Goal: Task Accomplishment & Management: Manage account settings

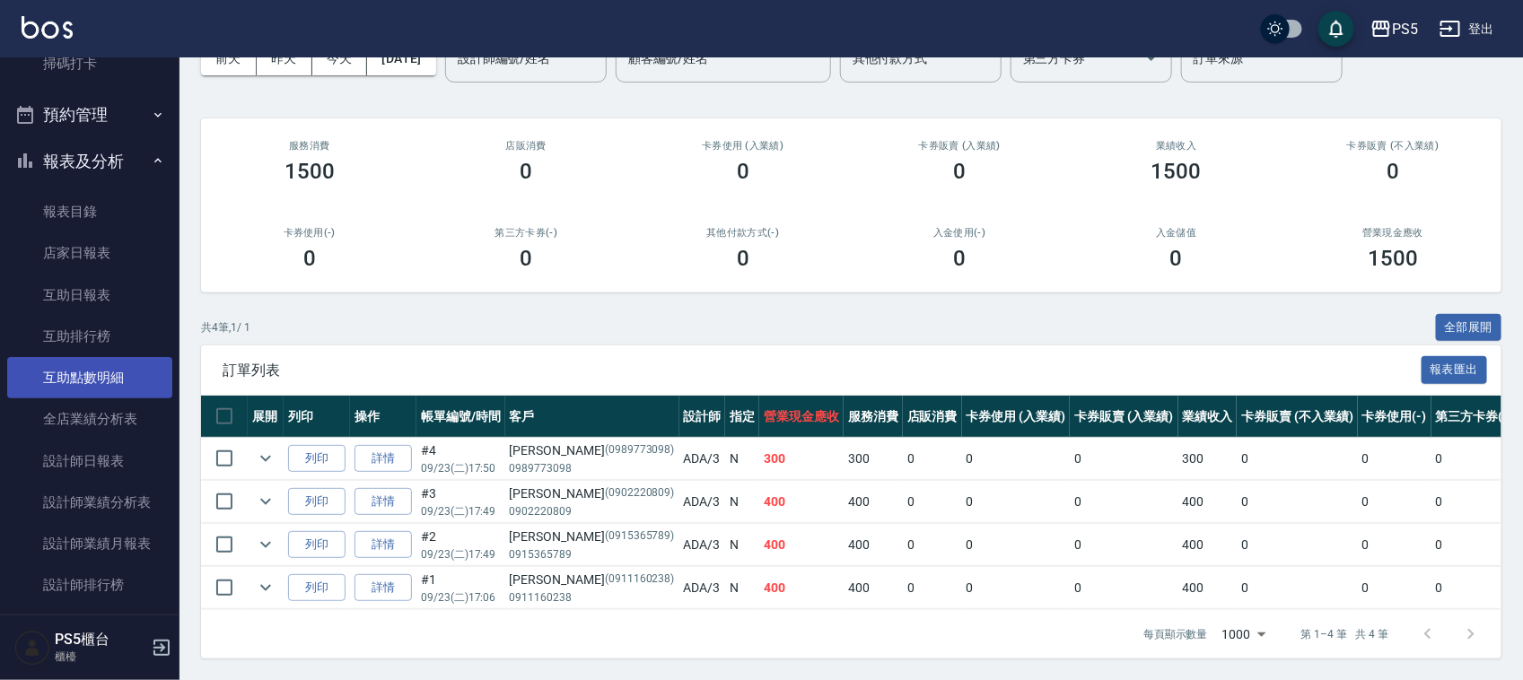
scroll to position [561, 0]
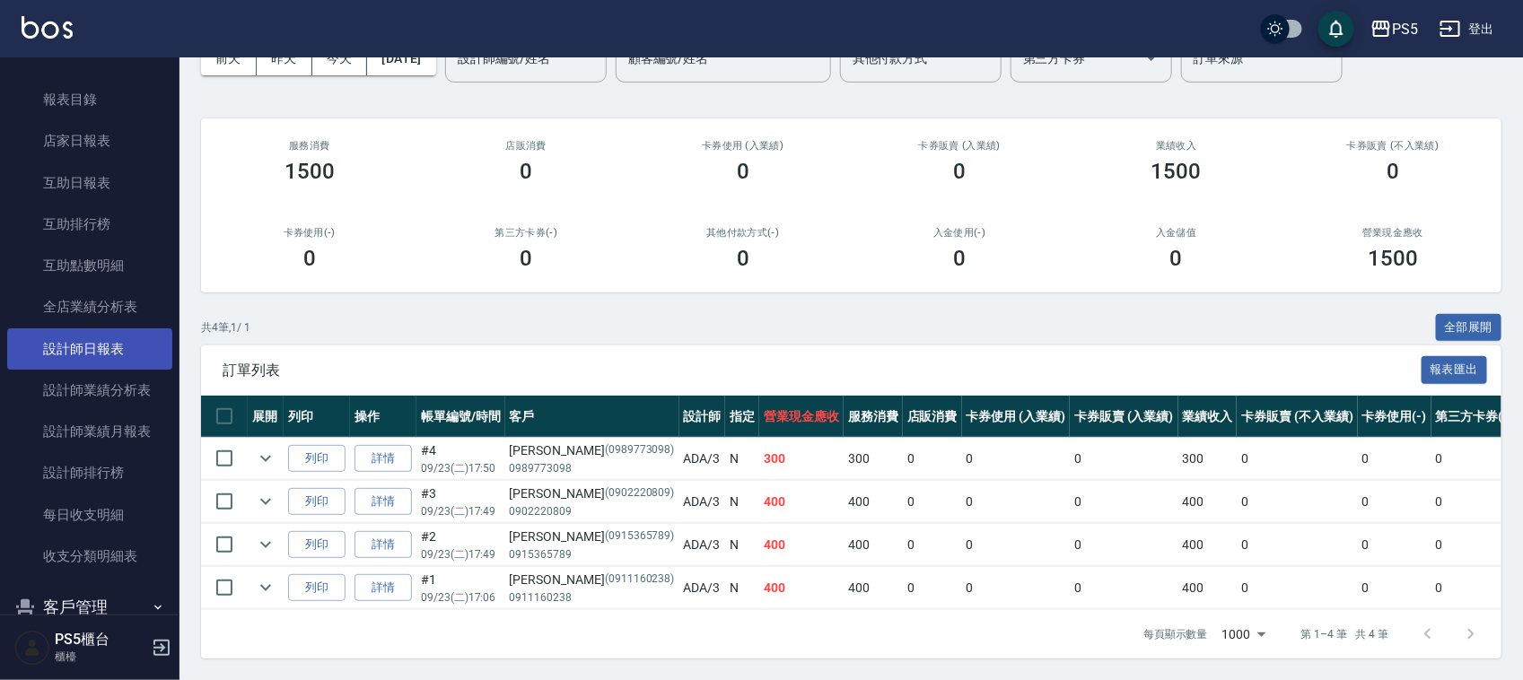
click at [115, 346] on link "設計師日報表" at bounding box center [89, 348] width 165 height 41
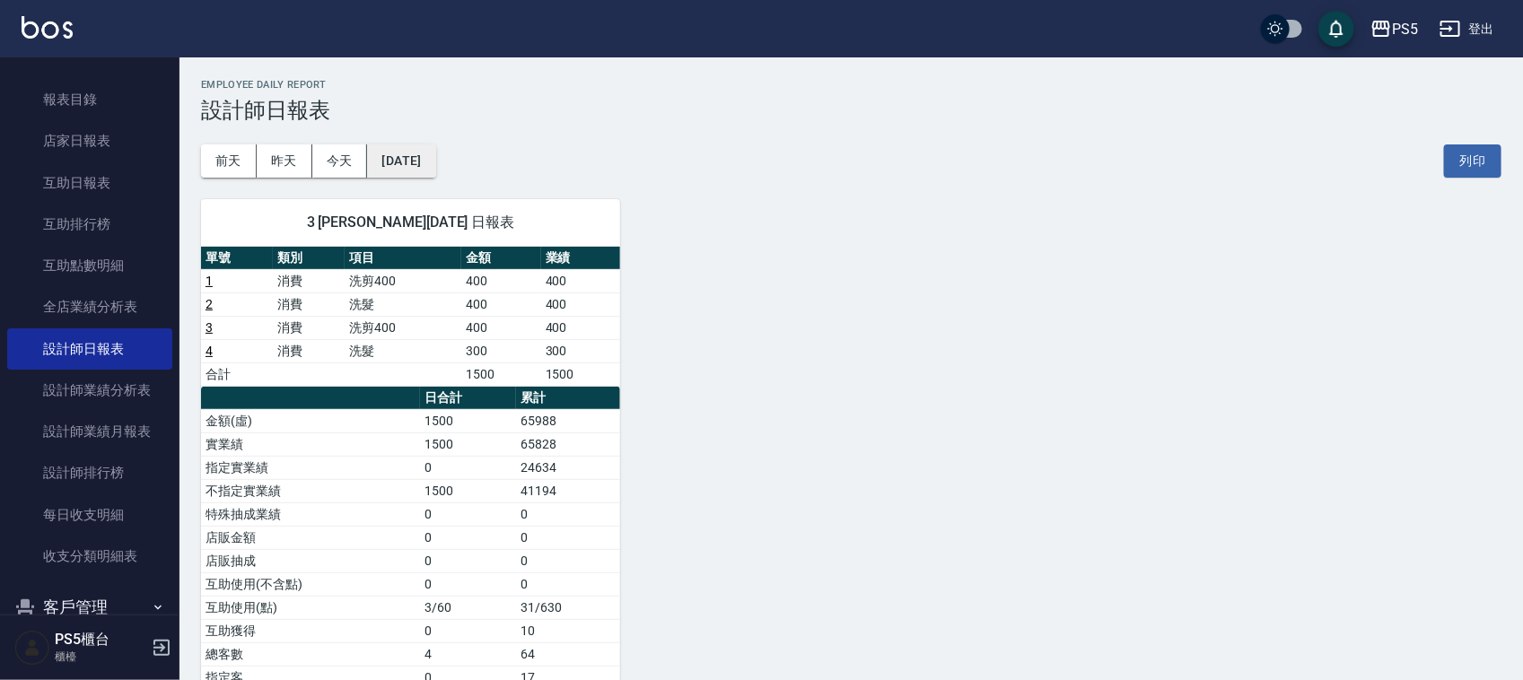
click at [435, 148] on button "[DATE]" at bounding box center [401, 160] width 68 height 33
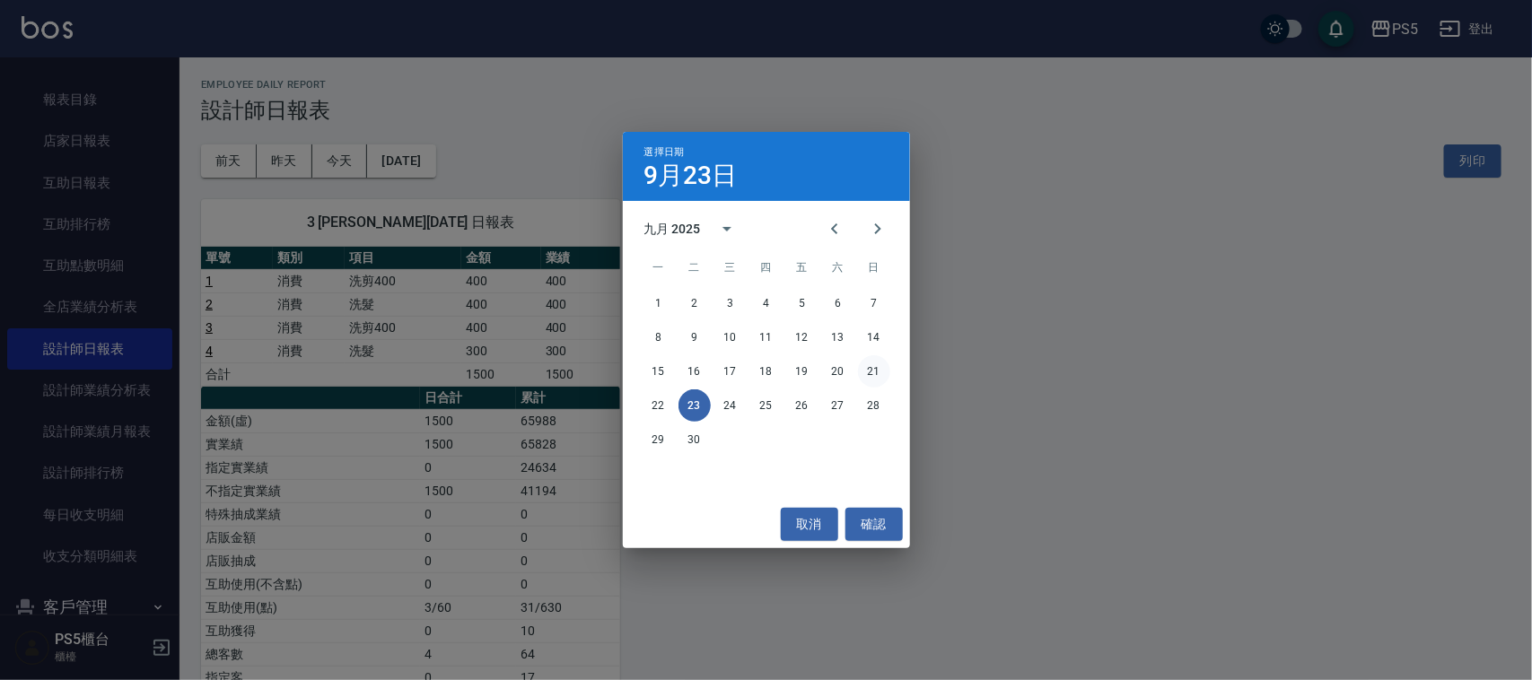
click at [864, 363] on button "21" at bounding box center [874, 371] width 32 height 32
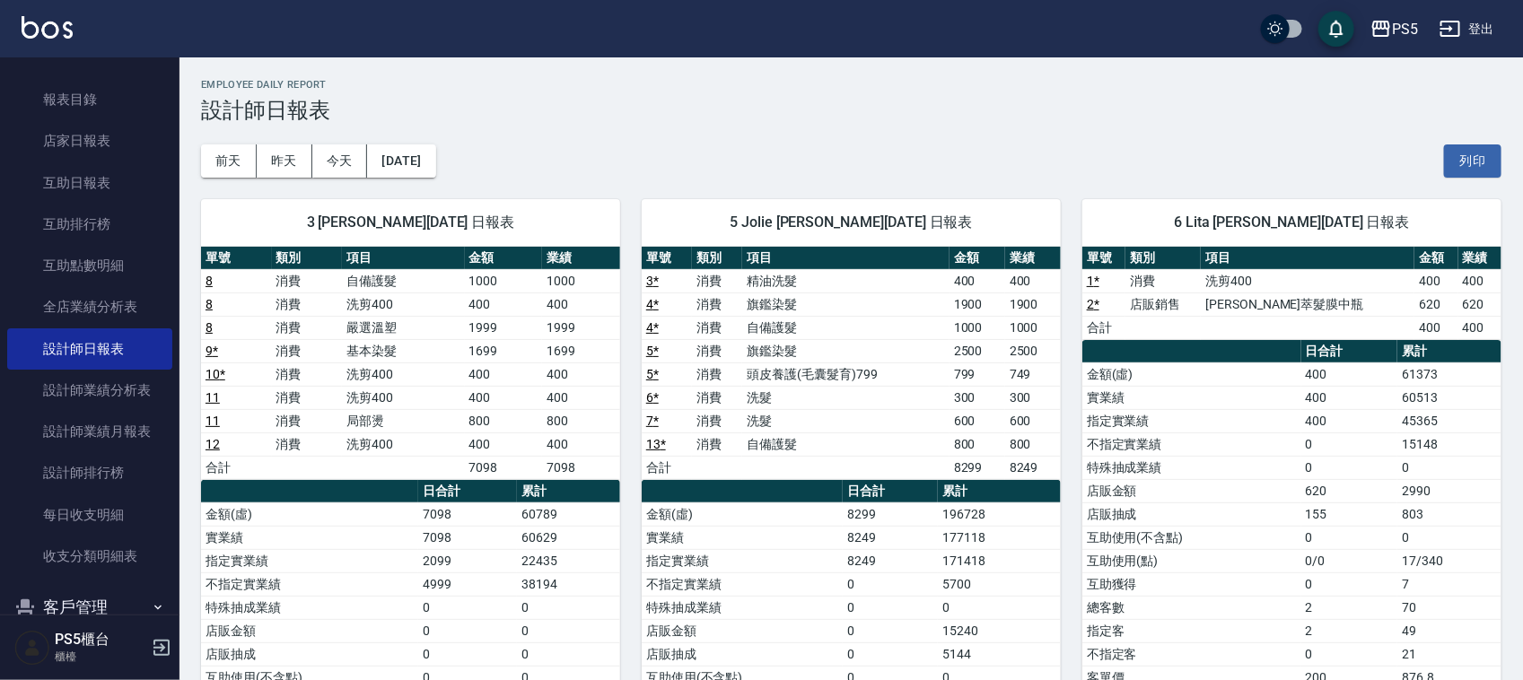
click at [214, 351] on link "9 *" at bounding box center [212, 351] width 13 height 14
click at [395, 149] on button "[DATE]" at bounding box center [401, 160] width 68 height 33
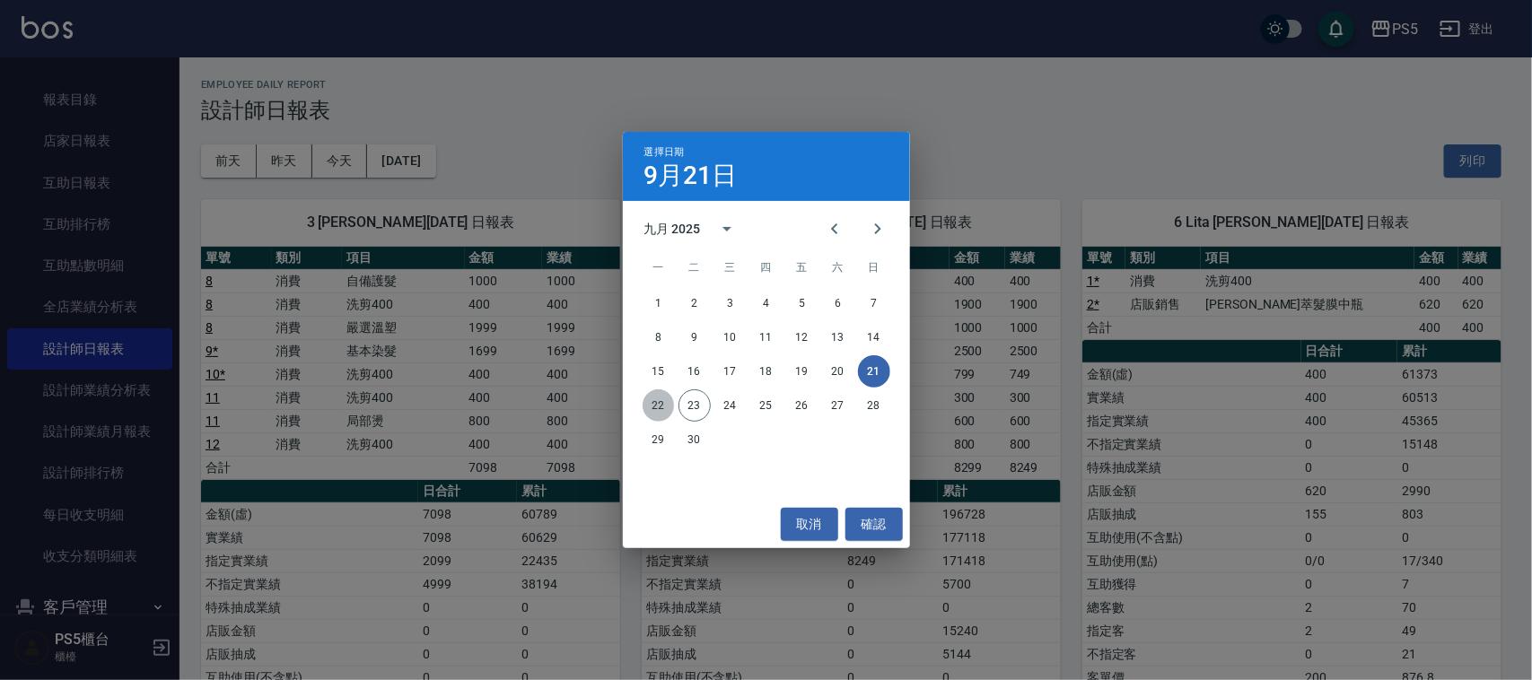
click at [658, 400] on button "22" at bounding box center [659, 405] width 32 height 32
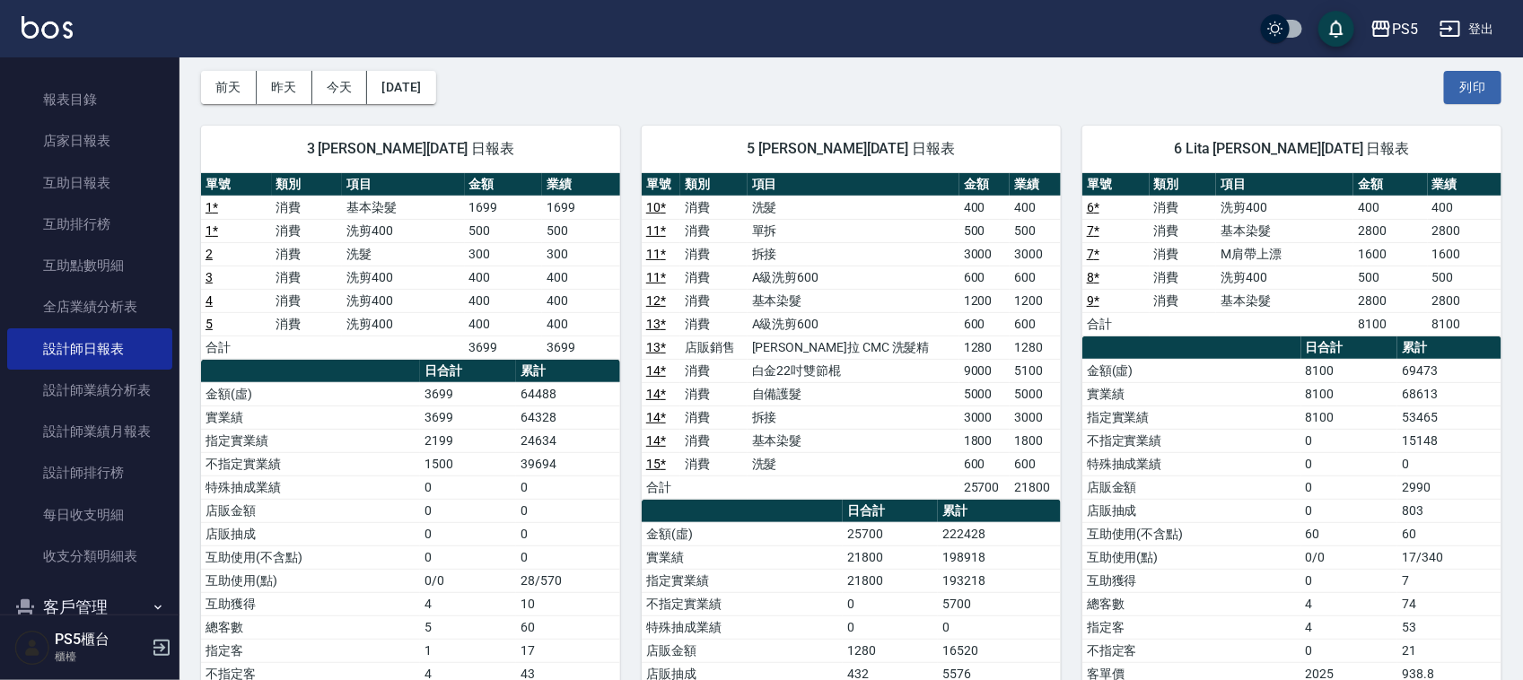
scroll to position [112, 0]
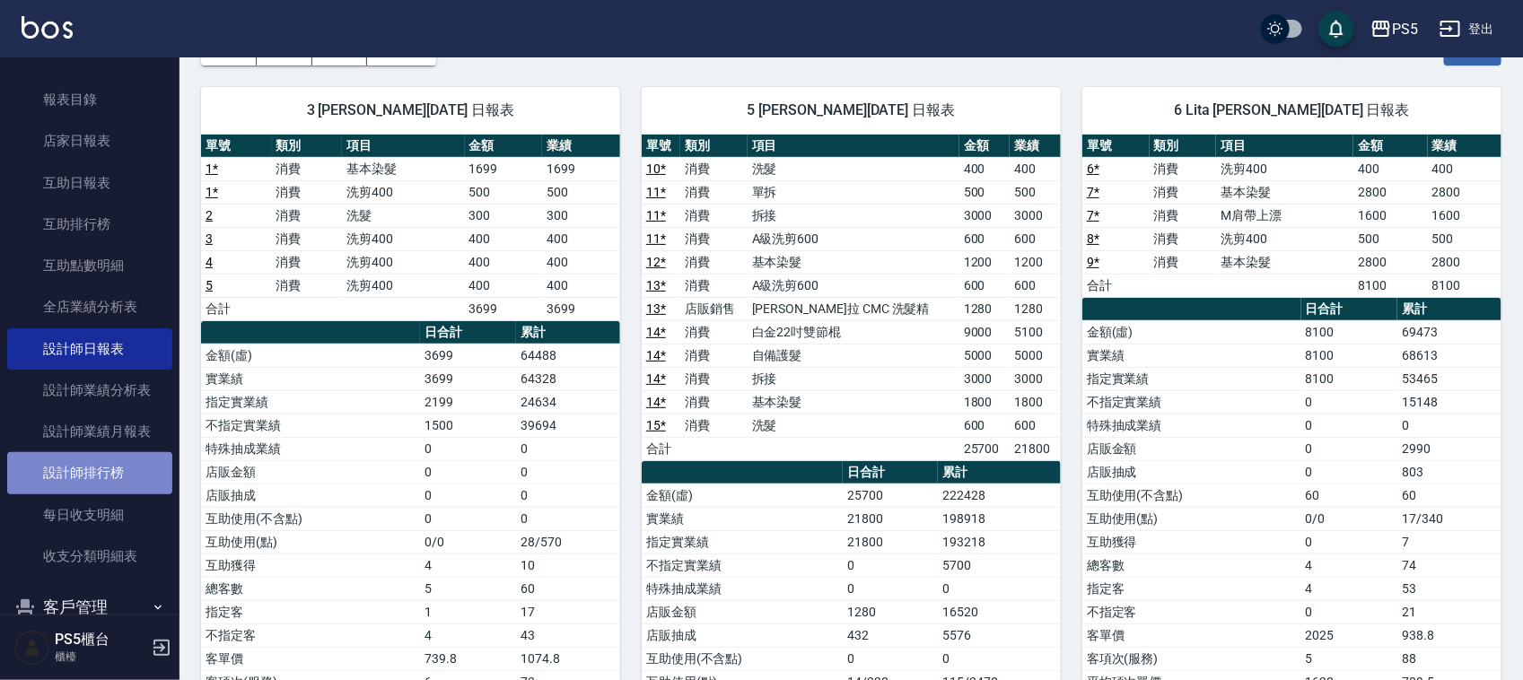
click at [124, 462] on link "設計師排行榜" at bounding box center [89, 472] width 165 height 41
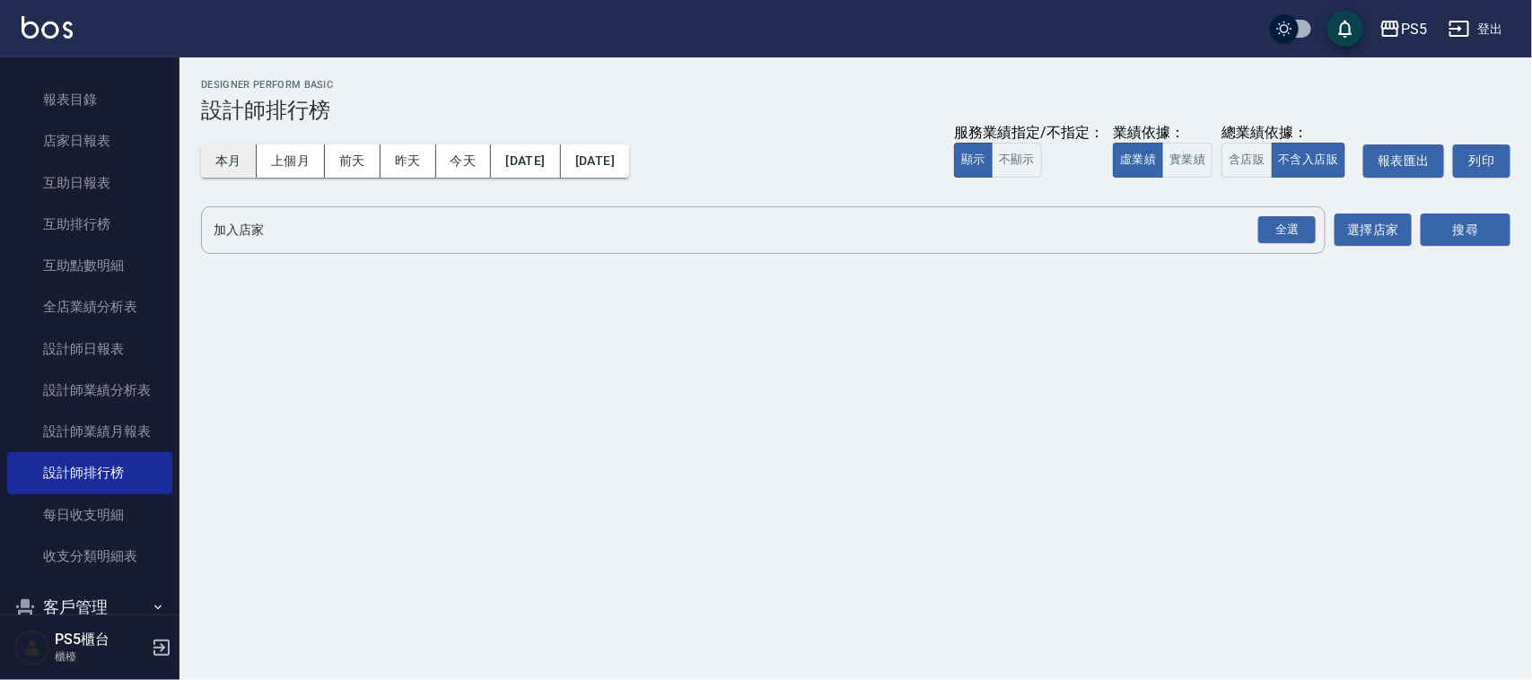
click at [218, 149] on button "本月" at bounding box center [229, 160] width 56 height 33
click at [1168, 158] on button "實業績" at bounding box center [1187, 160] width 50 height 35
click at [1292, 218] on div "全選" at bounding box center [1286, 230] width 57 height 28
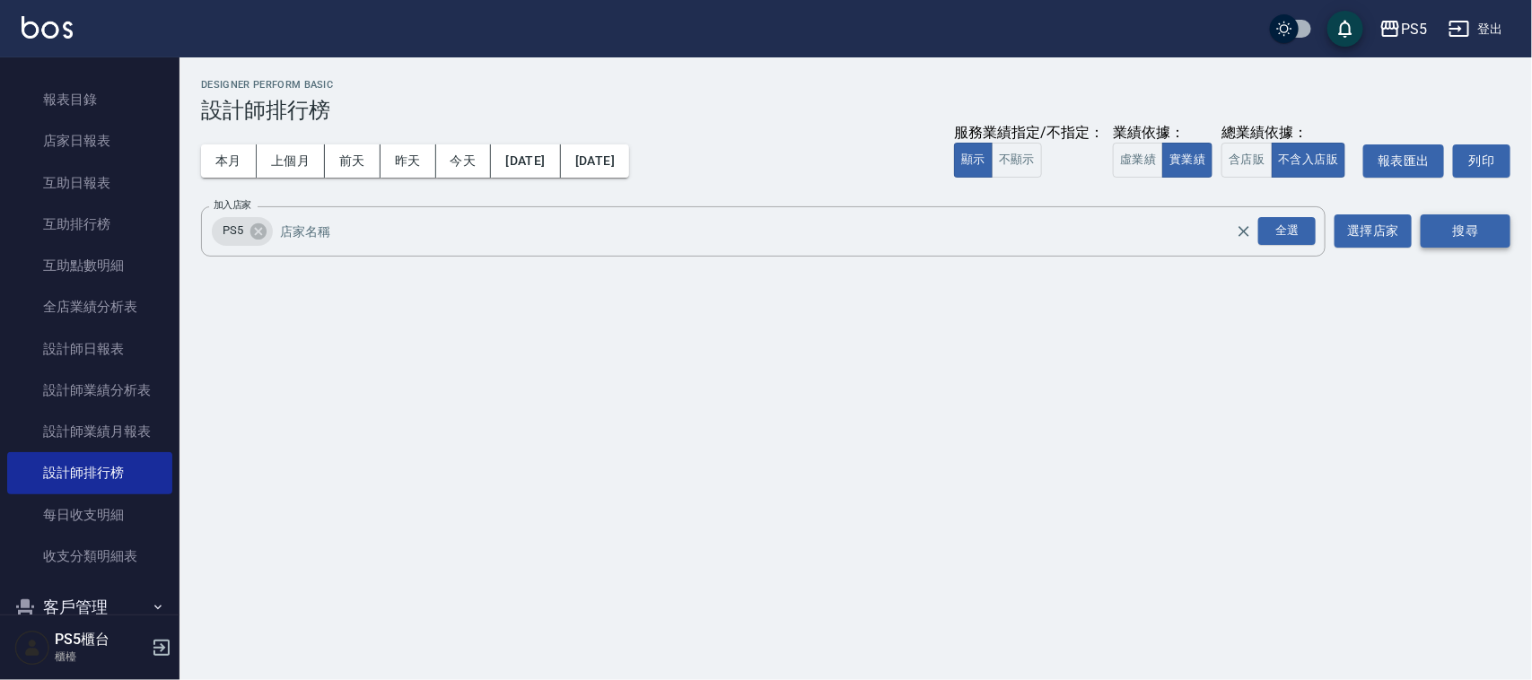
click at [1458, 223] on button "搜尋" at bounding box center [1466, 230] width 90 height 33
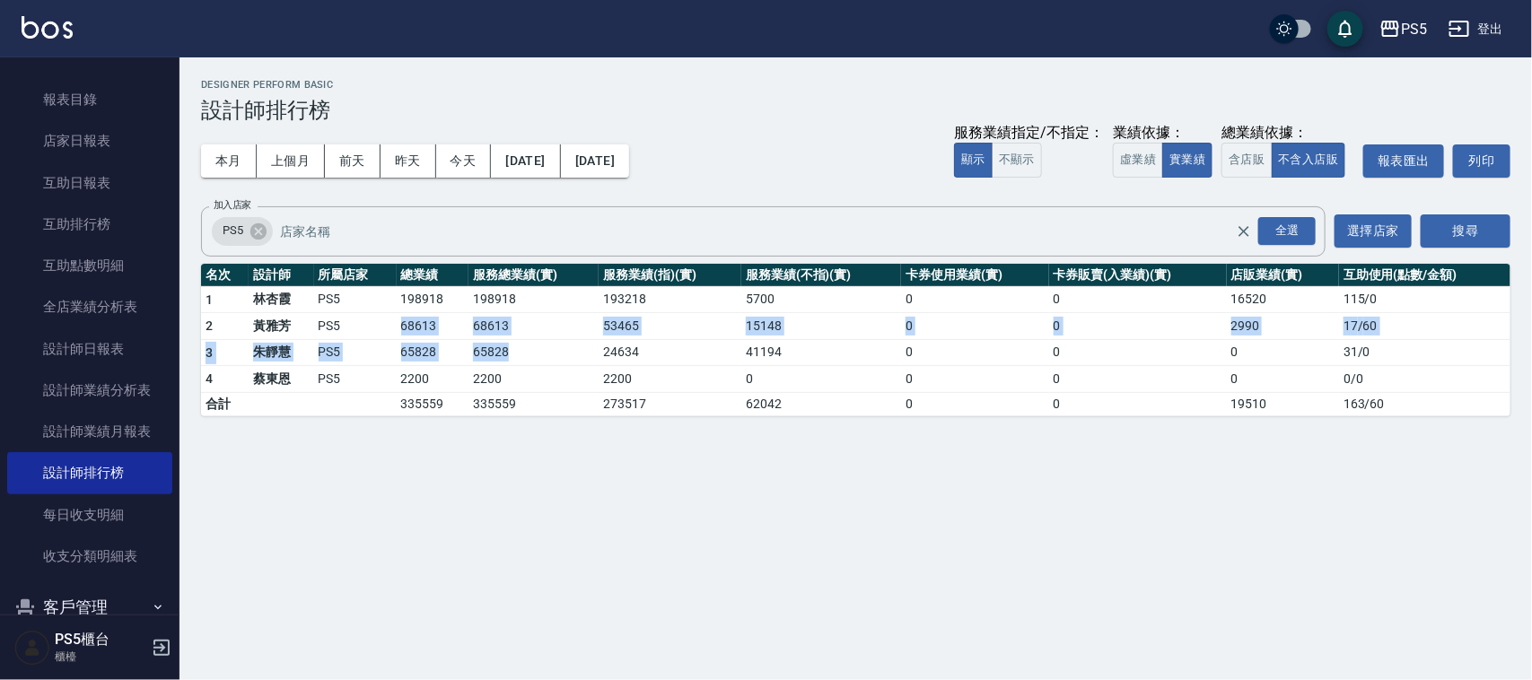
drag, startPoint x: 389, startPoint y: 325, endPoint x: 590, endPoint y: 352, distance: 202.8
click at [590, 352] on tbody "1 [PERSON_NAME]PS5 198918 198918 193218 5700 0 0 16520 115 / 0 2 [PERSON_NAME]P…" at bounding box center [855, 350] width 1309 height 129
drag, startPoint x: 693, startPoint y: 347, endPoint x: 589, endPoint y: 330, distance: 105.5
click at [589, 330] on tbody "1 [PERSON_NAME]PS5 198918 198918 193218 5700 0 0 16520 115 / 0 2 [PERSON_NAME]P…" at bounding box center [855, 350] width 1309 height 129
click at [473, 447] on div "PS5 [DATE] - [DATE] 設計師排行榜 列印時間： [DATE][PHONE_NUMBER]:27 Designer Perform Basic…" at bounding box center [766, 340] width 1532 height 680
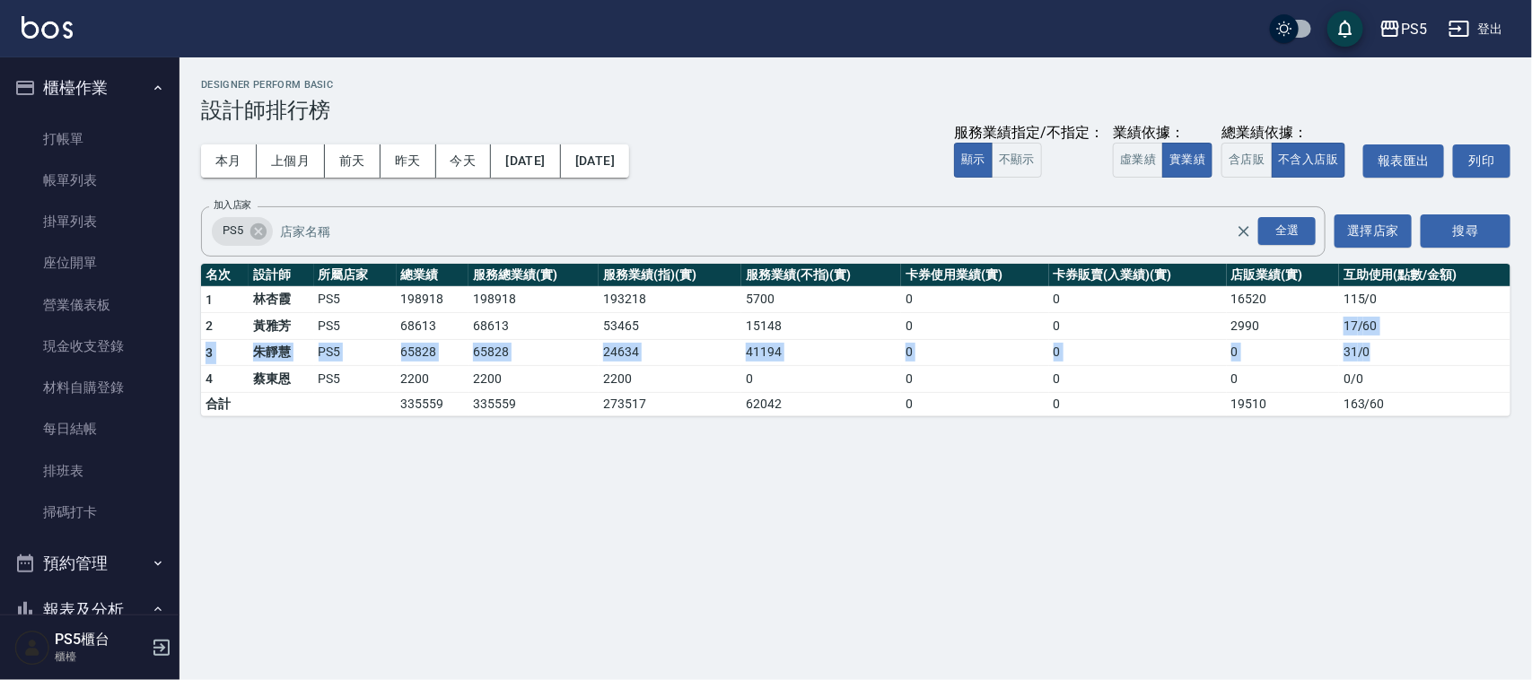
drag, startPoint x: 1382, startPoint y: 346, endPoint x: 1319, endPoint y: 319, distance: 68.3
click at [1319, 319] on tbody "1 [PERSON_NAME]PS5 198918 198918 193218 5700 0 0 16520 115 / 0 2 [PERSON_NAME]P…" at bounding box center [855, 350] width 1309 height 129
click at [1042, 521] on div "PS5 [DATE] - [DATE] 設計師排行榜 列印時間： [DATE][PHONE_NUMBER]:27 Designer Perform Basic…" at bounding box center [766, 340] width 1532 height 680
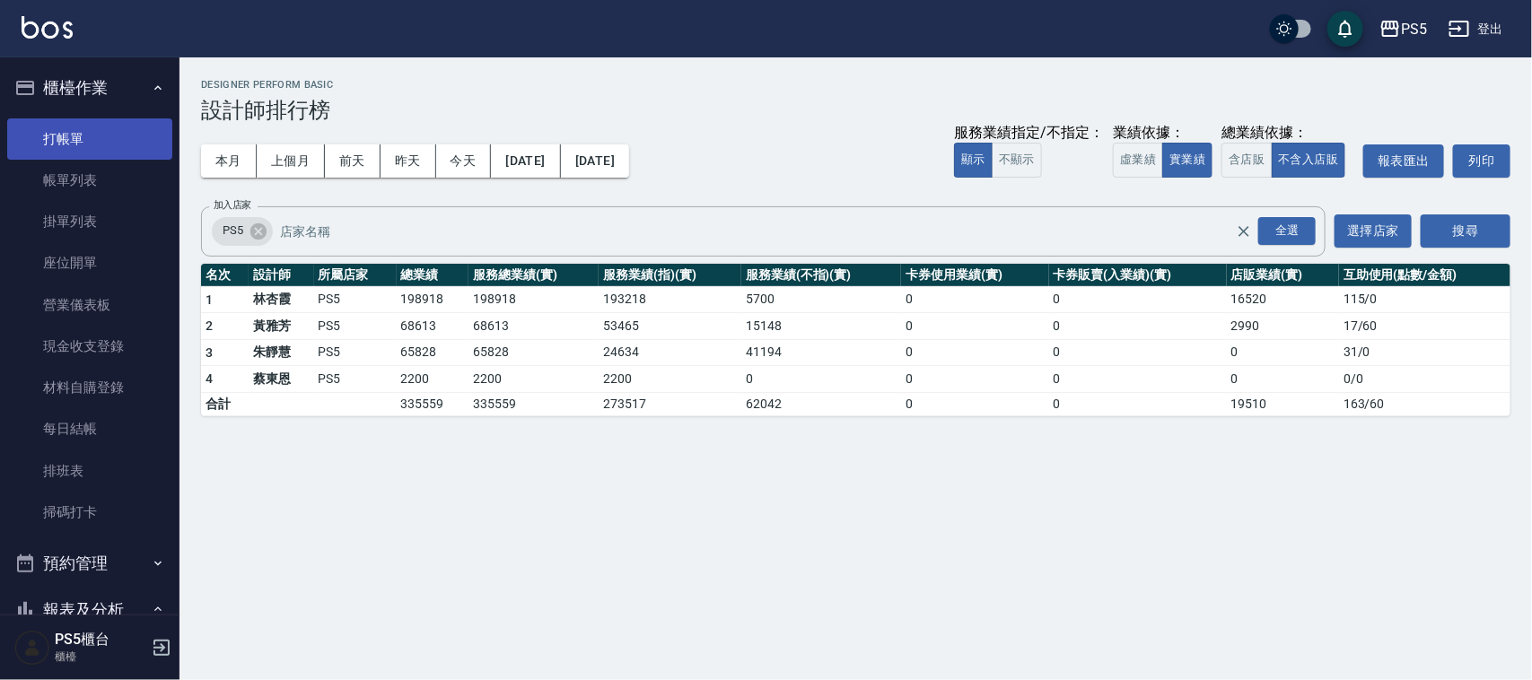
click at [128, 131] on link "打帳單" at bounding box center [89, 138] width 165 height 41
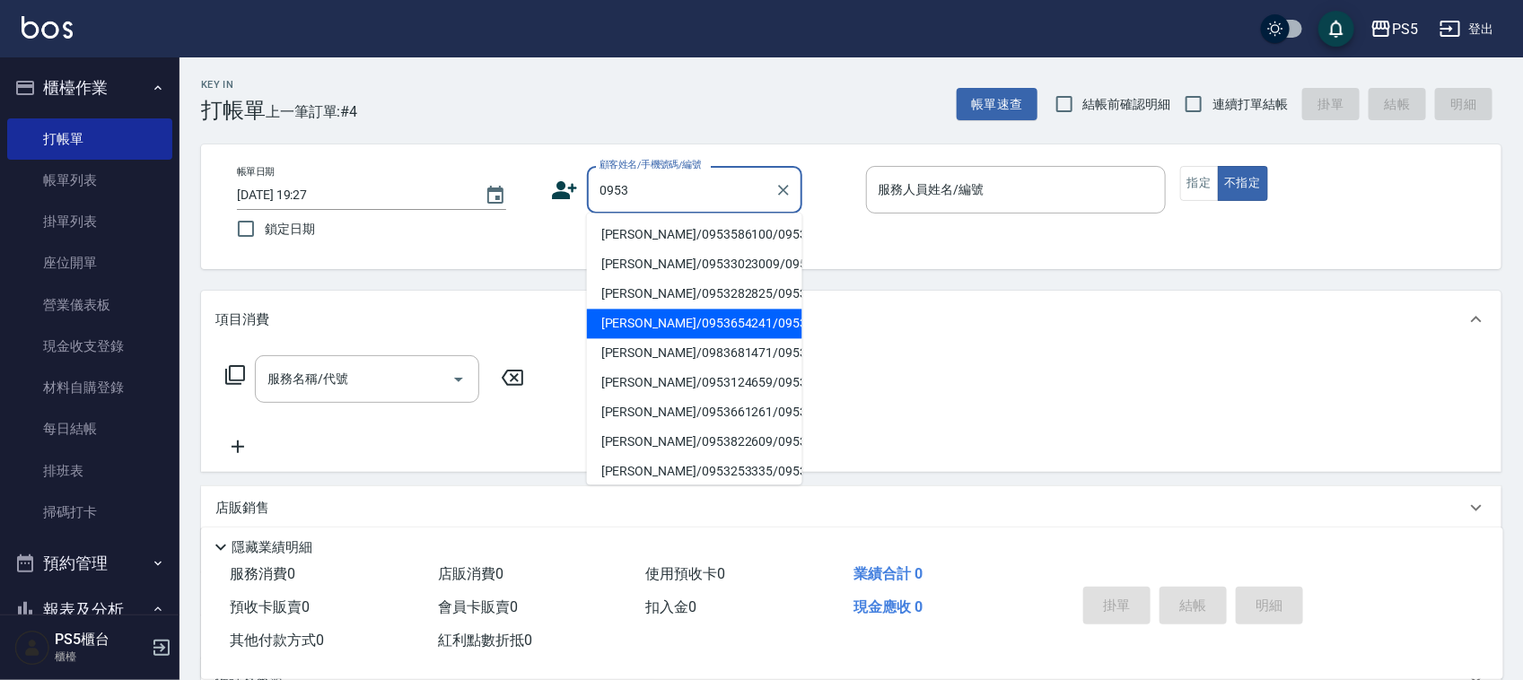
type input "[PERSON_NAME]/0953654241/0953654241"
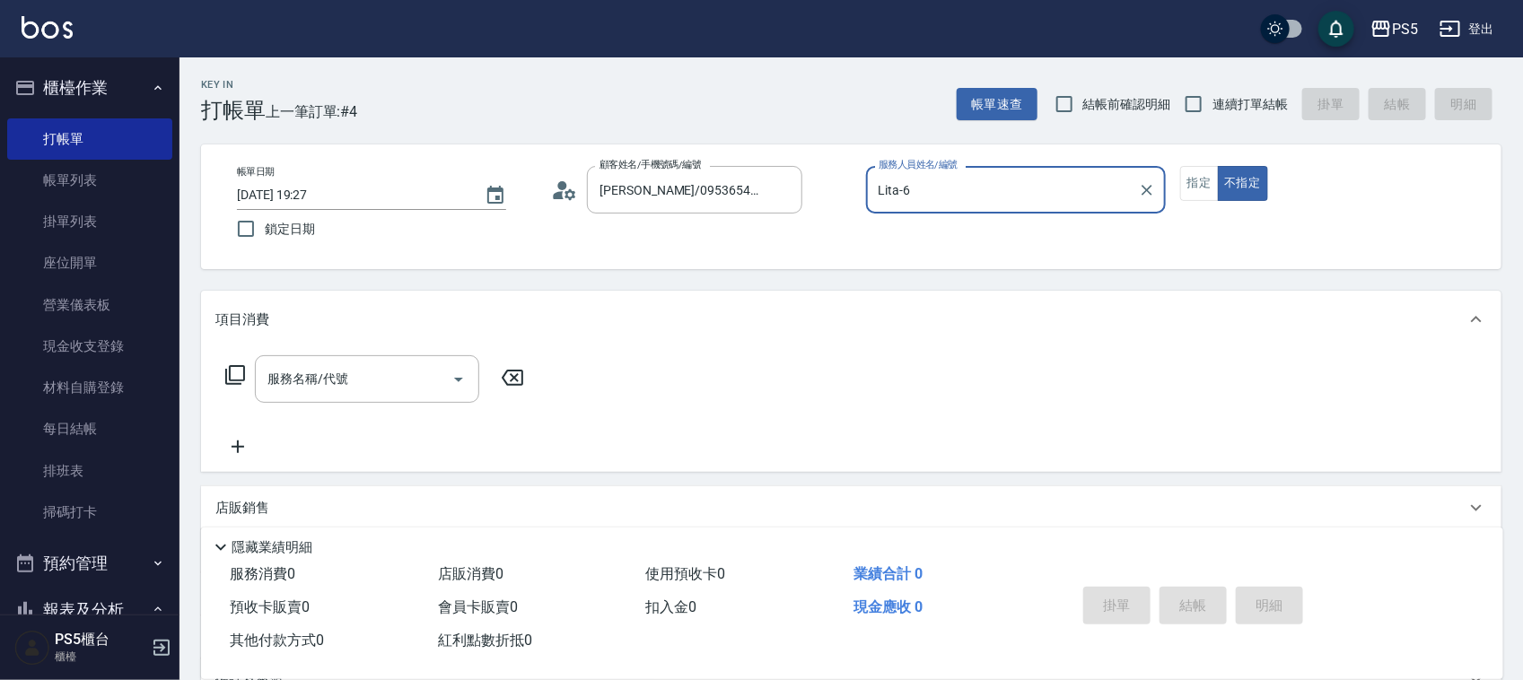
type input "Lita-6"
click at [1218, 166] on button "不指定" at bounding box center [1243, 183] width 50 height 35
type button "false"
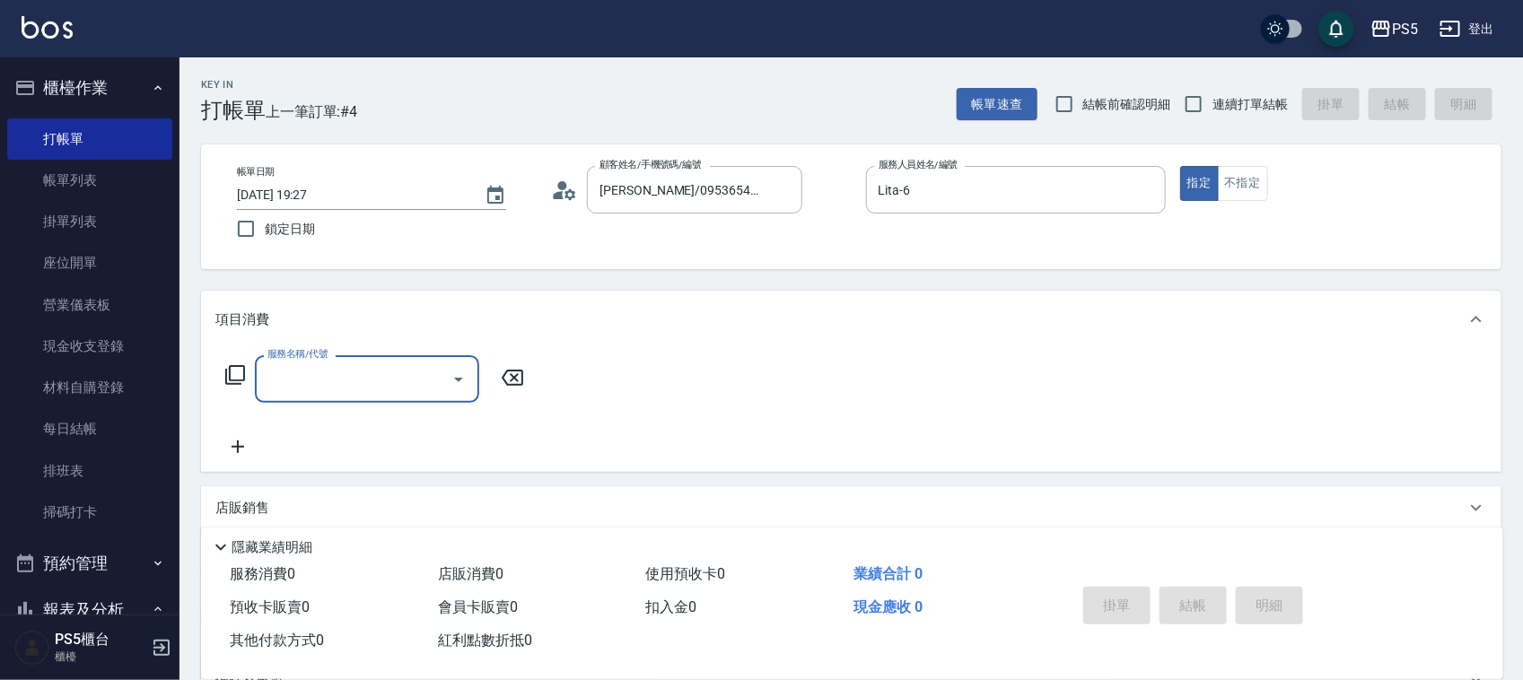
type input "0"
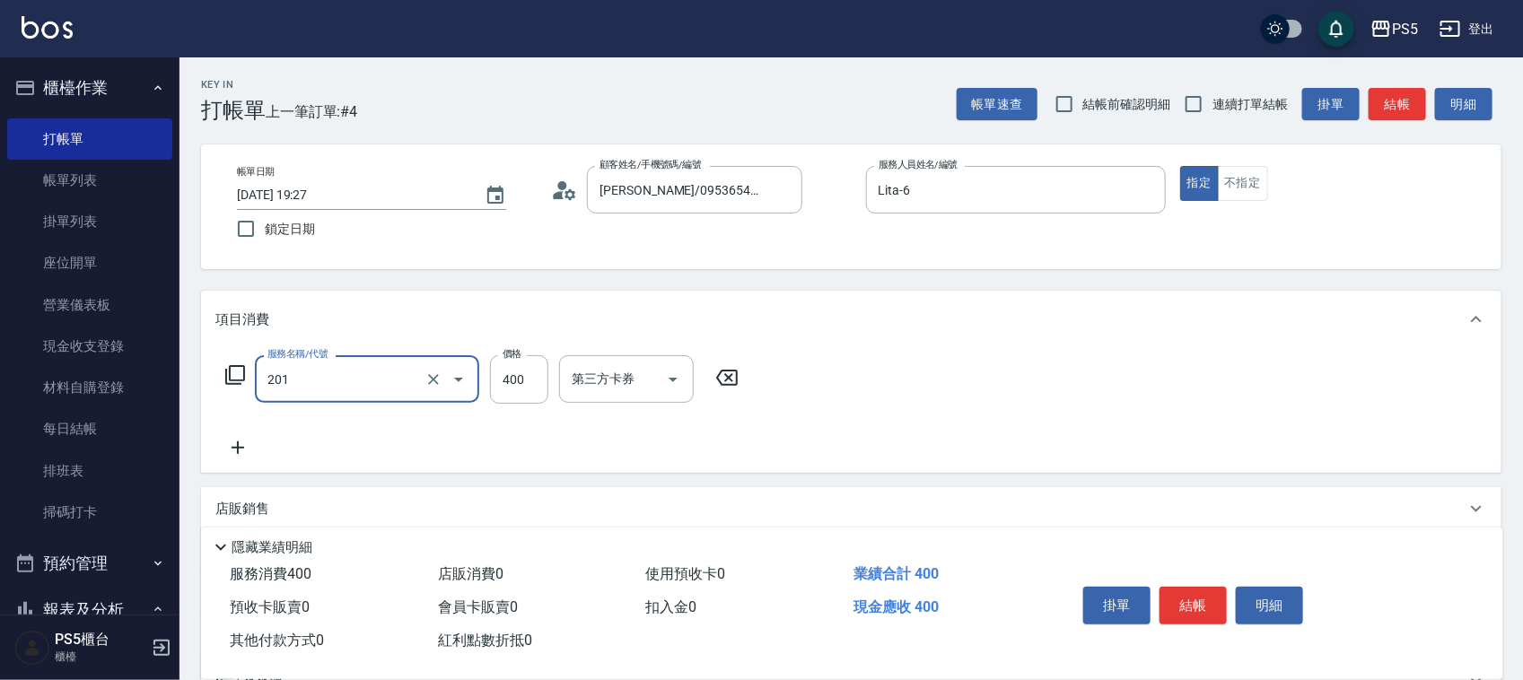
type input "洗剪400(201)"
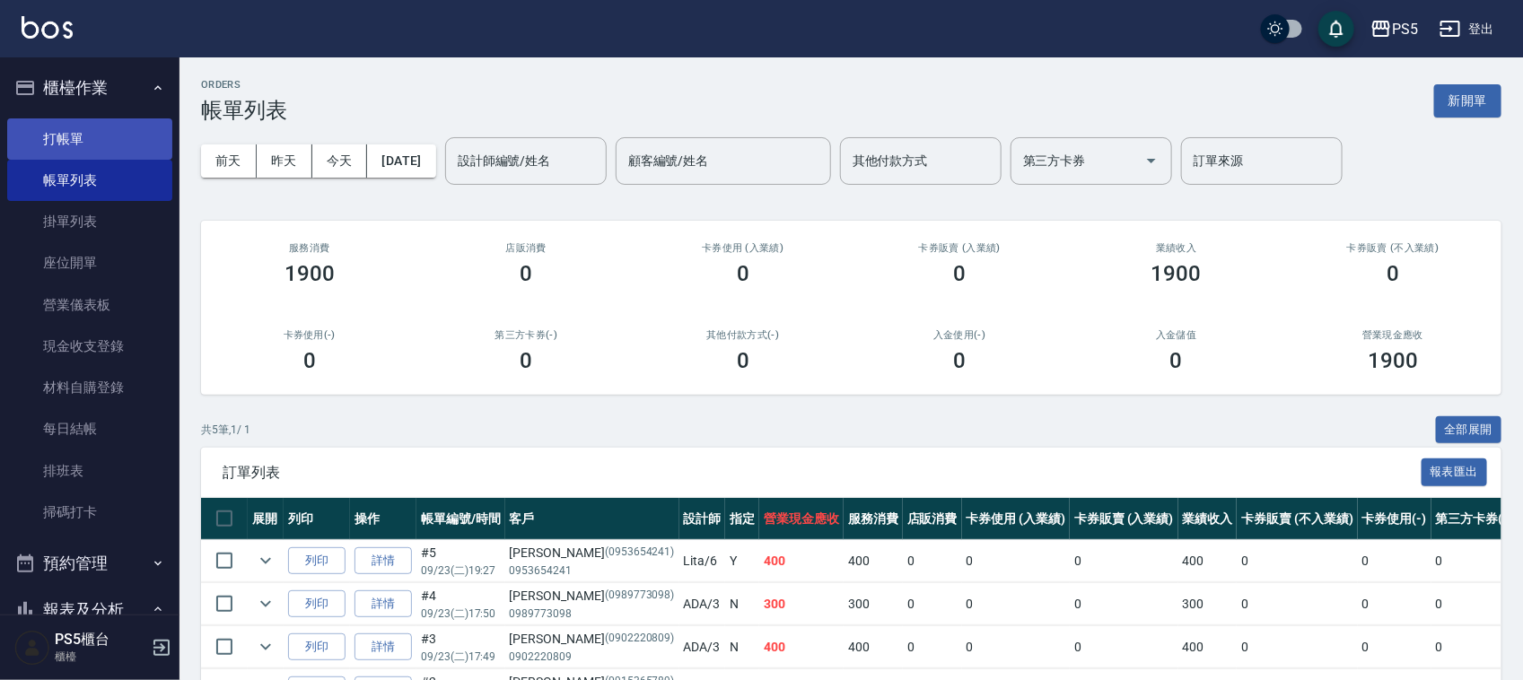
click at [127, 135] on link "打帳單" at bounding box center [89, 138] width 165 height 41
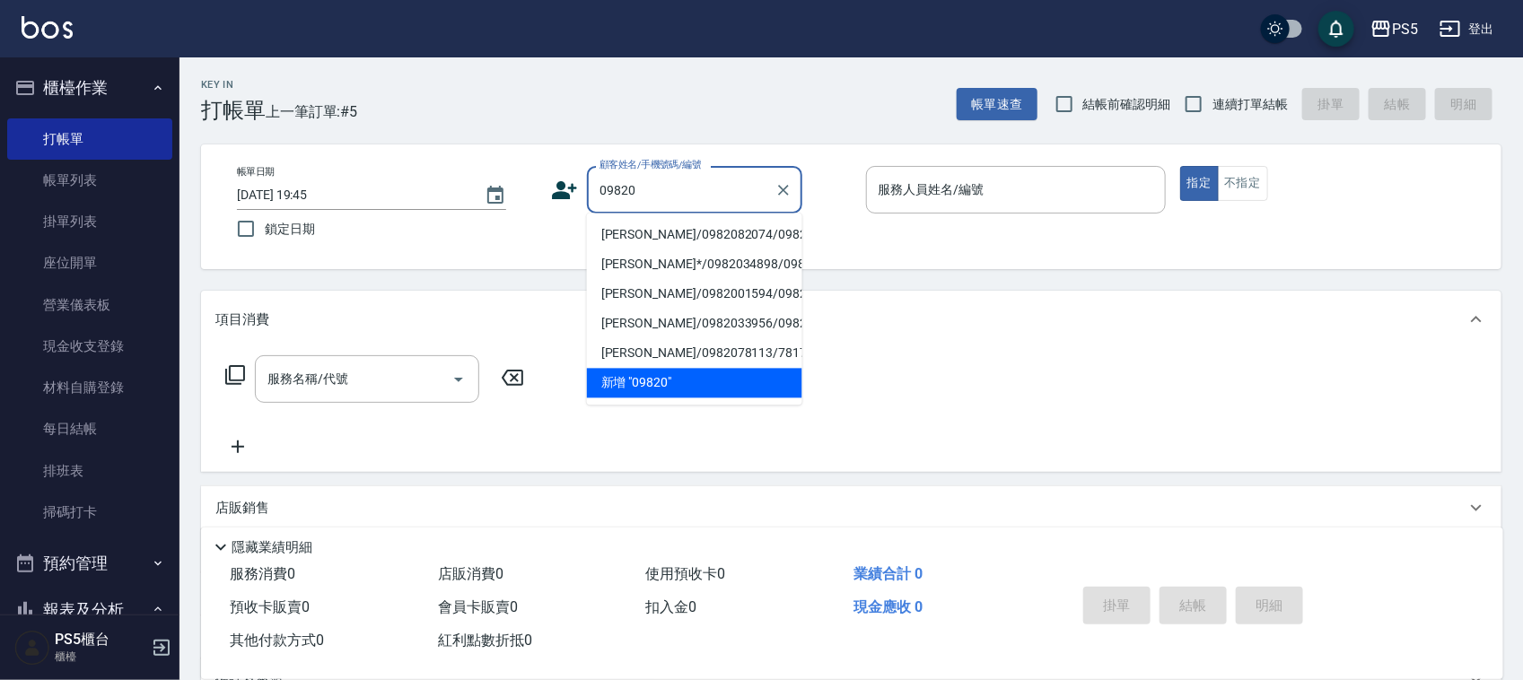
click at [655, 244] on li "[PERSON_NAME]/0982082074/0982082074" at bounding box center [694, 236] width 215 height 30
type input "[PERSON_NAME]/0982082074/0982082074"
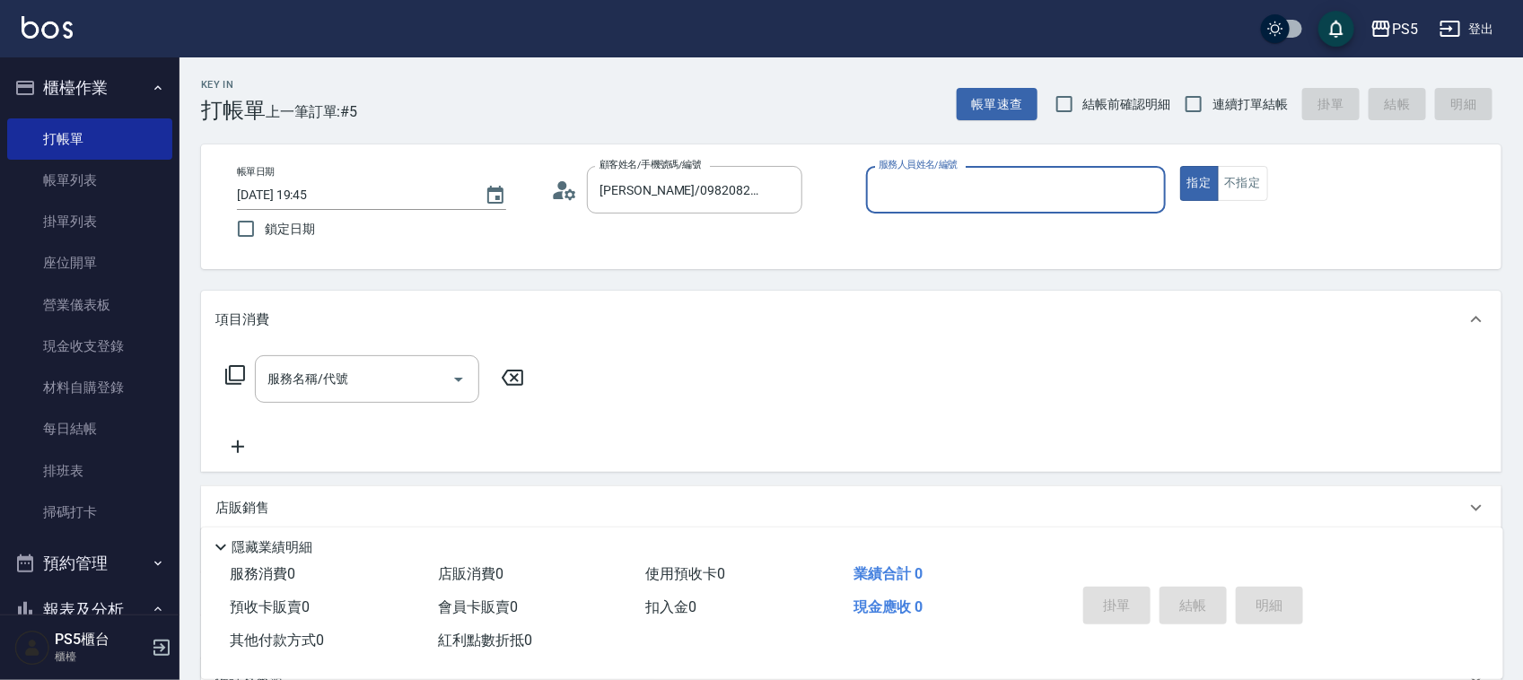
type input "Lita-6"
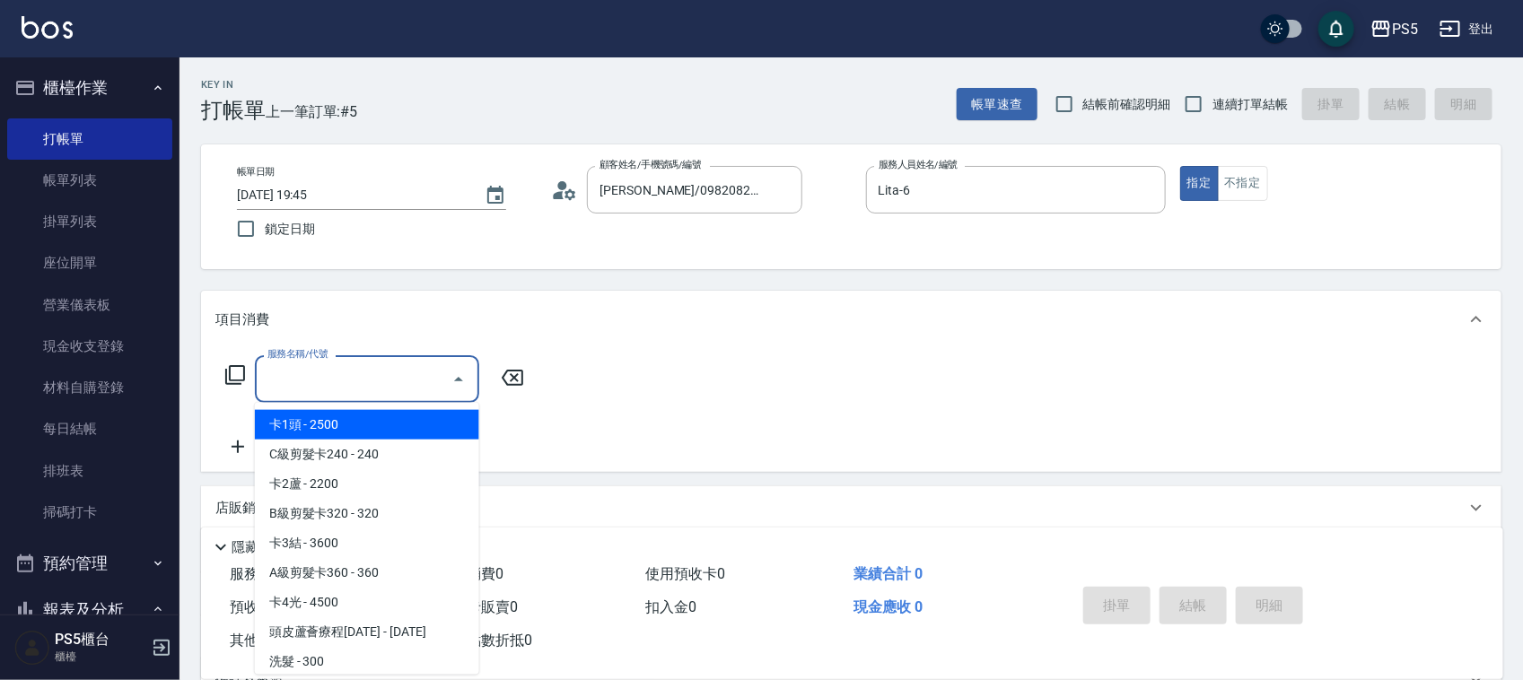
click at [418, 379] on input "服務名稱/代號" at bounding box center [353, 378] width 181 height 31
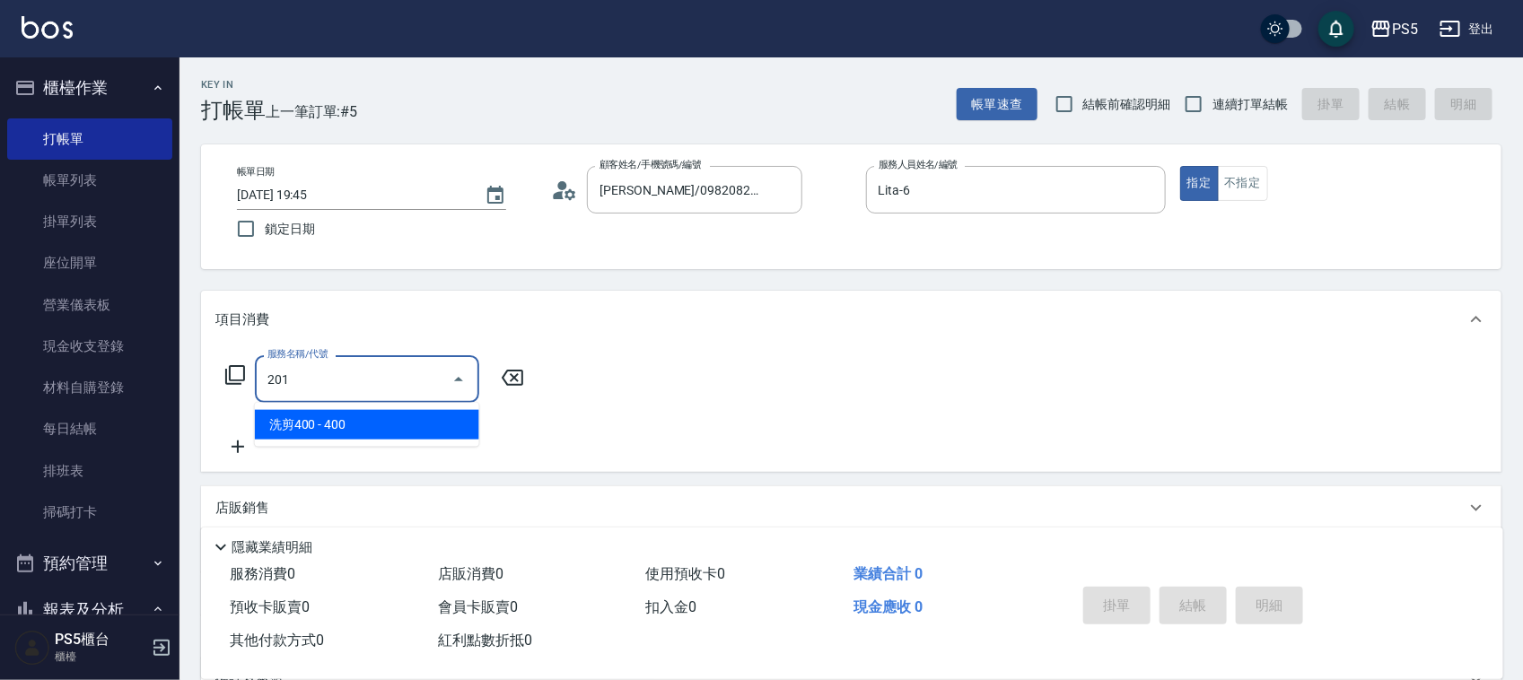
type input "洗剪400(201)"
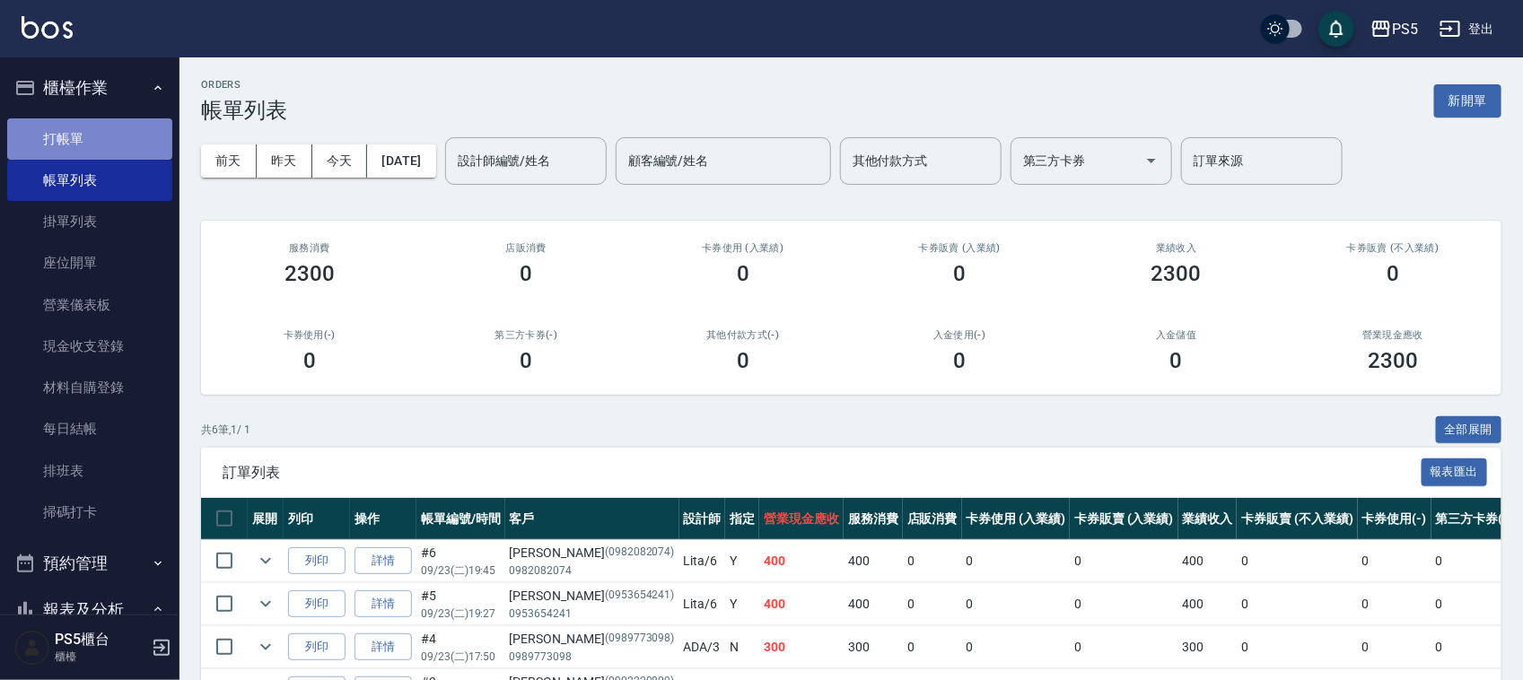
click at [133, 127] on link "打帳單" at bounding box center [89, 138] width 165 height 41
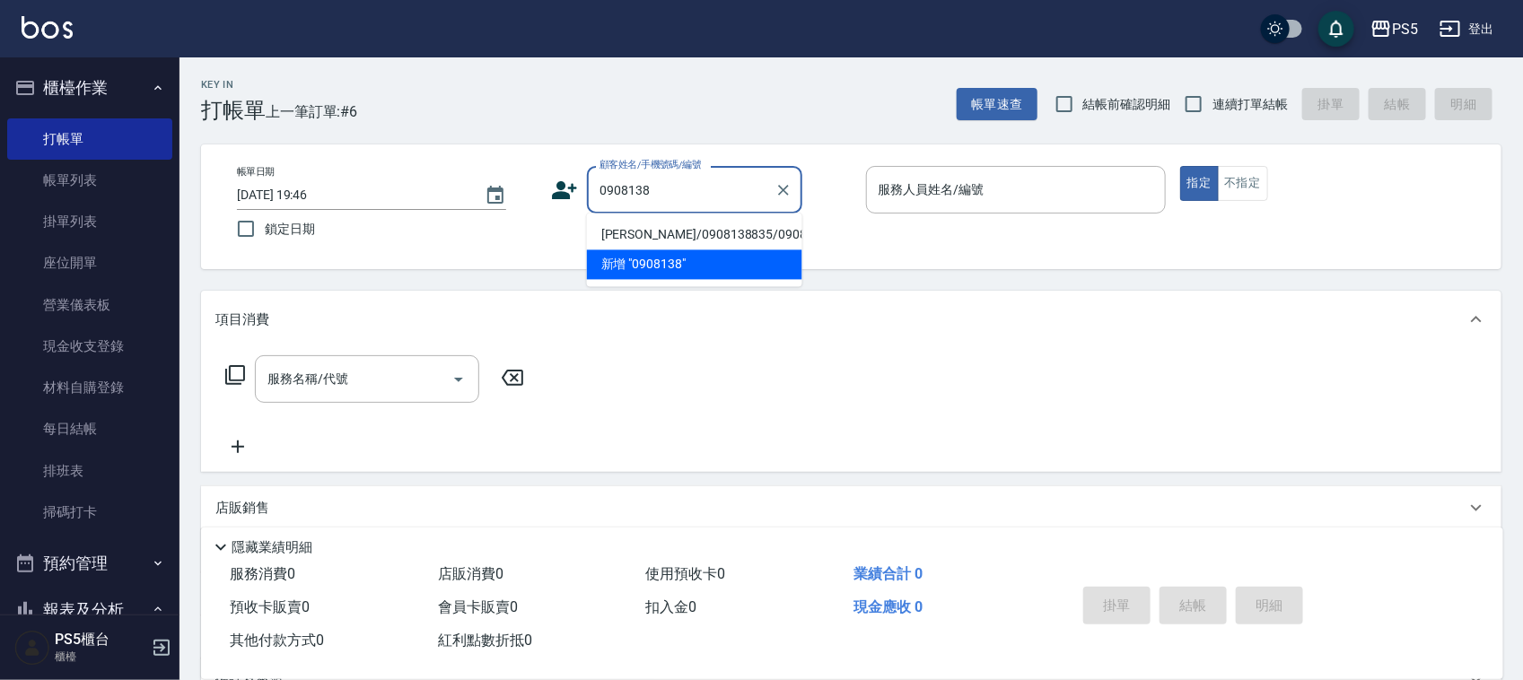
type input "[PERSON_NAME]/0908138835/0908138835"
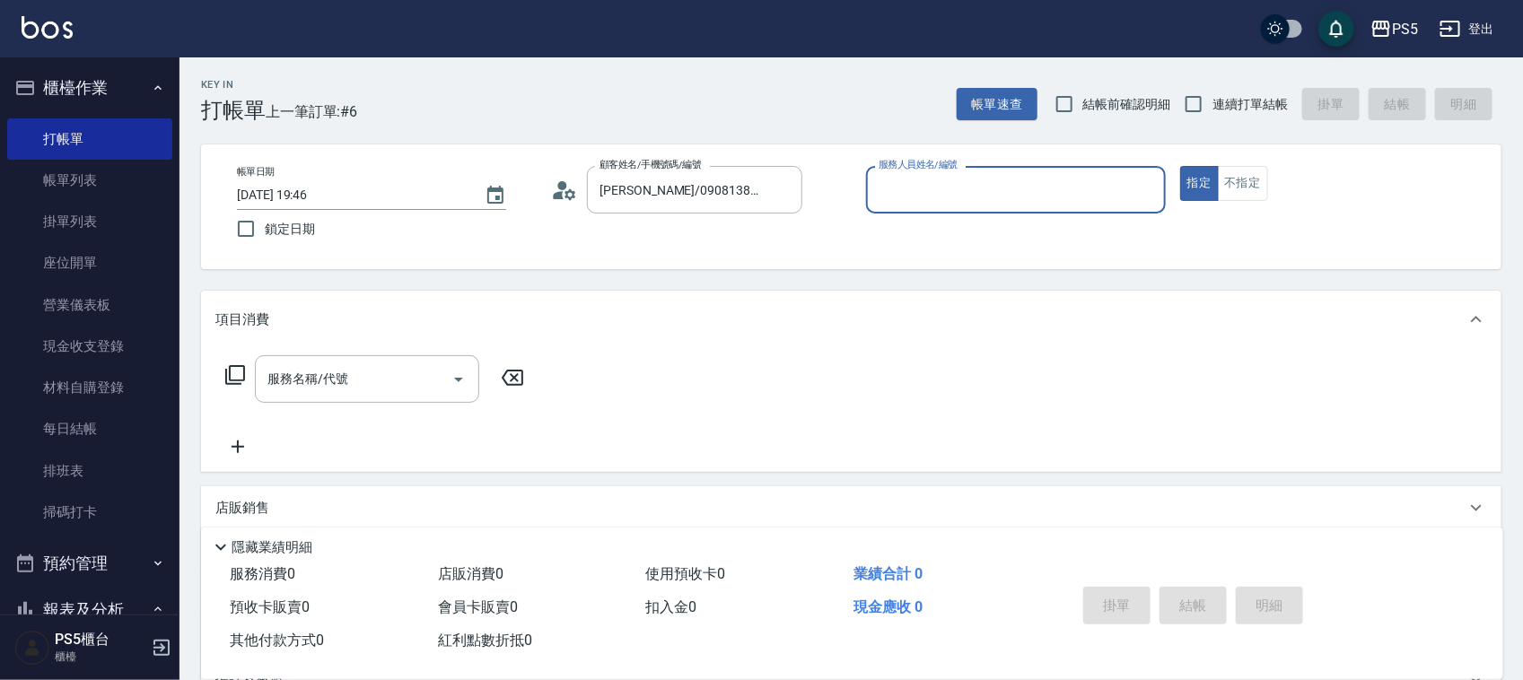
type input "Lita-6"
click at [1180, 166] on button "指定" at bounding box center [1199, 183] width 39 height 35
type button "true"
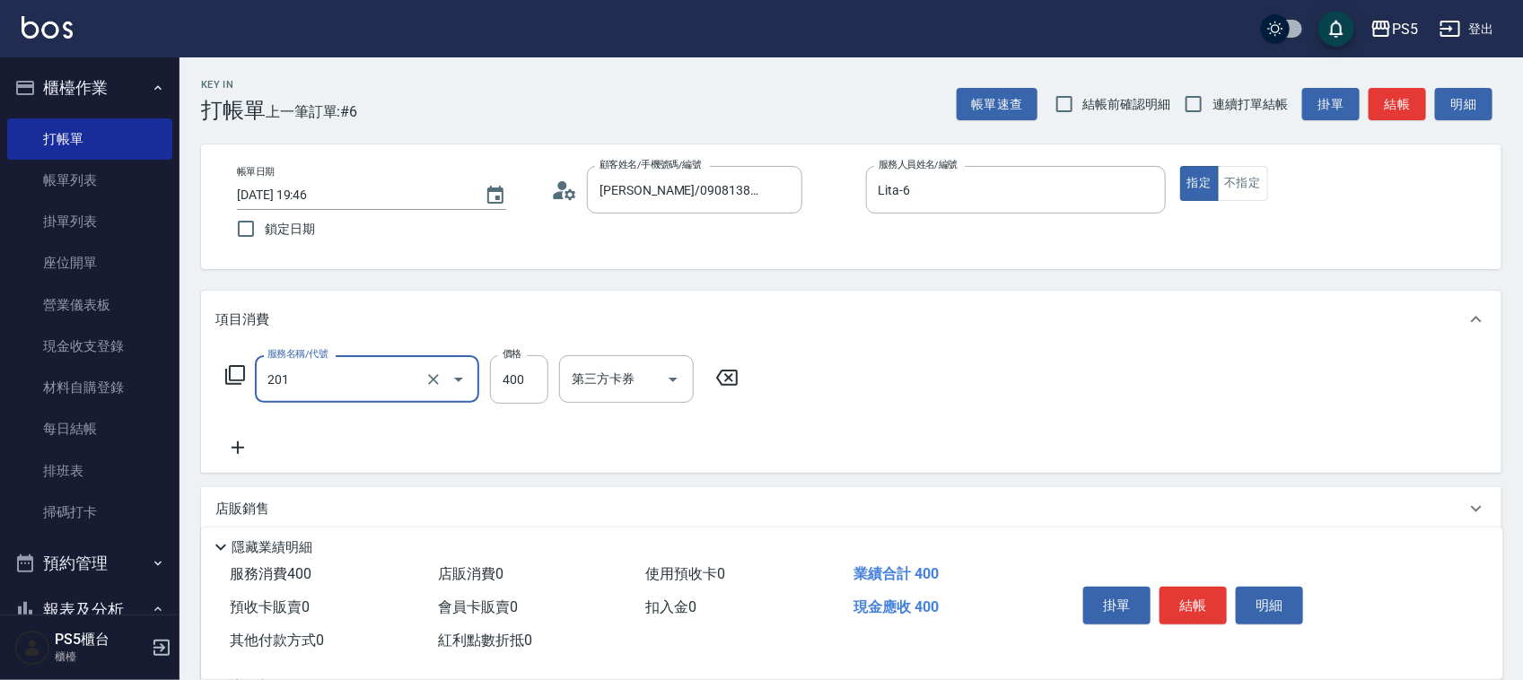
type input "洗剪400(201)"
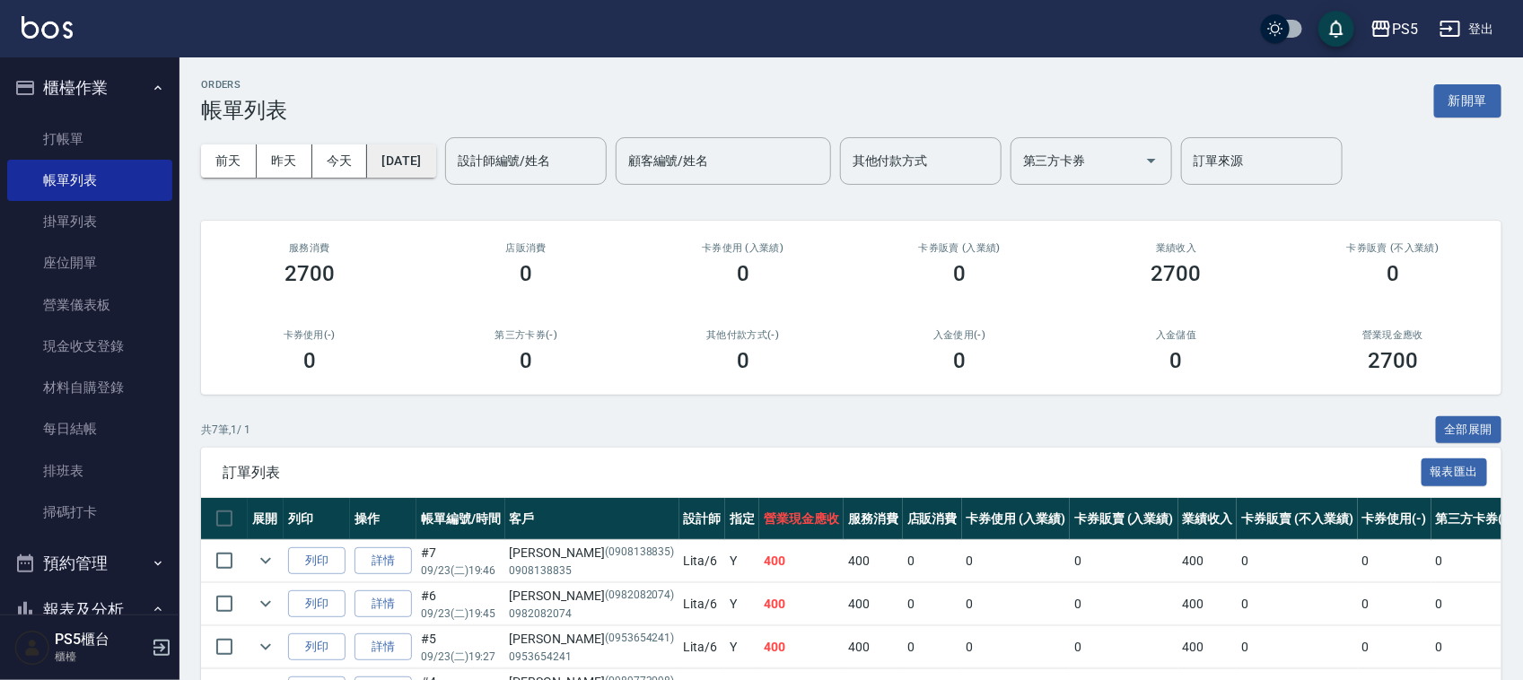
click at [422, 171] on button "[DATE]" at bounding box center [401, 160] width 68 height 33
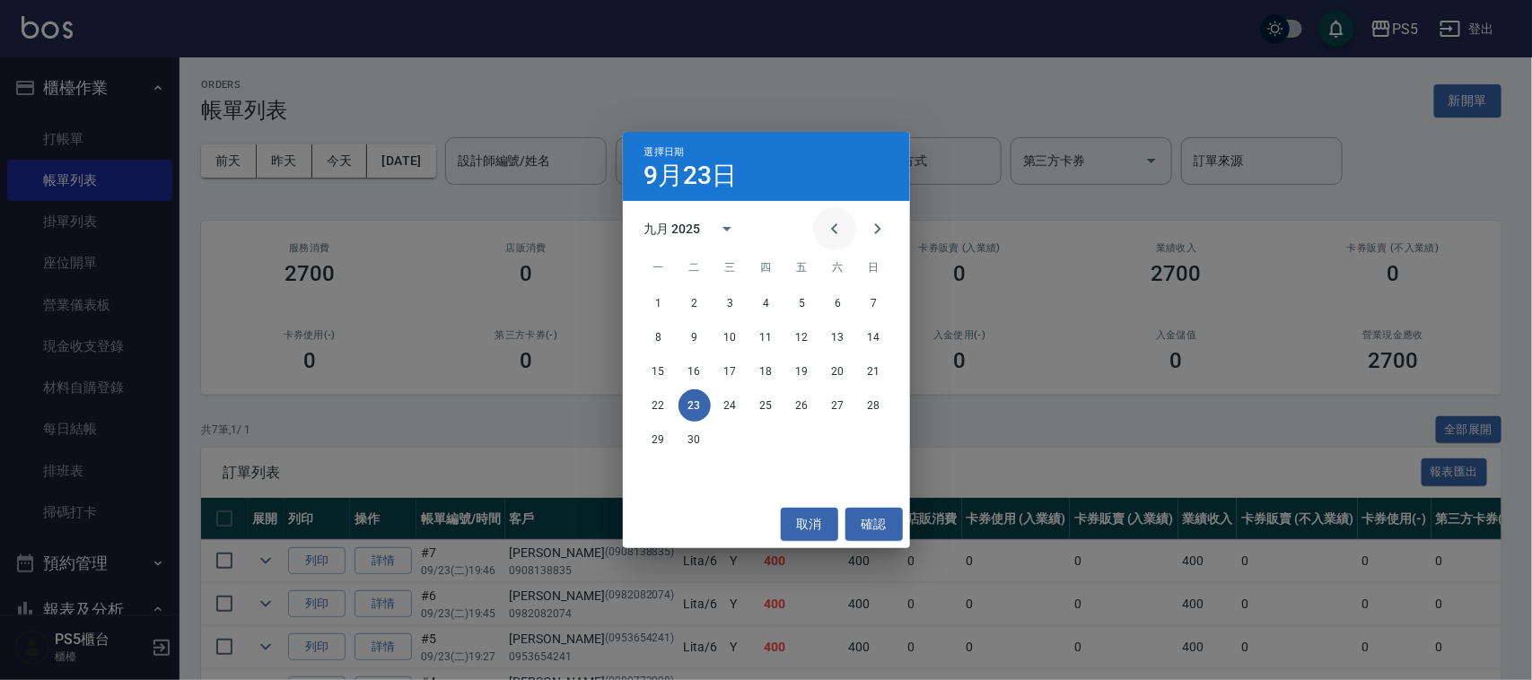
click at [831, 235] on icon "Previous month" at bounding box center [835, 229] width 22 height 22
click at [808, 446] on button "29" at bounding box center [802, 440] width 32 height 32
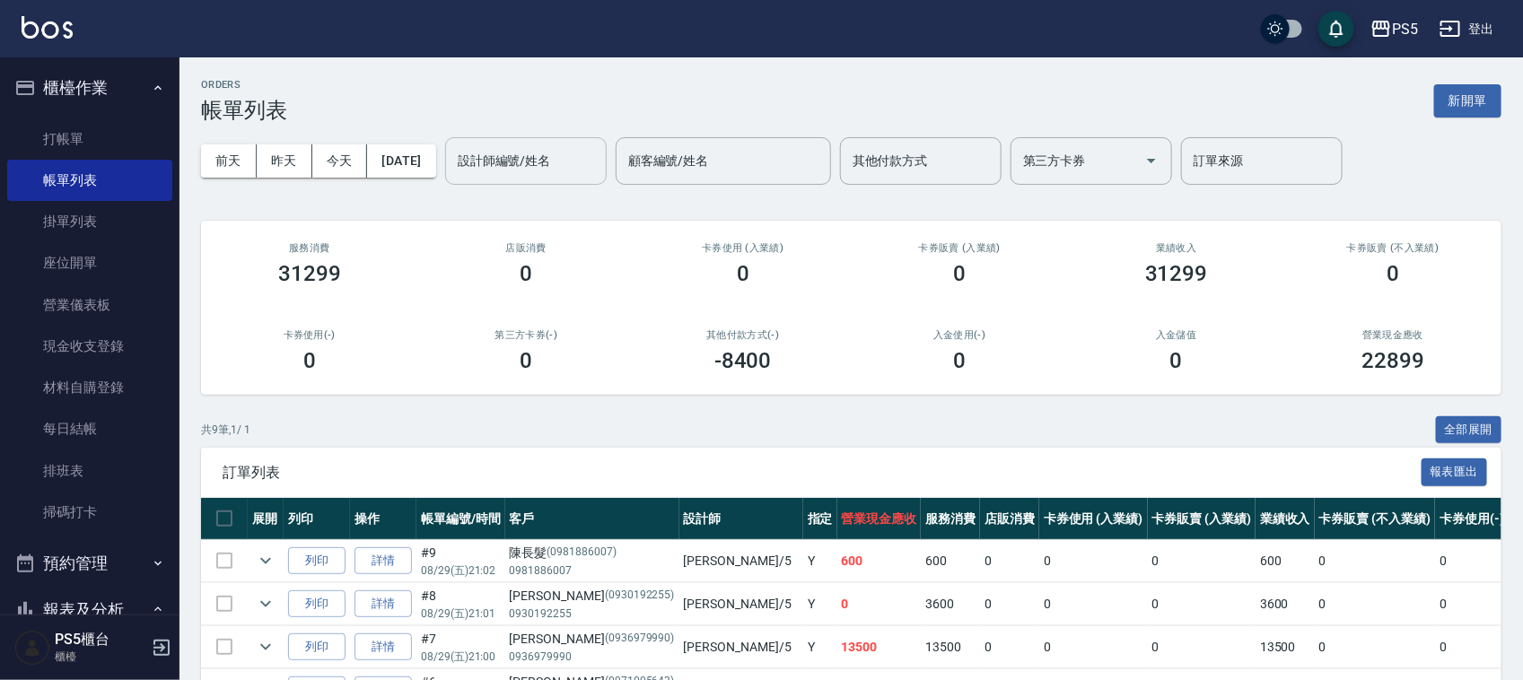
click at [558, 178] on div "設計師編號/姓名" at bounding box center [526, 161] width 162 height 48
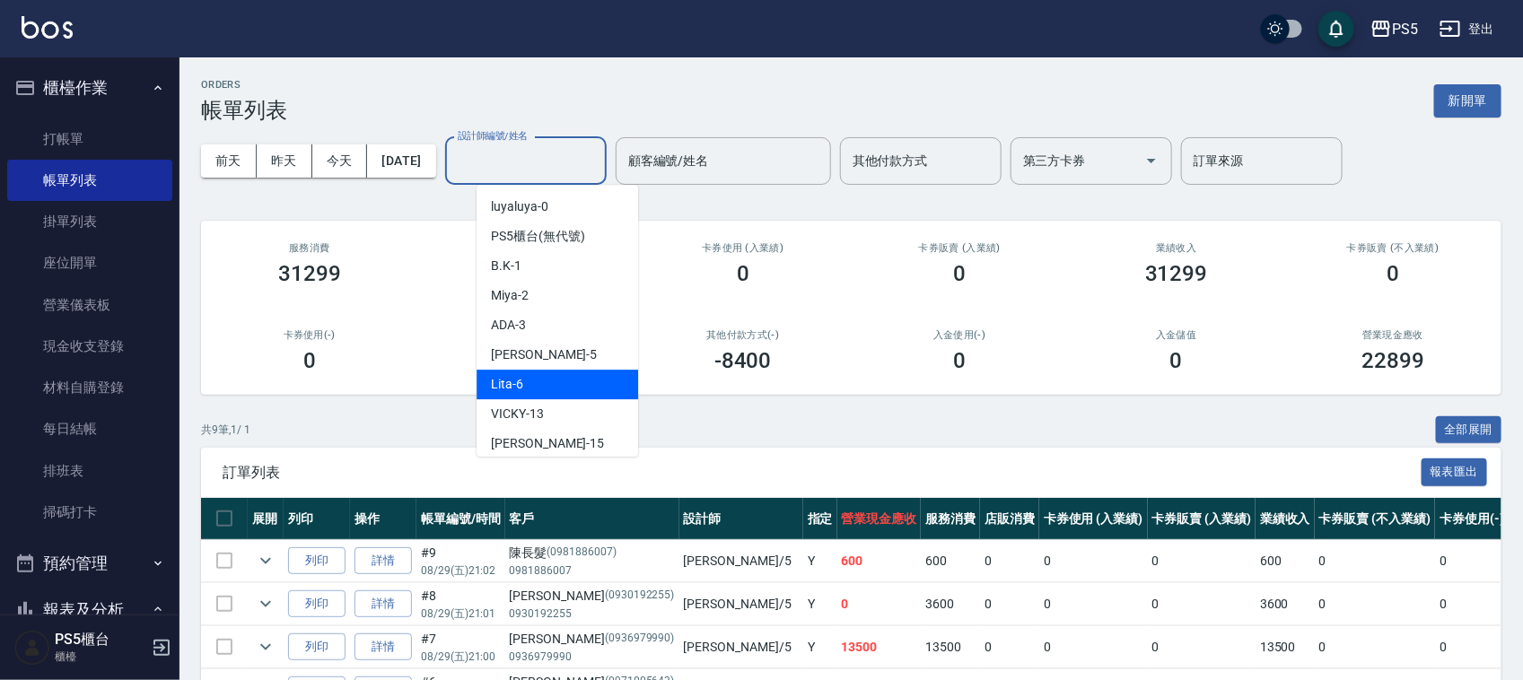
click at [557, 380] on div "Lita -6" at bounding box center [558, 385] width 162 height 30
type input "Lita-6"
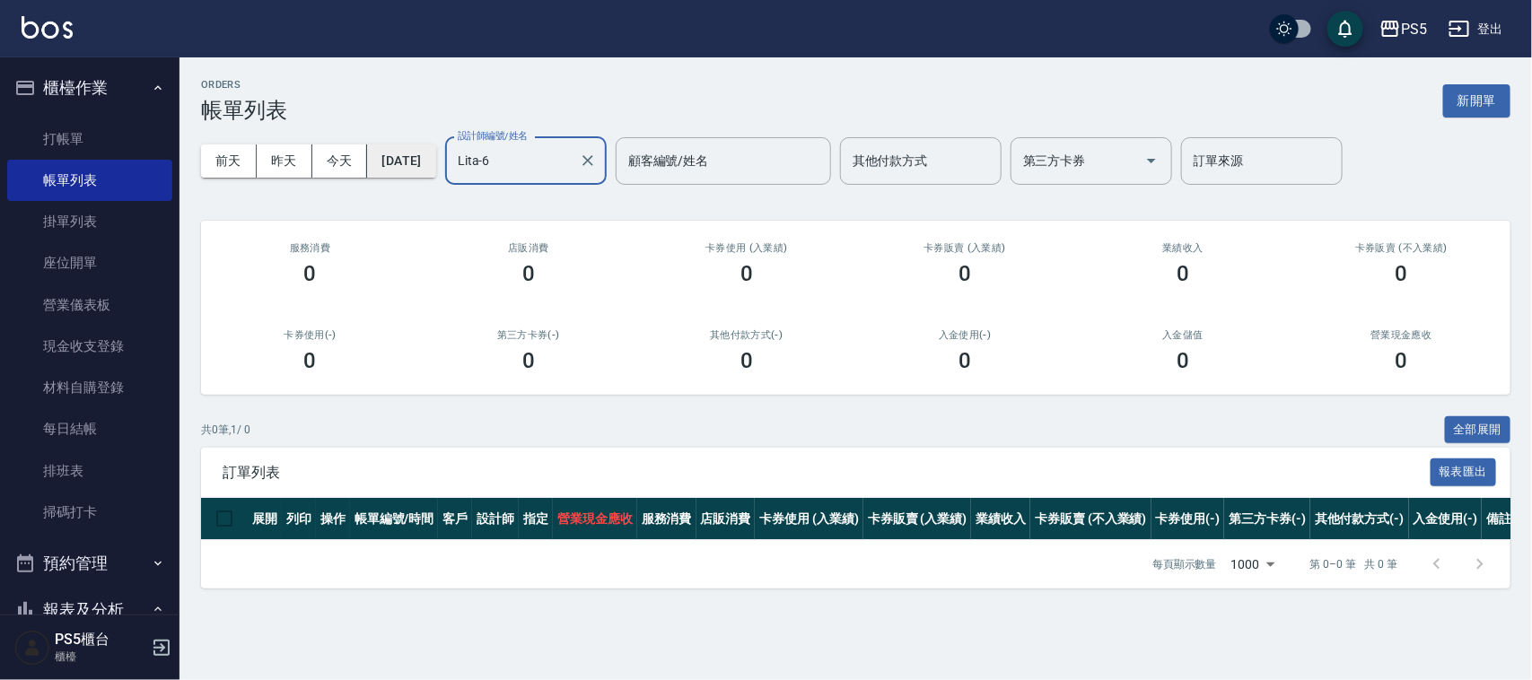
click at [408, 162] on button "[DATE]" at bounding box center [401, 160] width 68 height 33
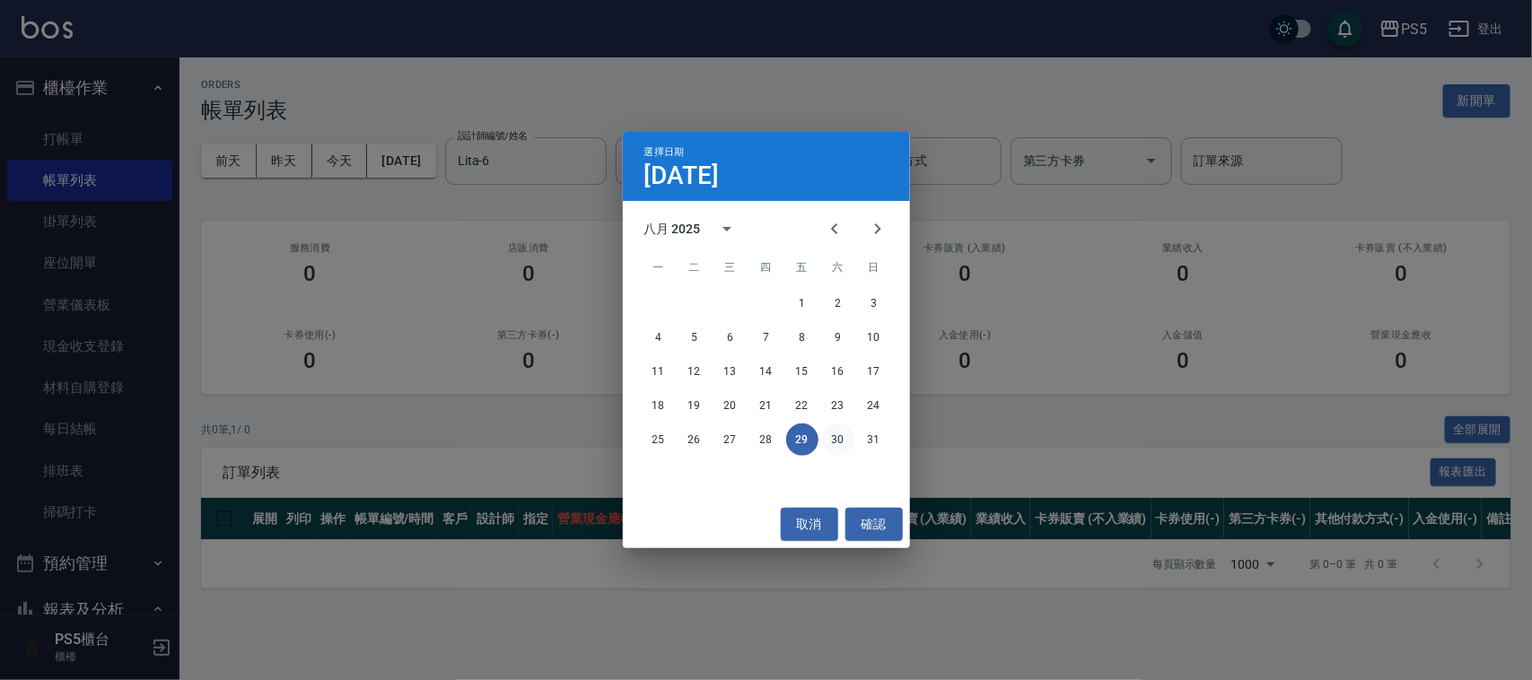
click at [844, 437] on button "30" at bounding box center [838, 440] width 32 height 32
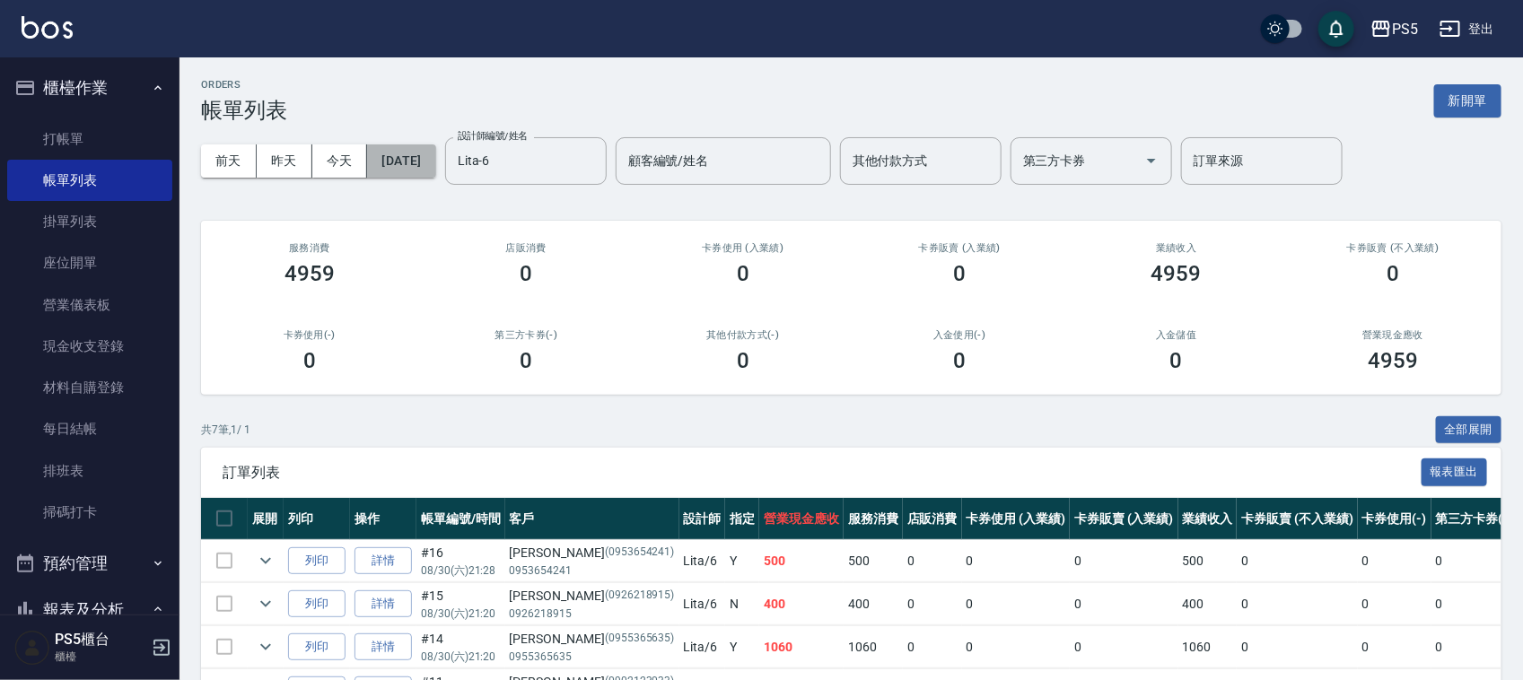
click at [435, 153] on button "[DATE]" at bounding box center [401, 160] width 68 height 33
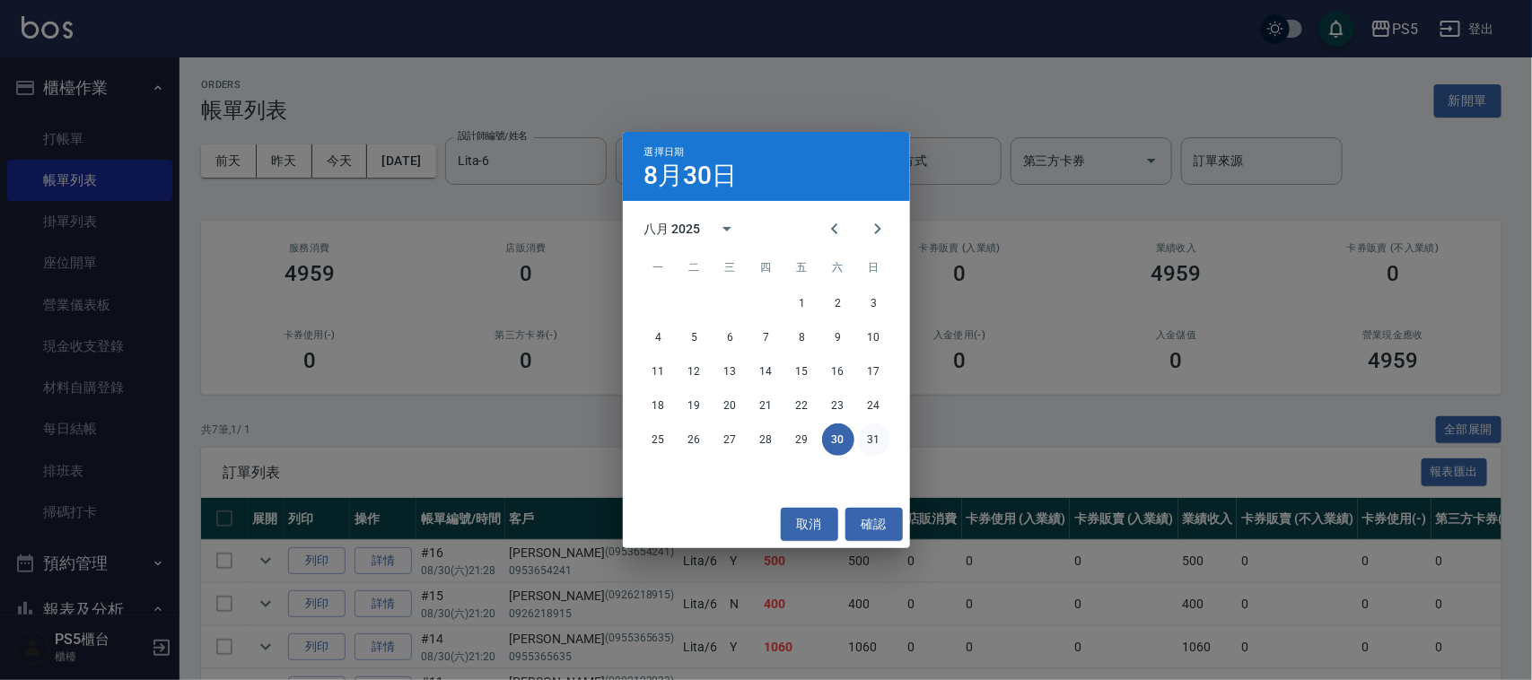
click at [878, 444] on button "31" at bounding box center [874, 440] width 32 height 32
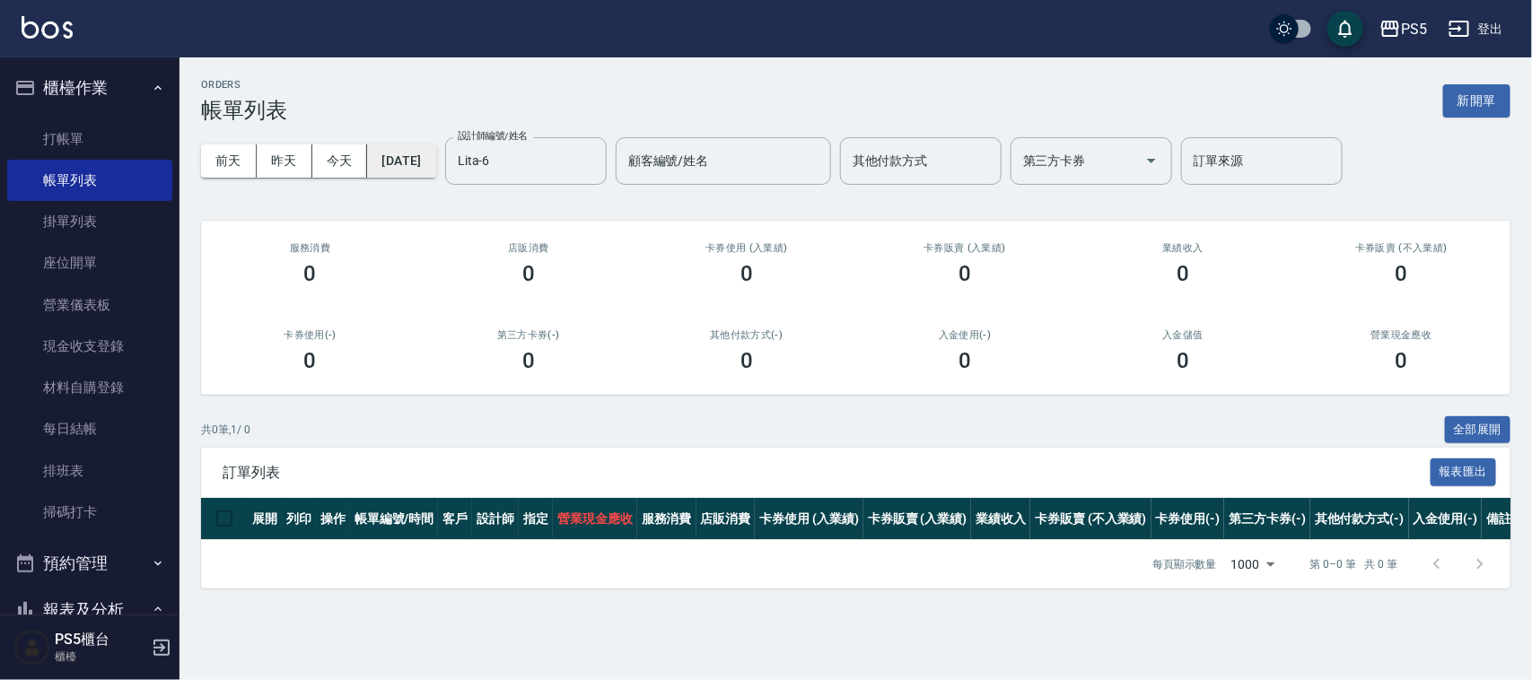
click at [433, 163] on button "[DATE]" at bounding box center [401, 160] width 68 height 33
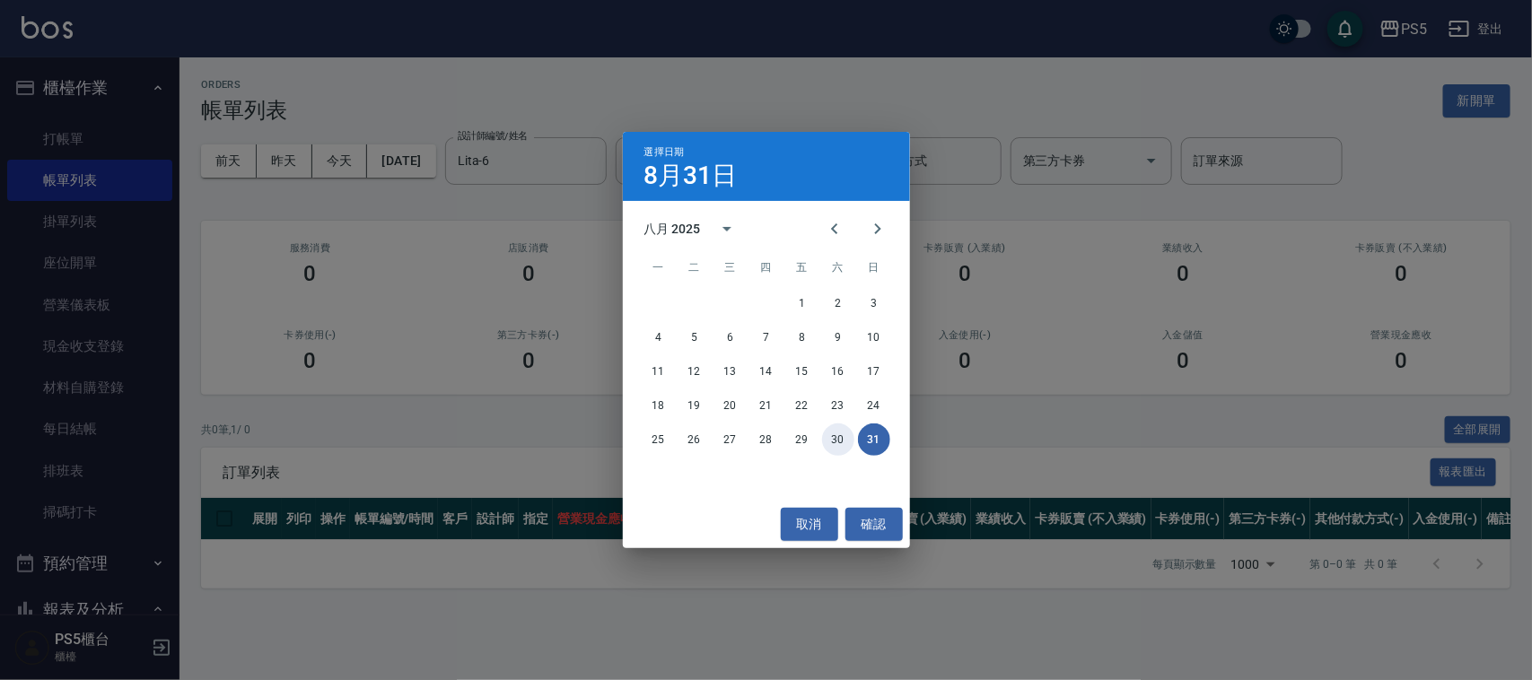
click at [832, 441] on button "30" at bounding box center [838, 440] width 32 height 32
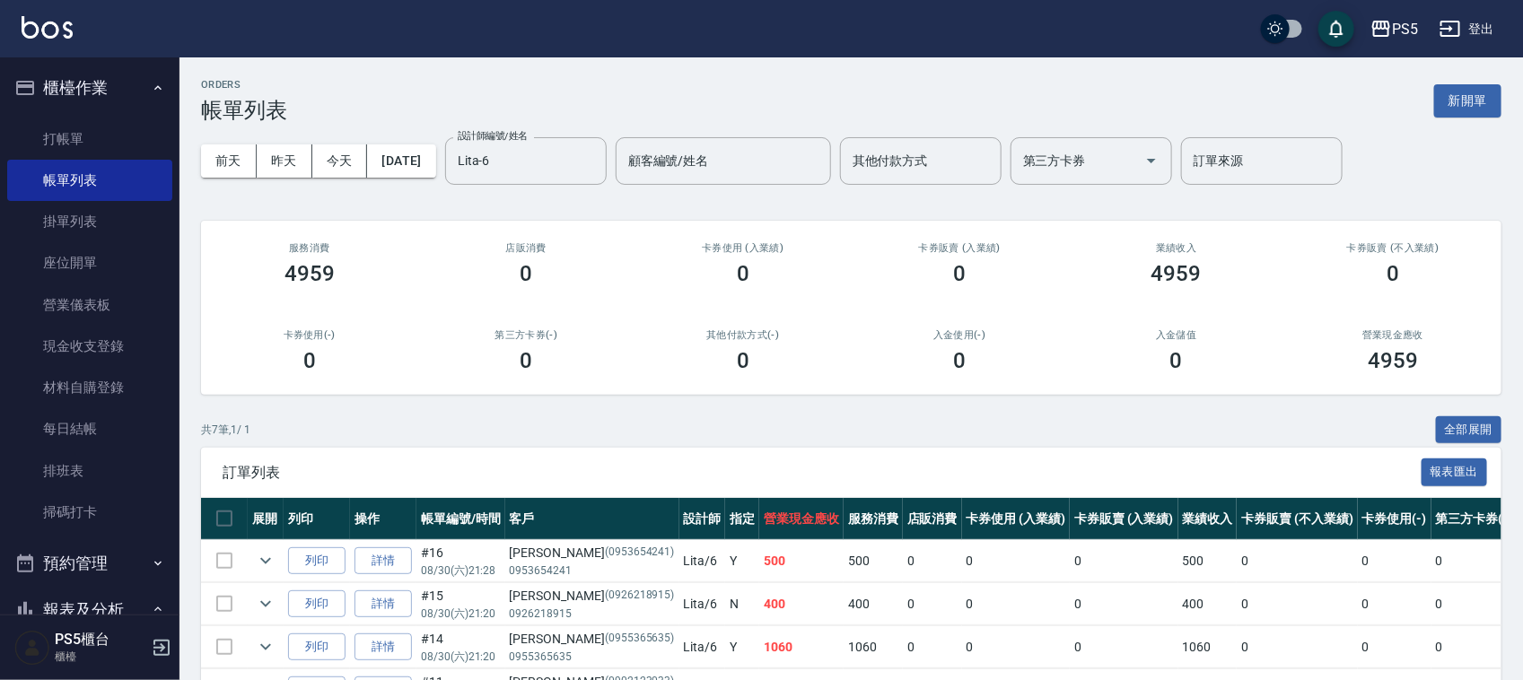
click at [132, 105] on button "櫃檯作業" at bounding box center [89, 88] width 165 height 47
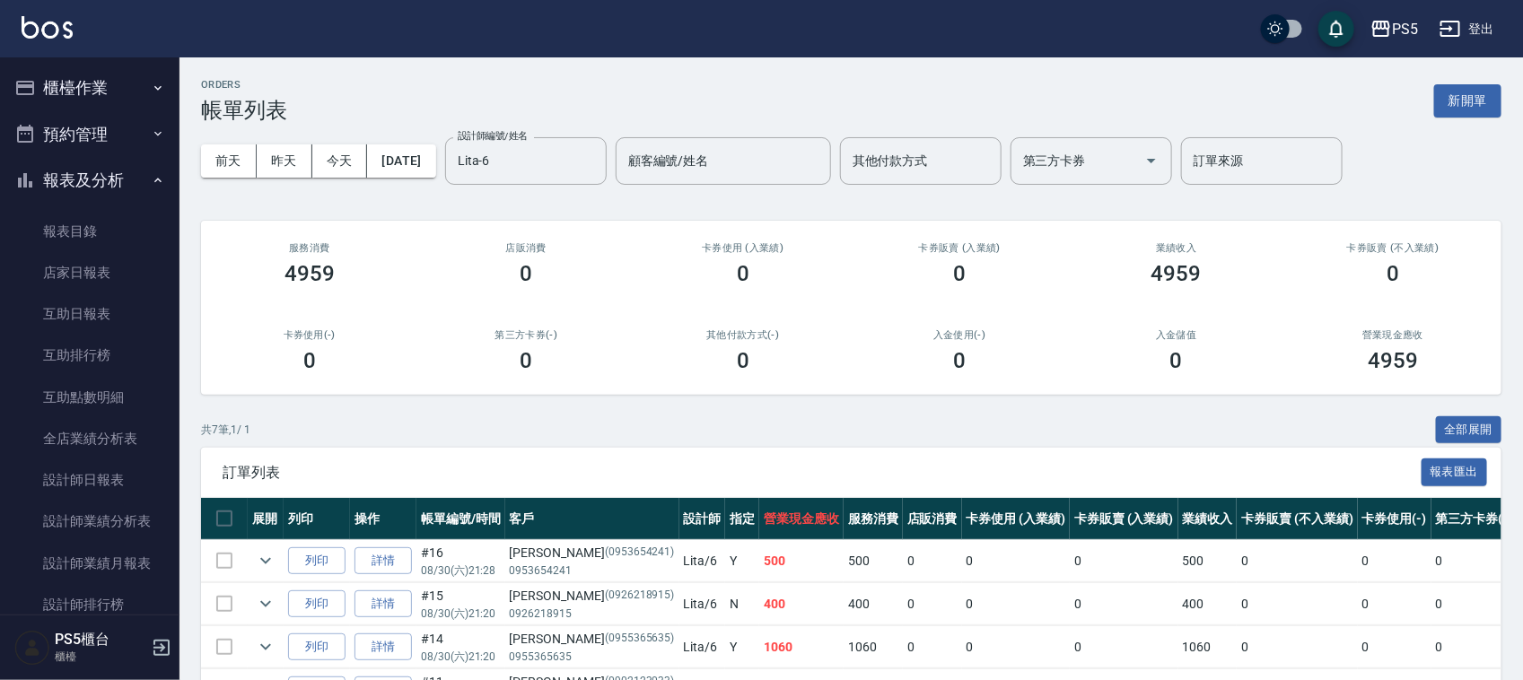
click at [123, 130] on button "預約管理" at bounding box center [89, 134] width 165 height 47
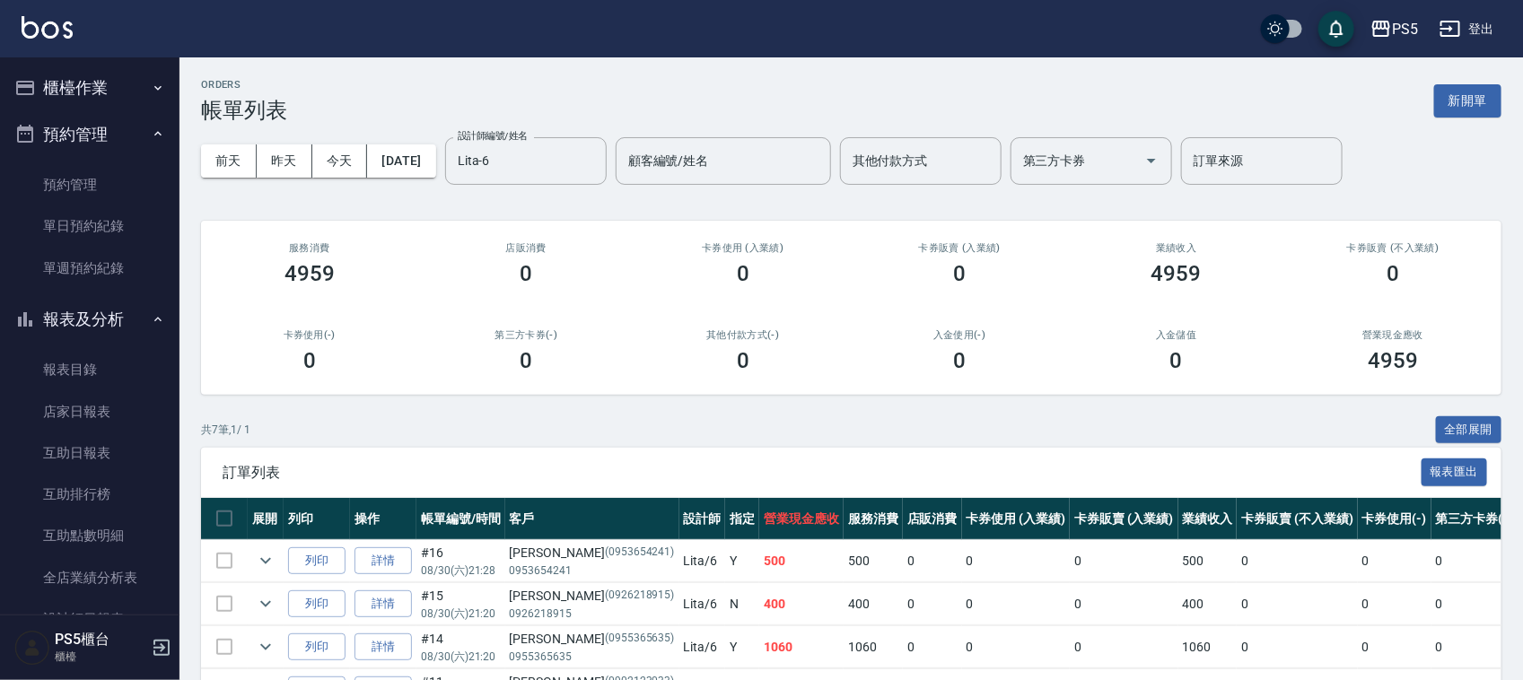
click at [123, 128] on button "預約管理" at bounding box center [89, 134] width 165 height 47
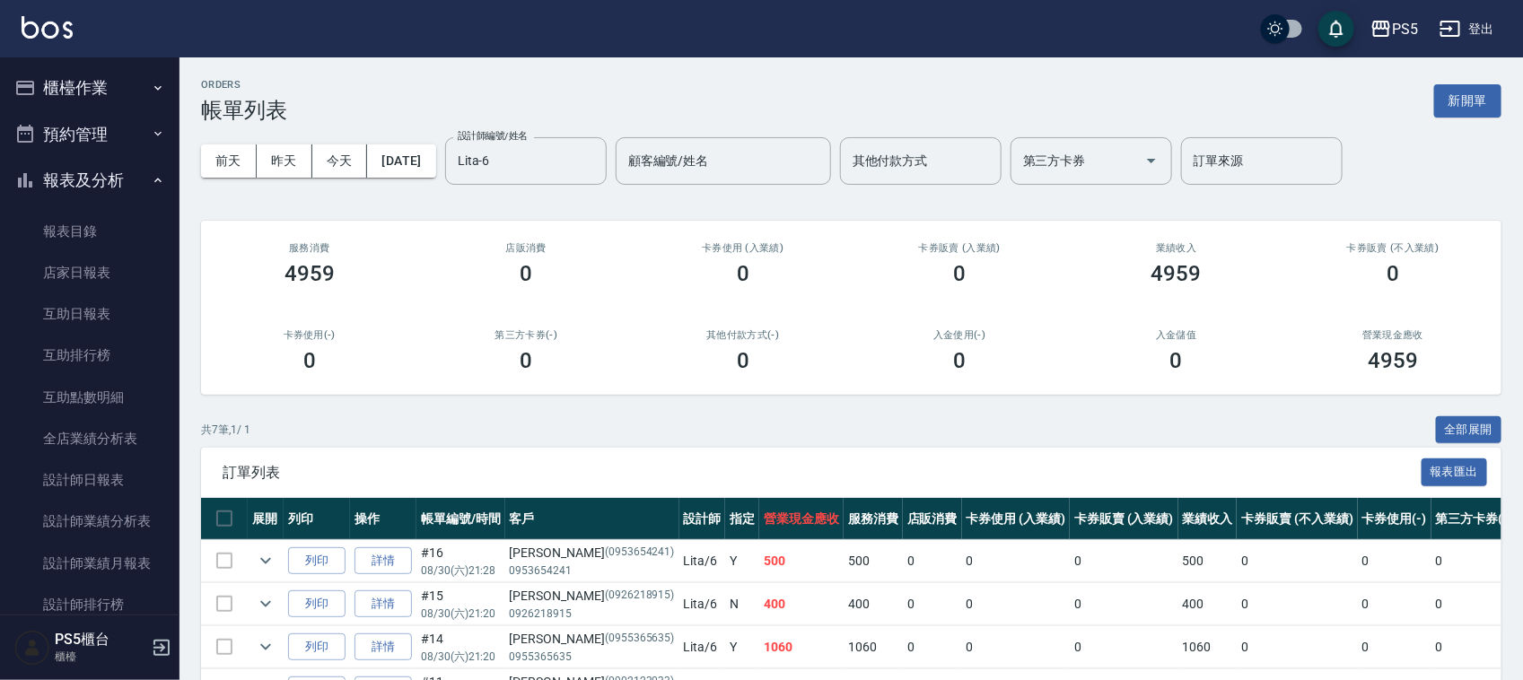
click at [126, 103] on button "櫃檯作業" at bounding box center [89, 88] width 165 height 47
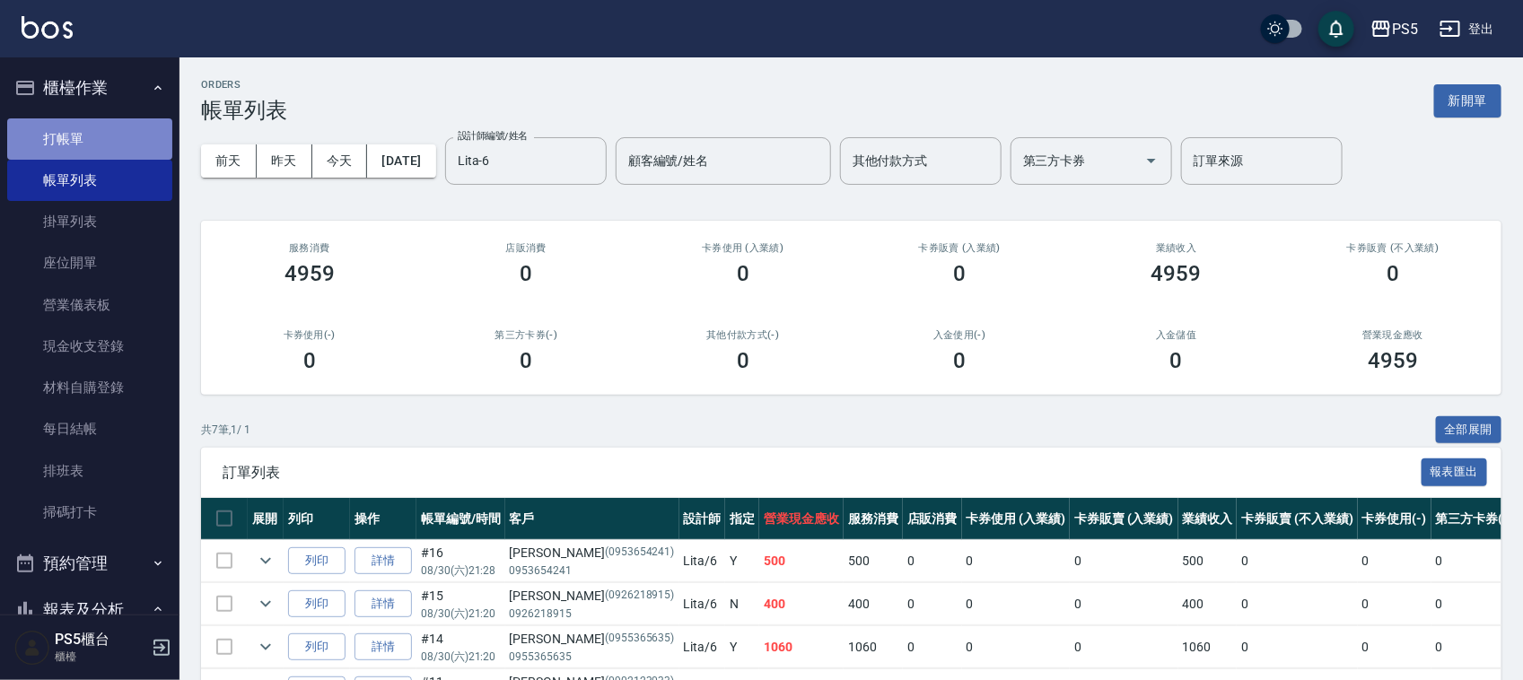
click at [122, 145] on link "打帳單" at bounding box center [89, 138] width 165 height 41
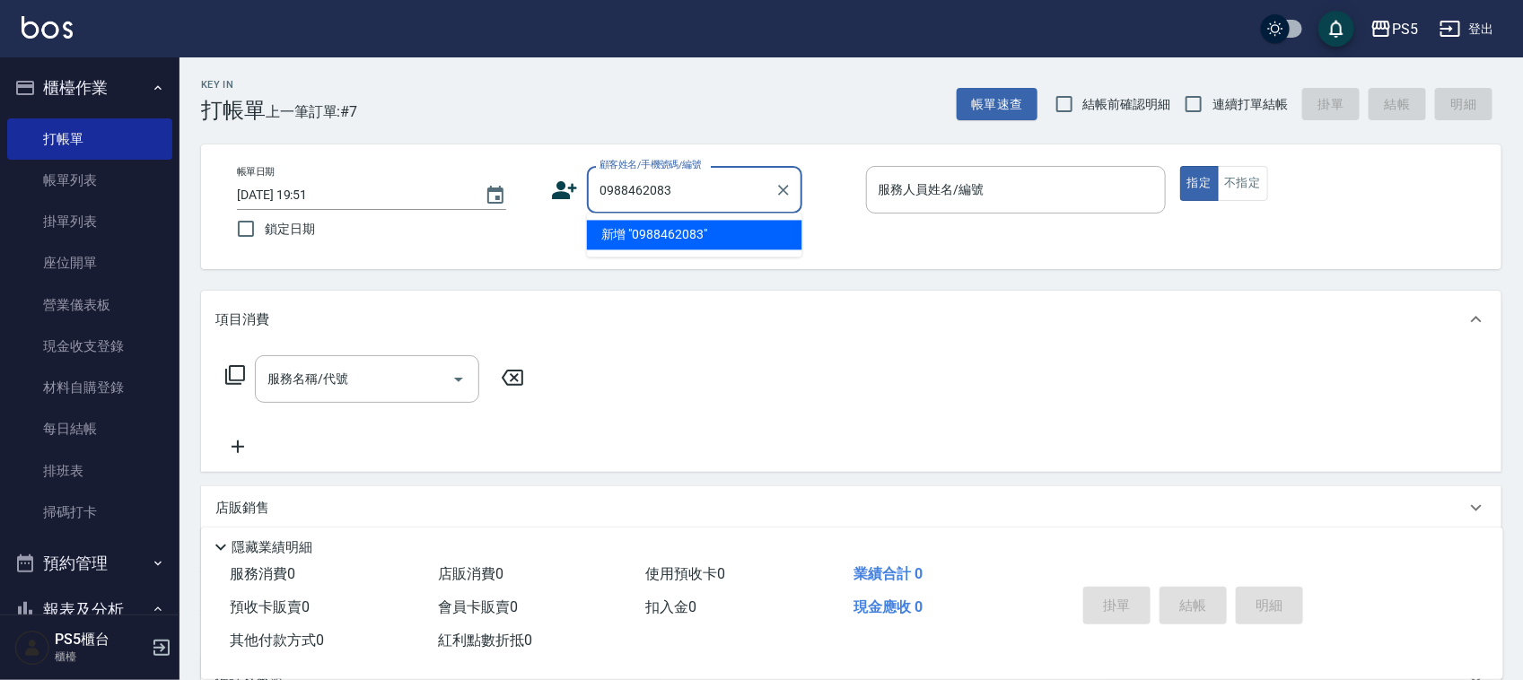
click at [685, 242] on li "新增 "0988462083"" at bounding box center [694, 236] width 215 height 30
type input "0988462083"
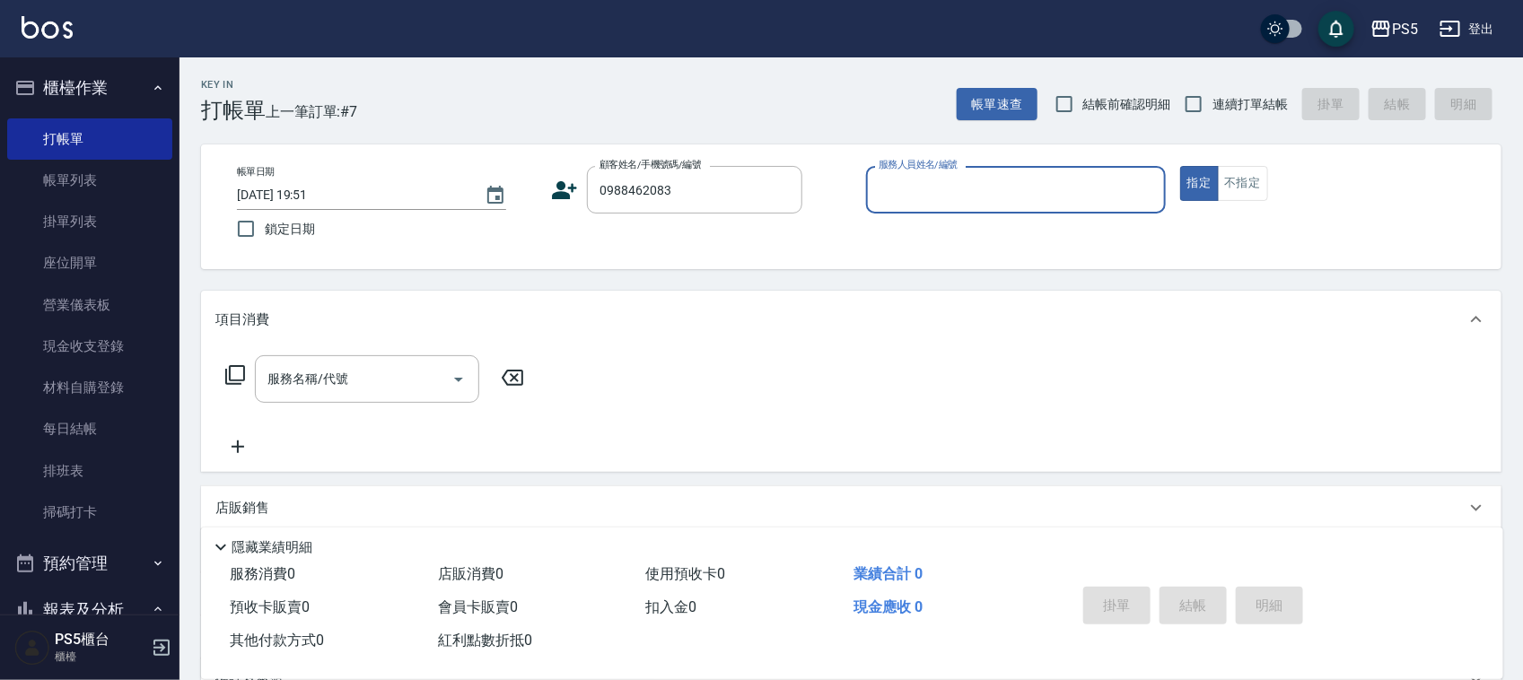
click at [571, 191] on icon at bounding box center [564, 190] width 27 height 27
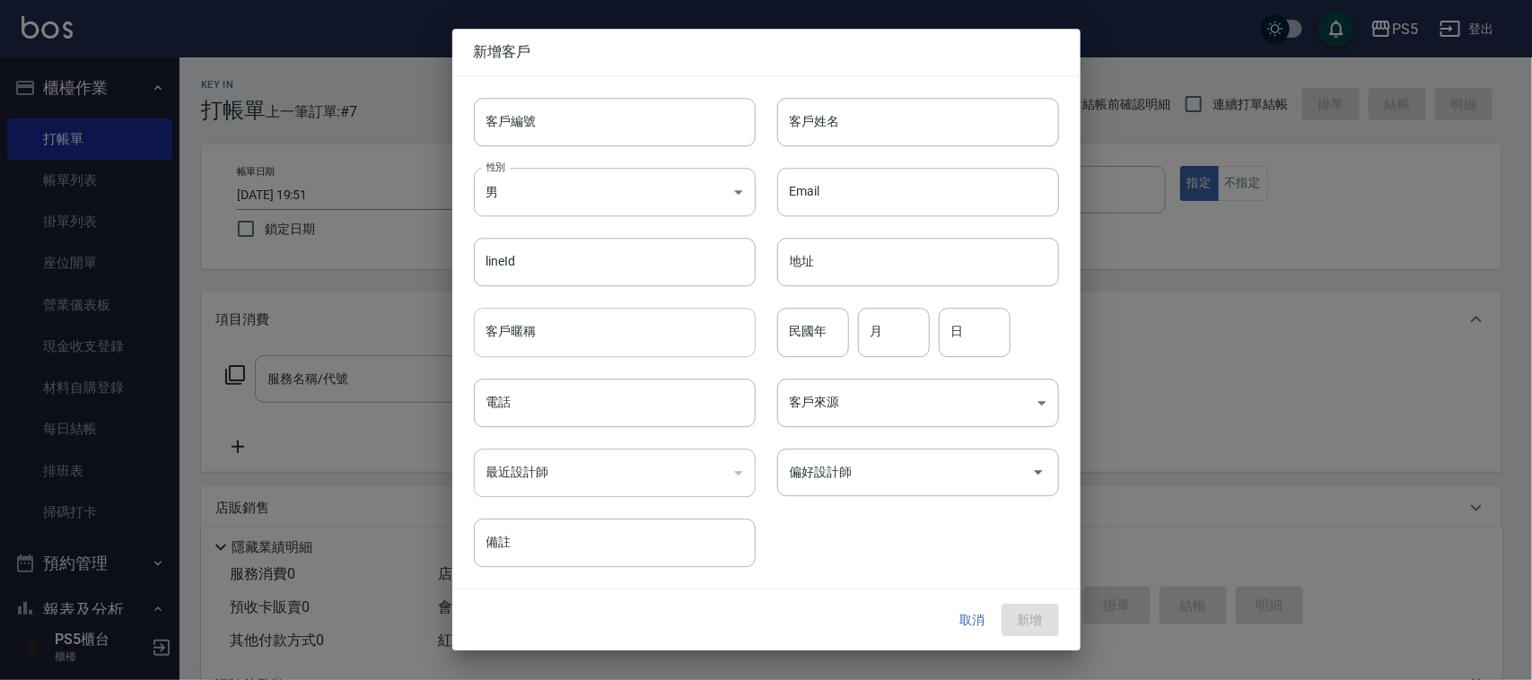
type input "0988462083"
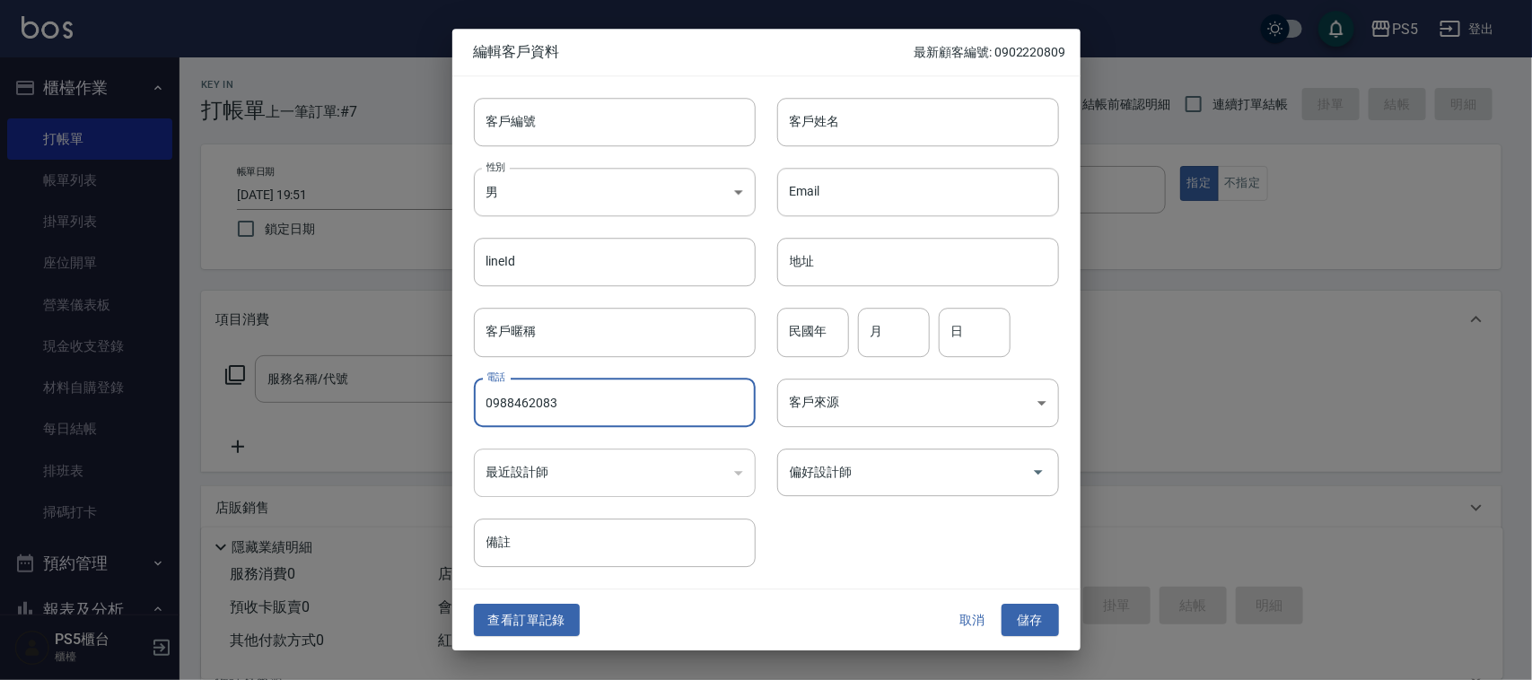
click at [612, 399] on input "0988462083" at bounding box center [615, 403] width 282 height 48
click at [617, 113] on input "客戶編號" at bounding box center [615, 122] width 282 height 48
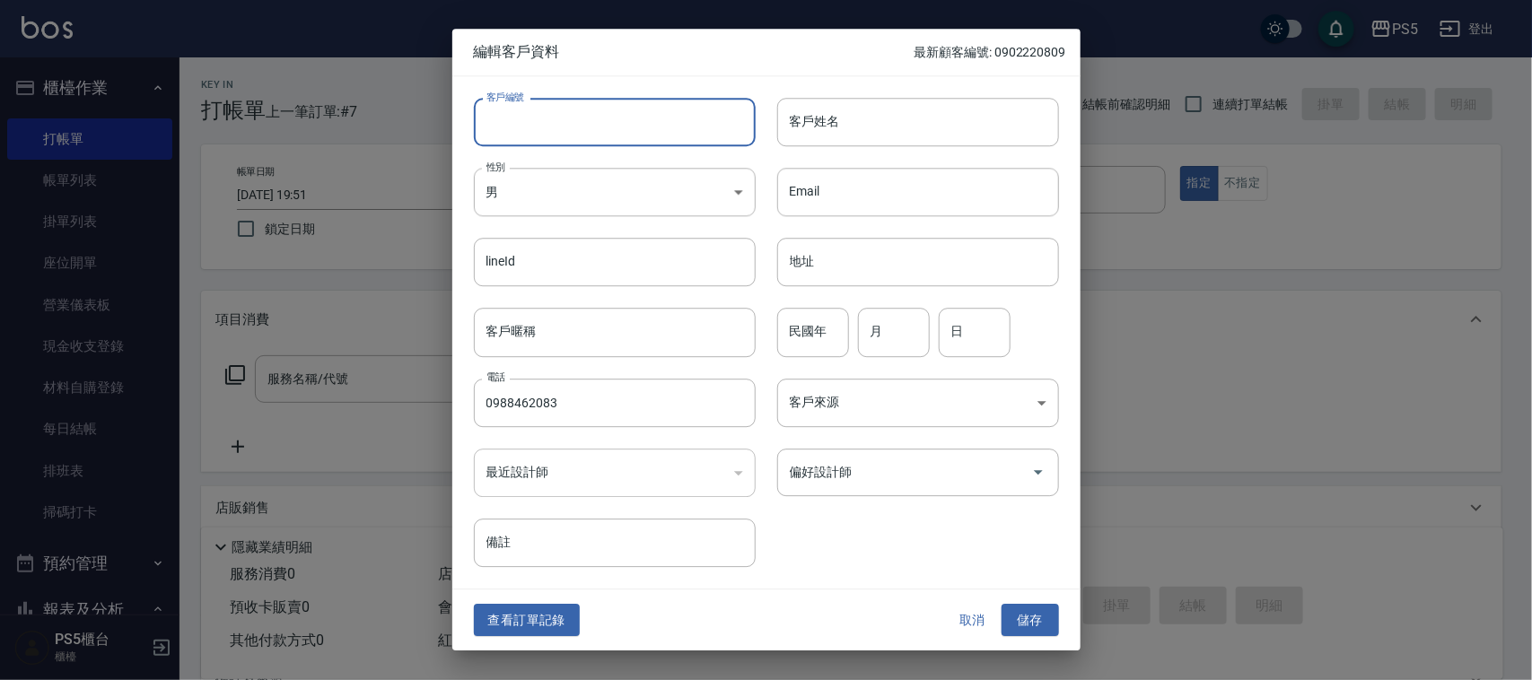
paste input "0988462083"
type input "0988462083"
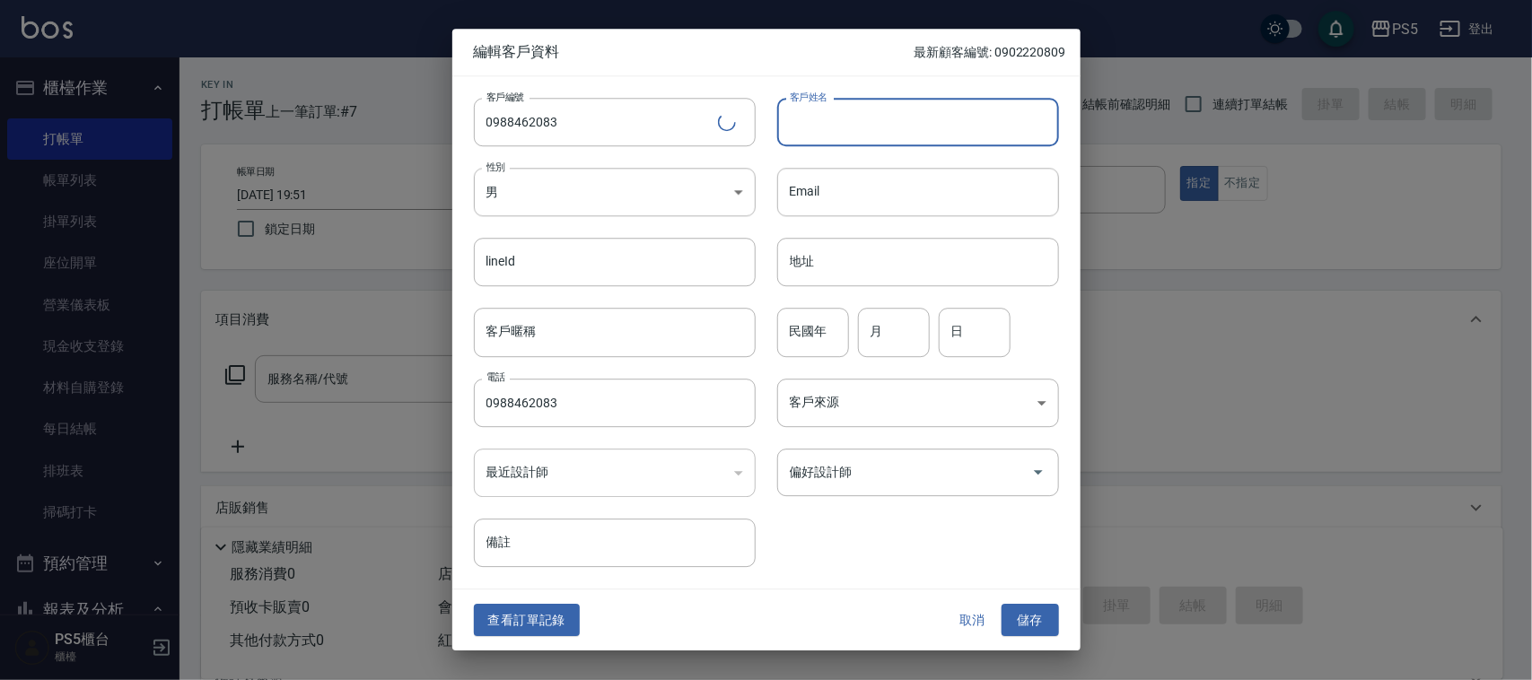
click at [854, 131] on input "客戶姓名" at bounding box center [918, 122] width 282 height 48
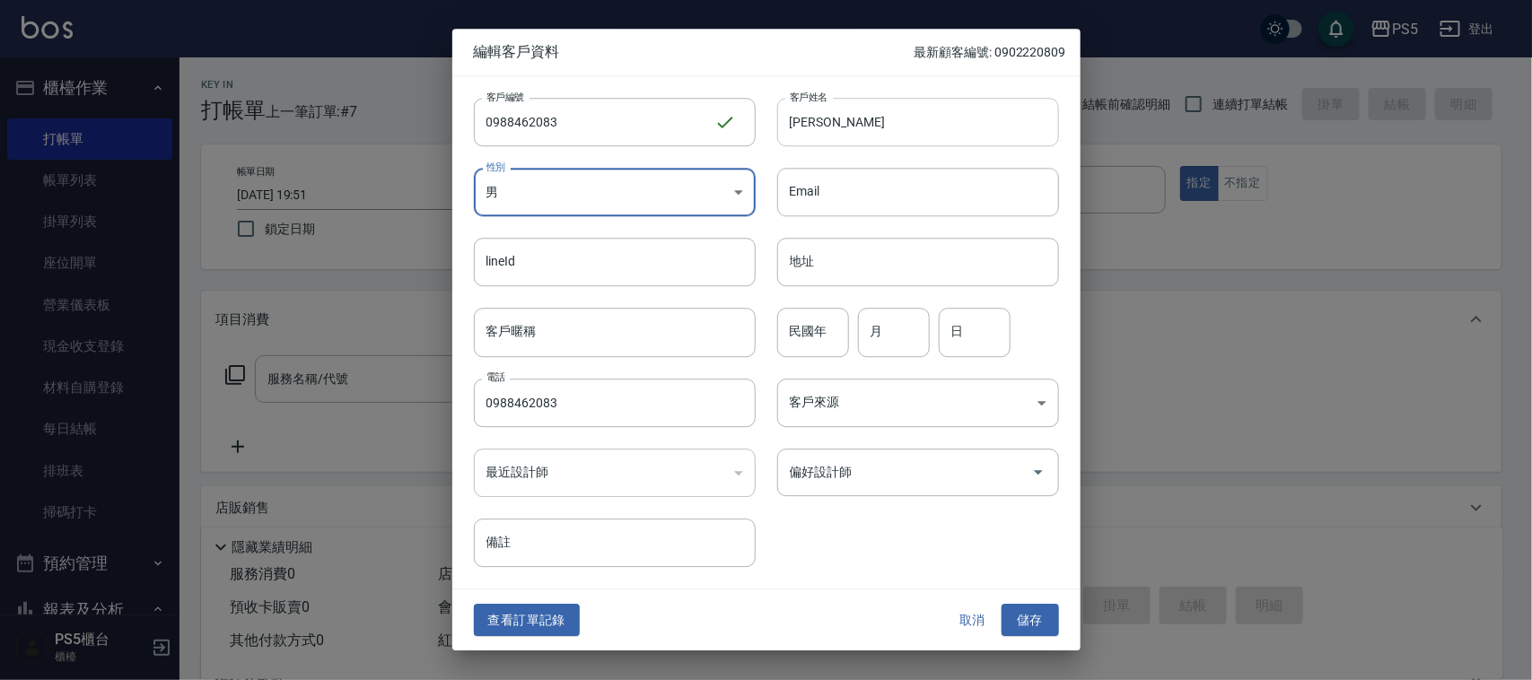
click at [854, 131] on input "[PERSON_NAME]" at bounding box center [918, 122] width 282 height 48
type input "[PERSON_NAME]"
click at [655, 187] on body "PS5 登出 櫃檯作業 打帳單 帳單列表 掛單列表 座位開單 營業儀表板 現金收支登錄 材料自購登錄 每日結帳 排班表 掃碼打卡 預約管理 預約管理 單日預約…" at bounding box center [766, 436] width 1532 height 873
click at [634, 258] on li "男" at bounding box center [615, 269] width 282 height 30
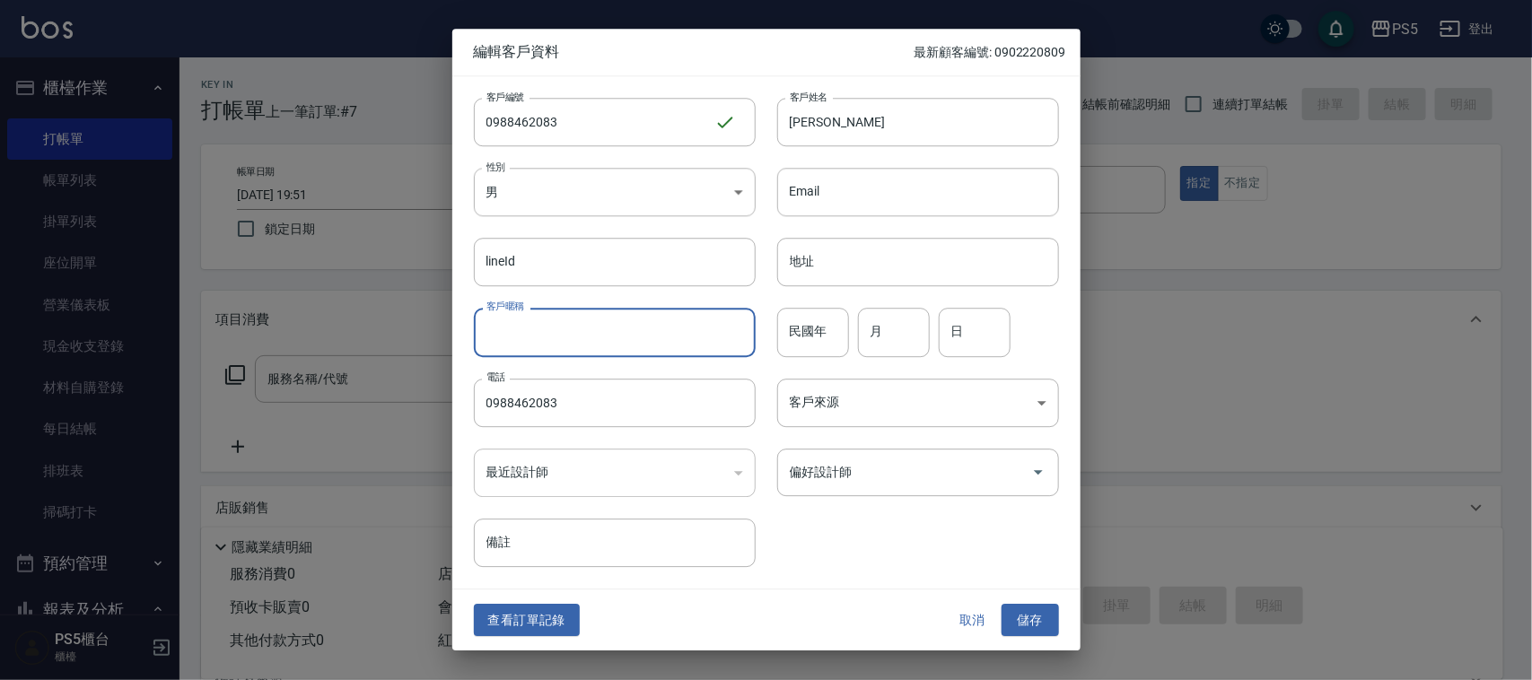
click at [647, 335] on input "客戶暱稱" at bounding box center [615, 333] width 282 height 48
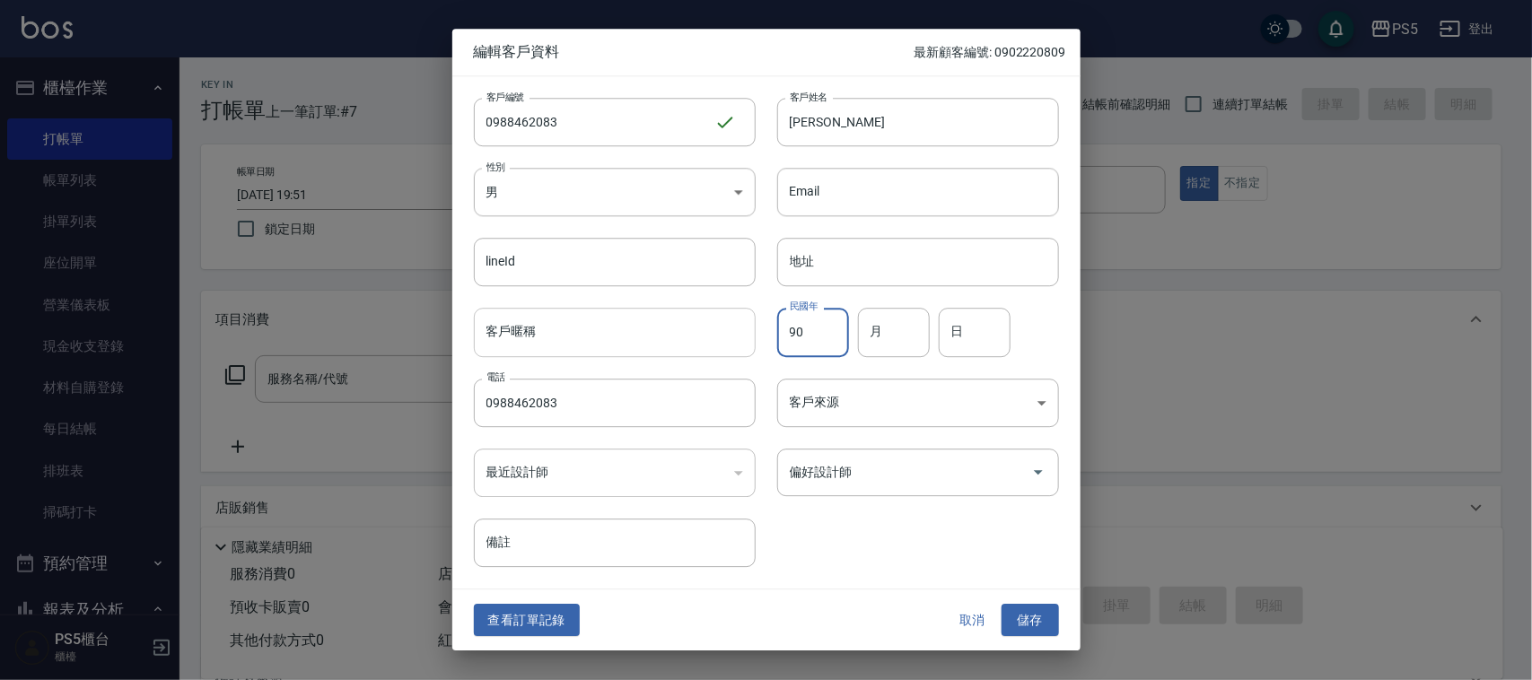
type input "90"
type input "5"
type input "14"
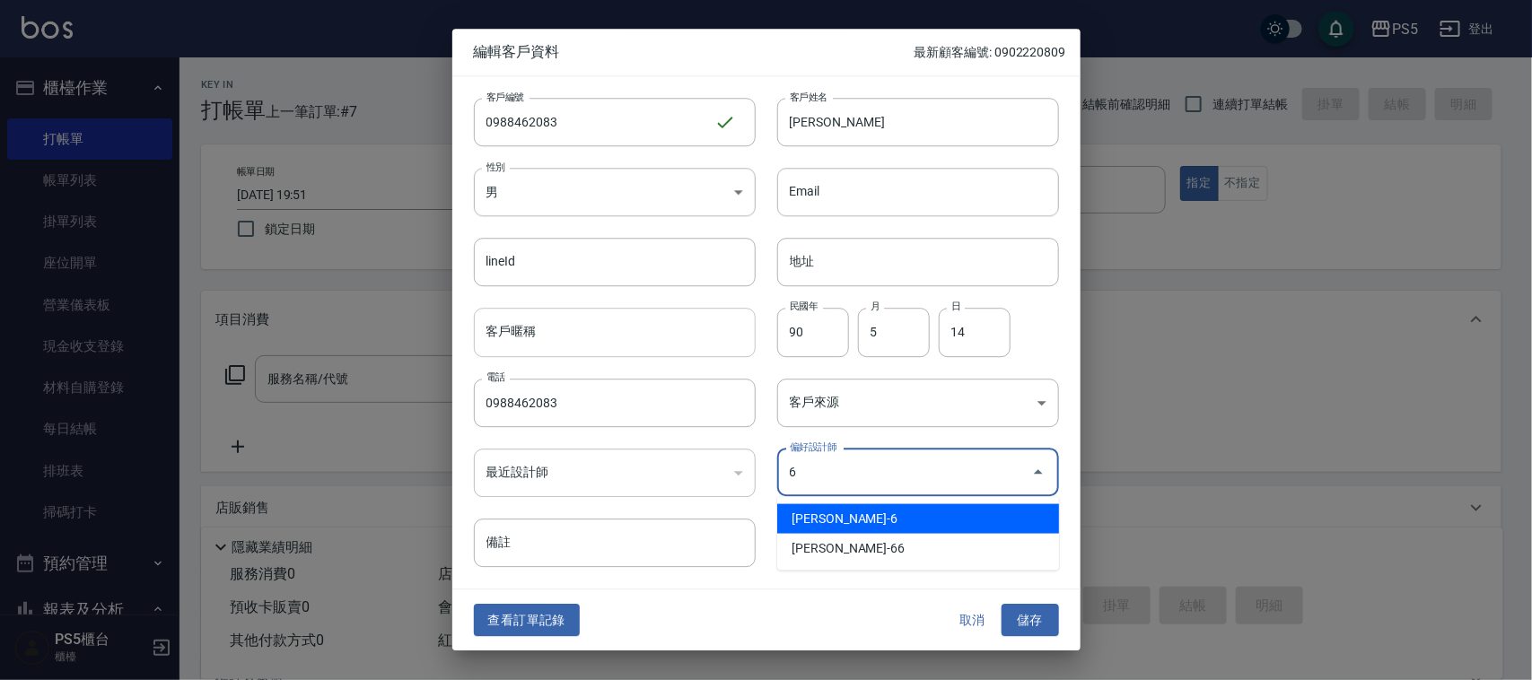
type input "黃雅芳"
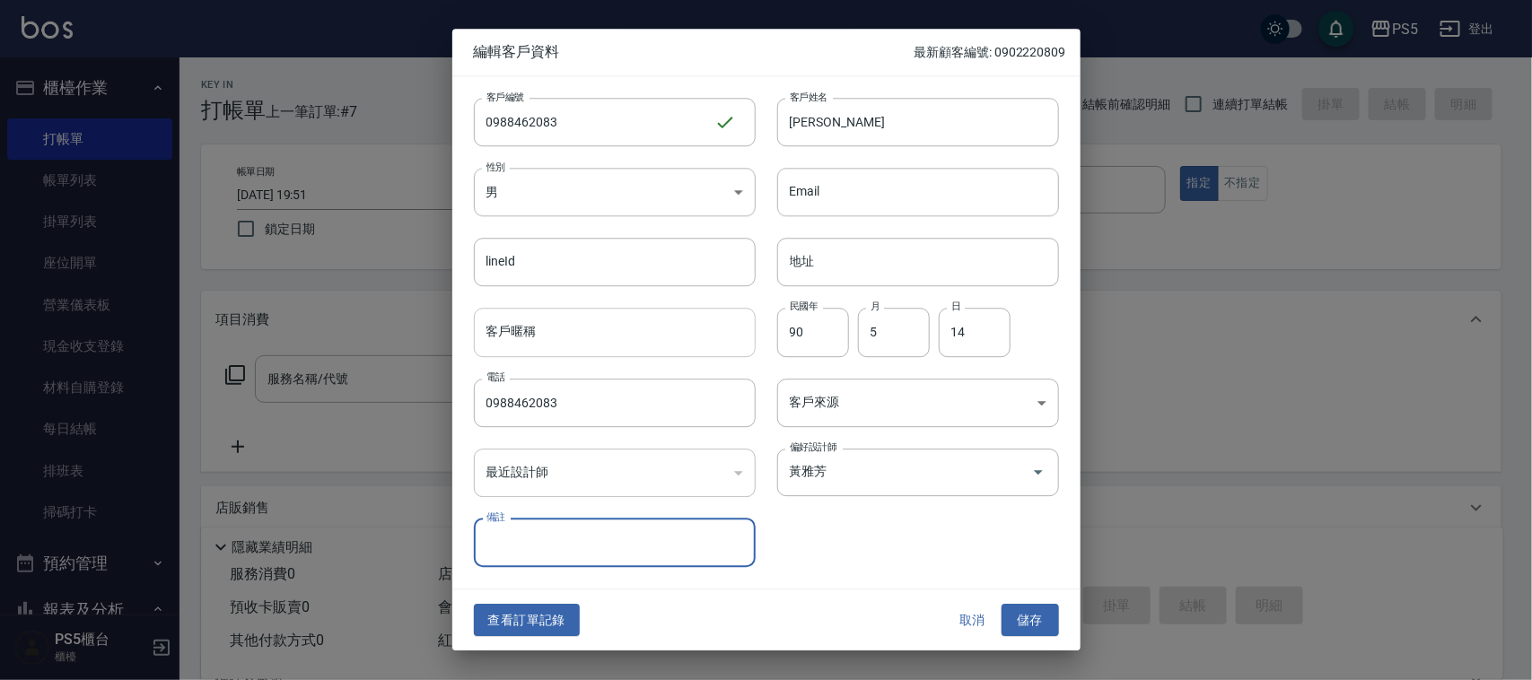
click at [1002, 604] on button "儲存" at bounding box center [1030, 620] width 57 height 33
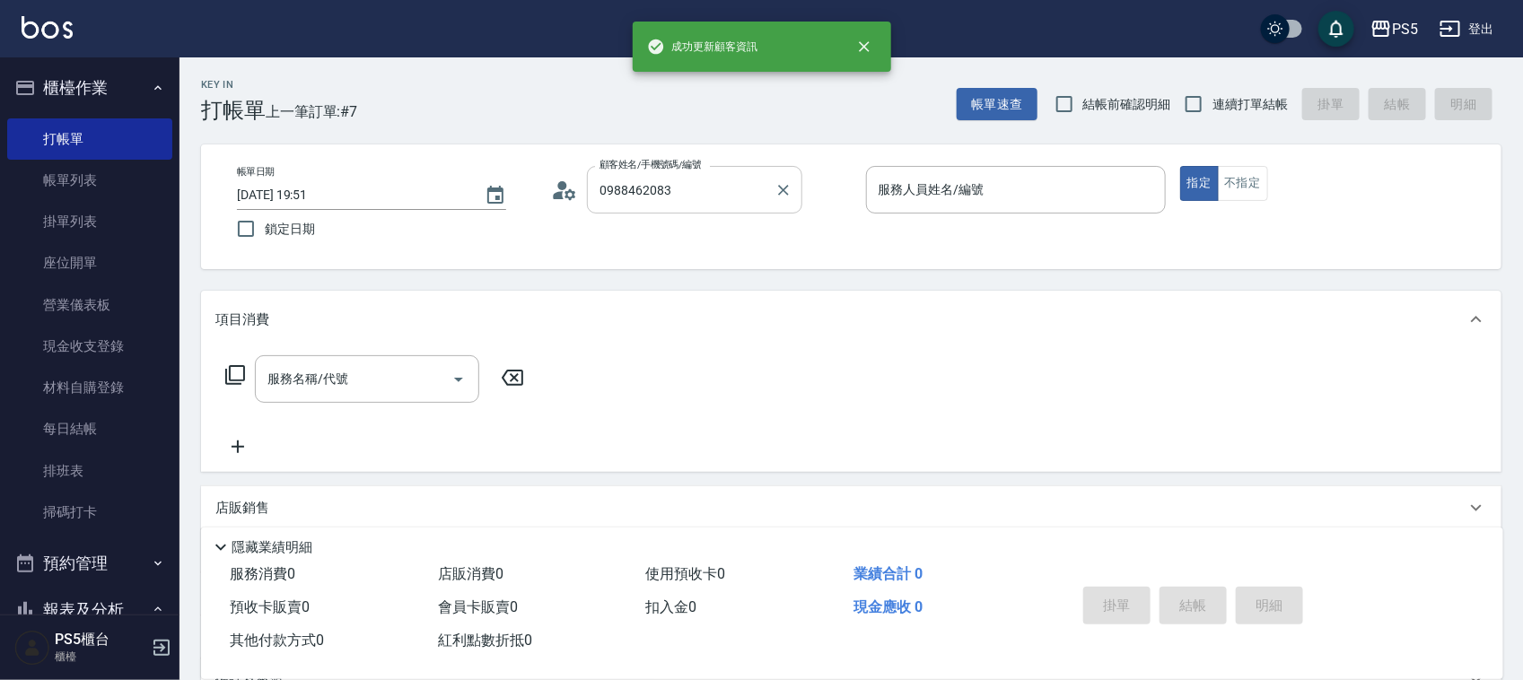
click at [725, 175] on input "0988462083" at bounding box center [681, 189] width 172 height 31
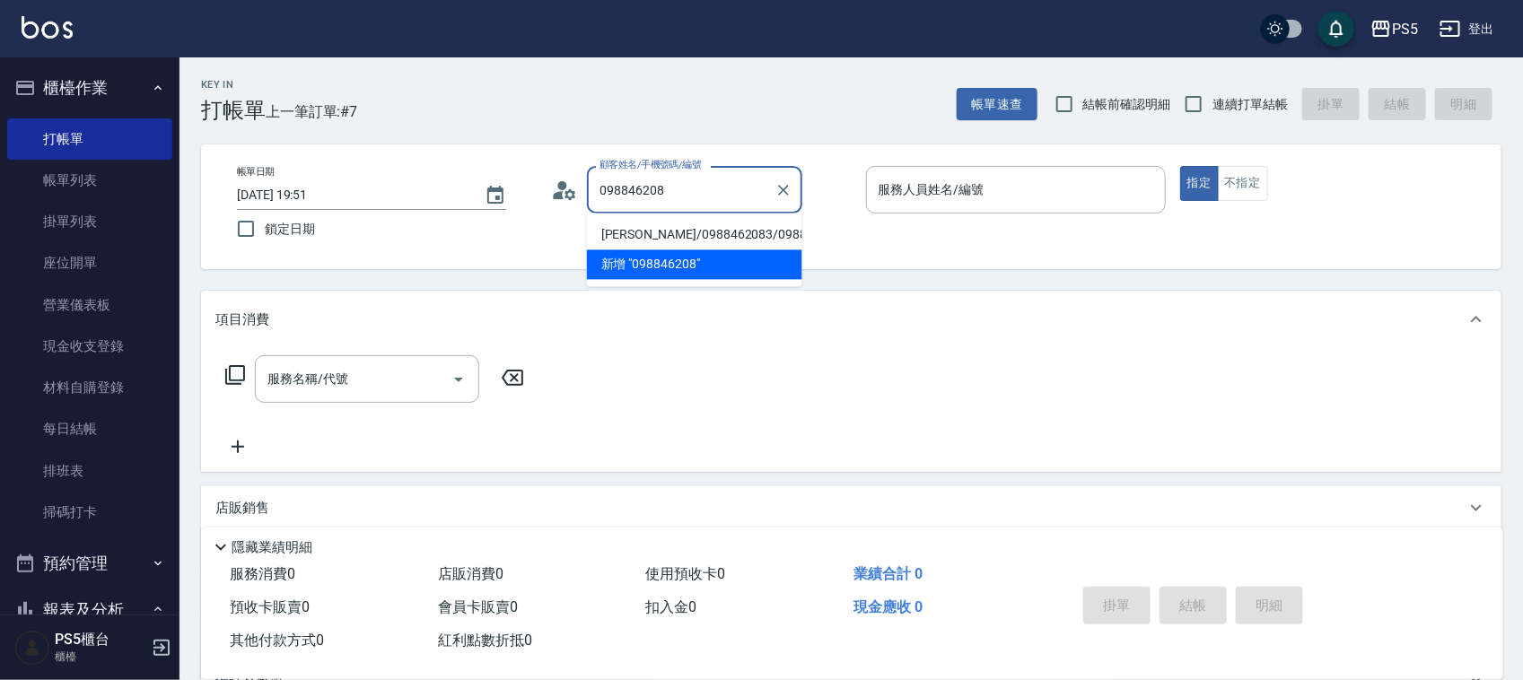
type input "[PERSON_NAME]/0988462083/0988462083"
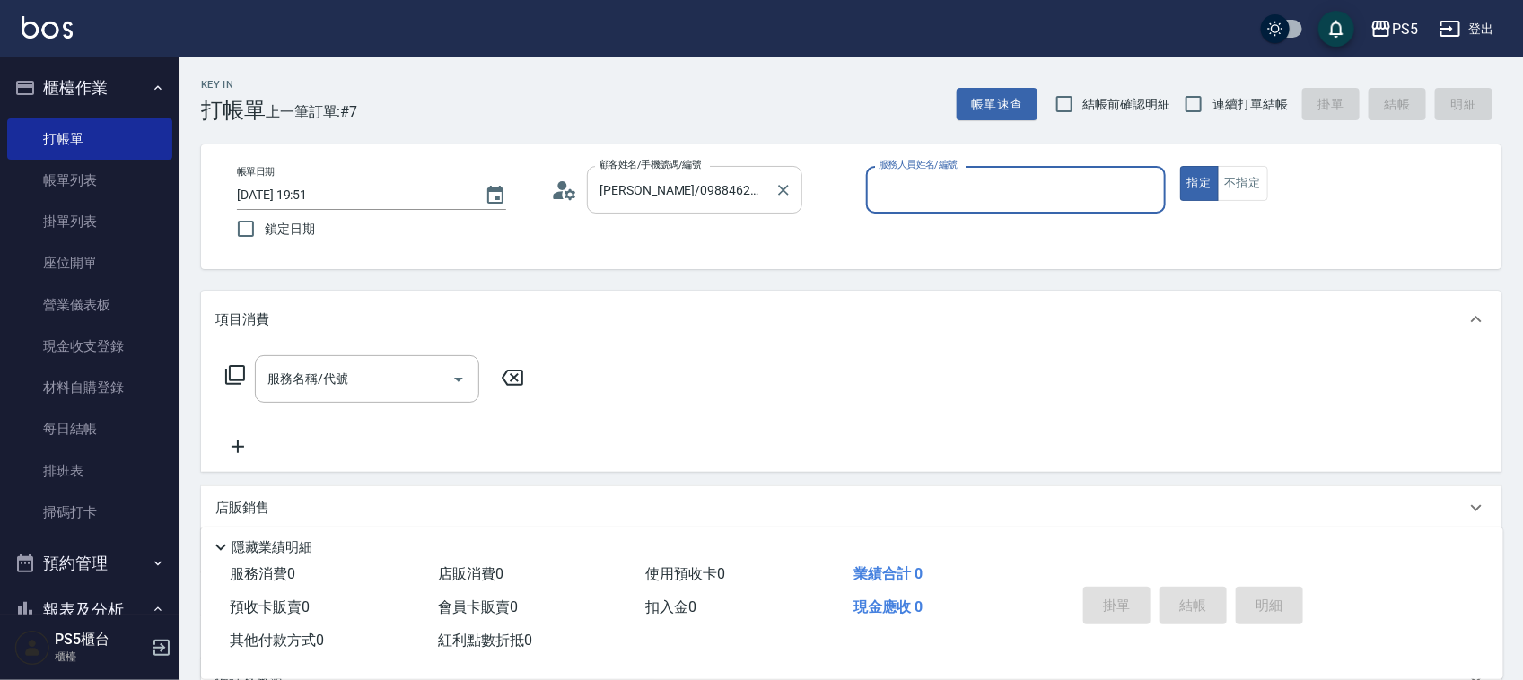
type input "Lita-6"
click at [1180, 166] on button "指定" at bounding box center [1199, 183] width 39 height 35
type button "true"
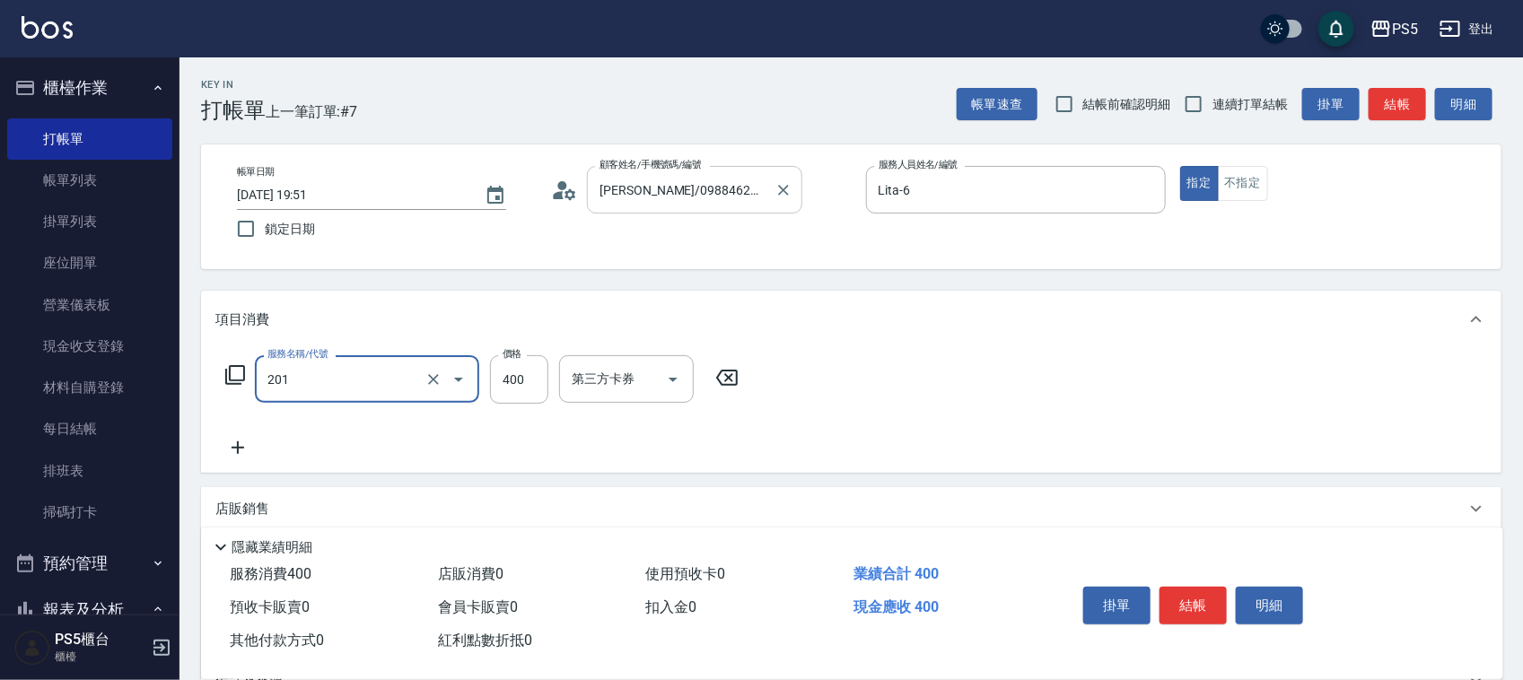
type input "洗剪400(201)"
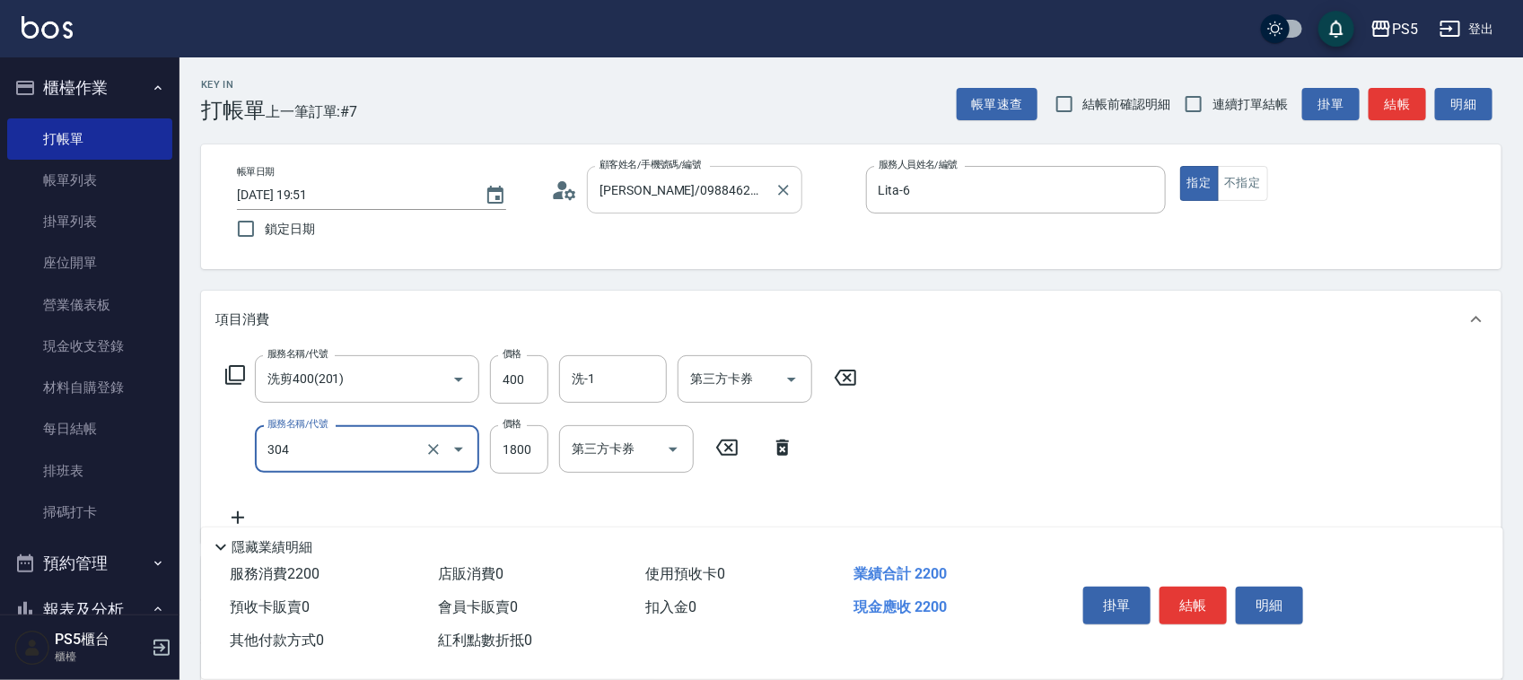
type input "基本冷燙(304)"
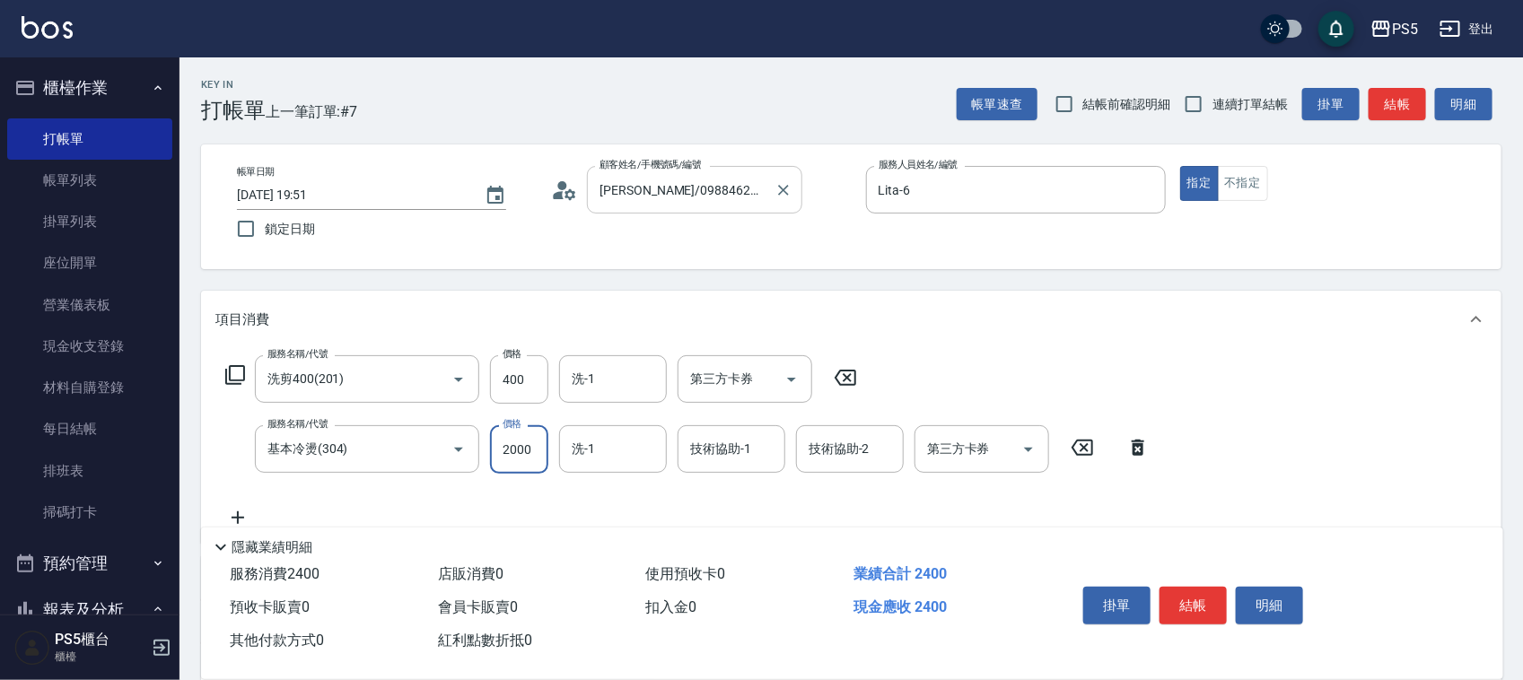
type input "2000"
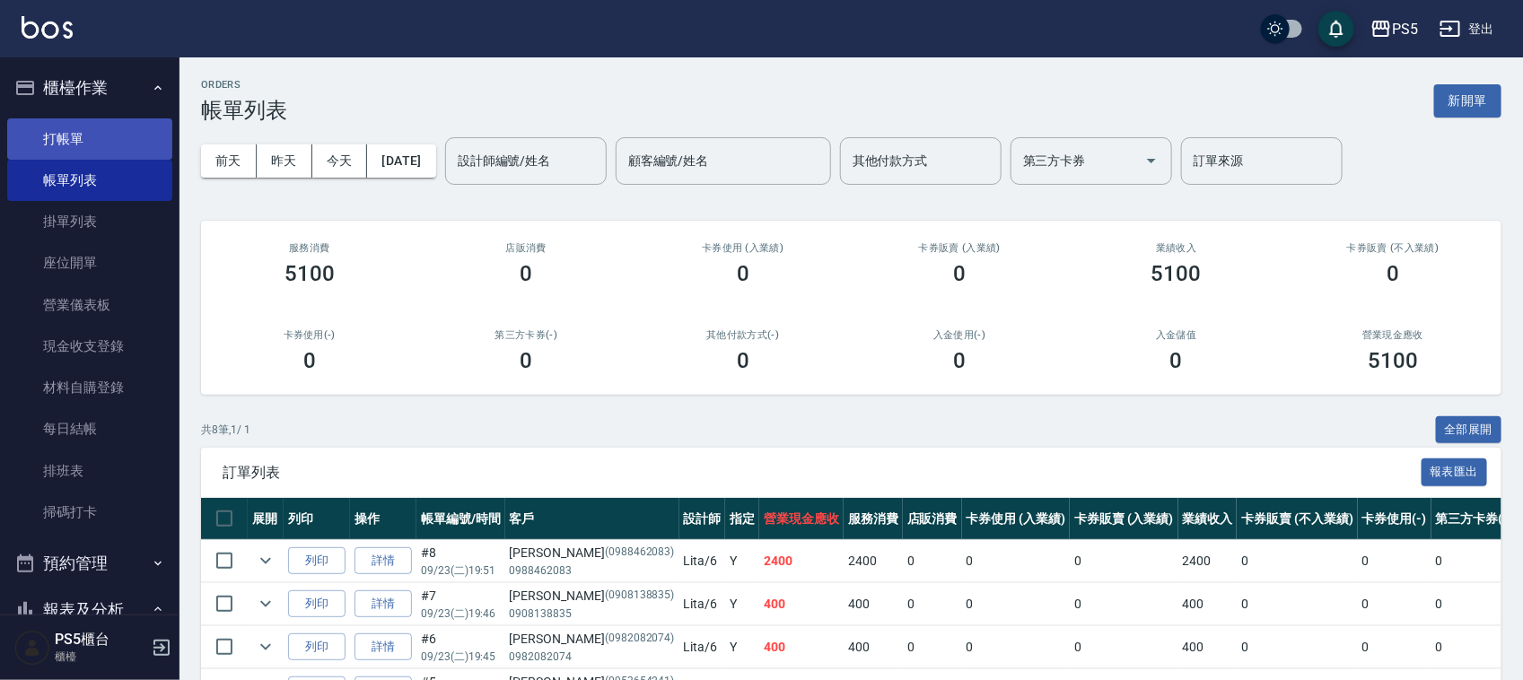
click at [99, 127] on link "打帳單" at bounding box center [89, 138] width 165 height 41
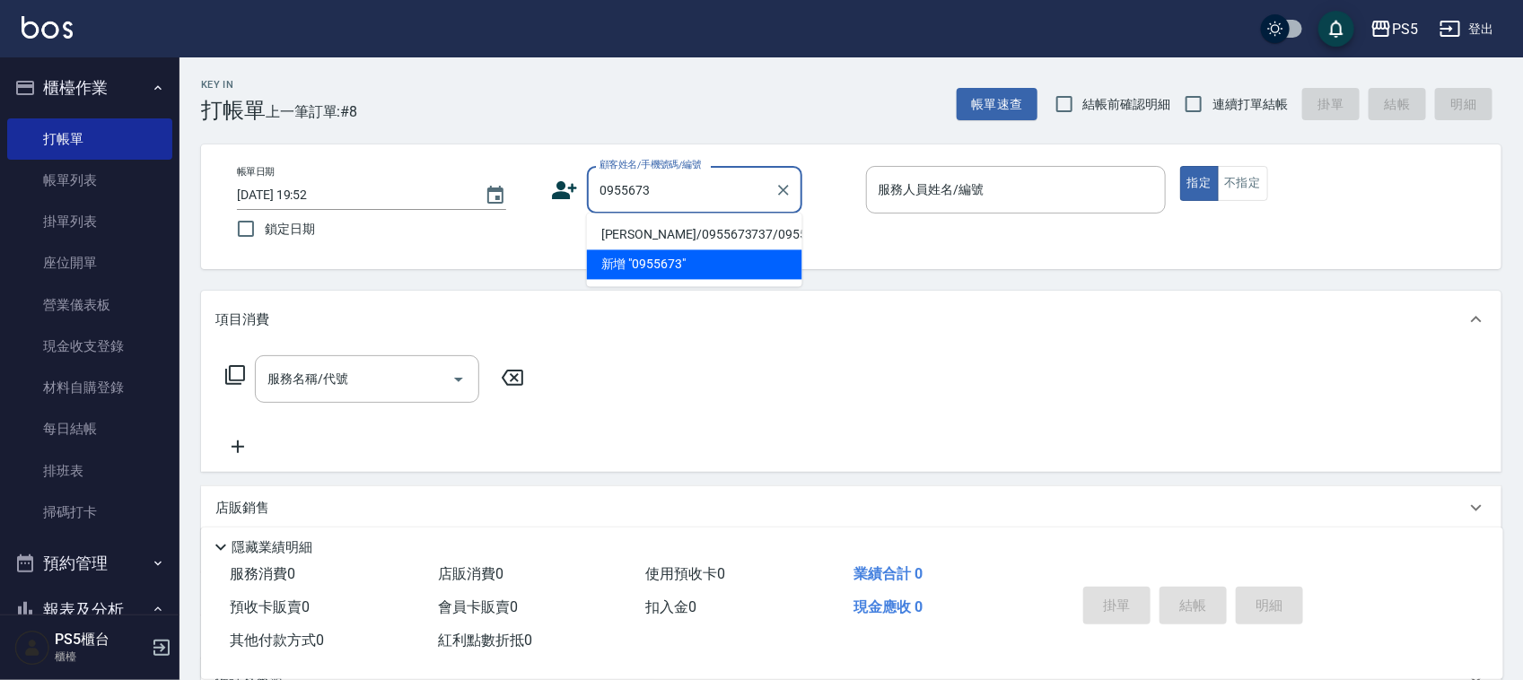
click at [760, 234] on li "[PERSON_NAME]/0955673737/0955673737" at bounding box center [694, 236] width 215 height 30
type input "[PERSON_NAME]/0955673737/0955673737"
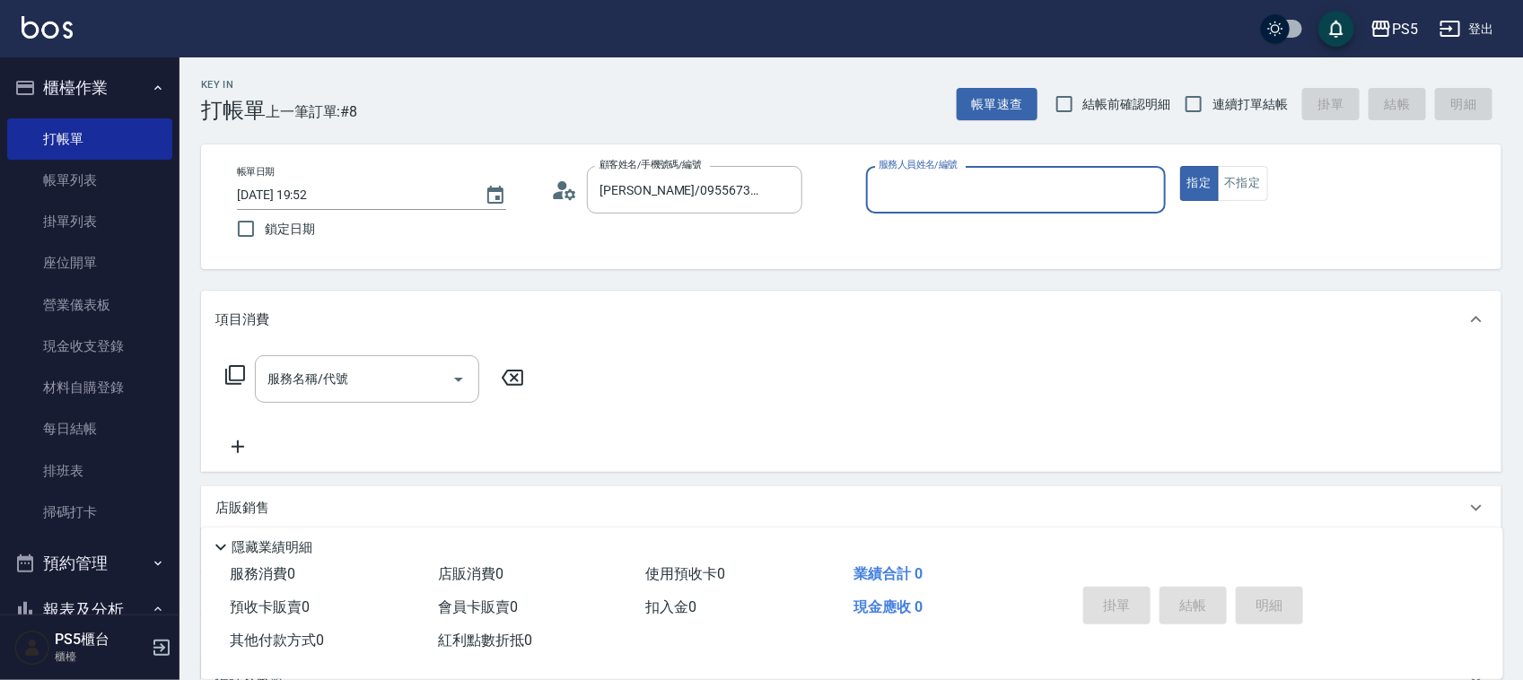
type input "Lita-6"
click at [1180, 166] on button "指定" at bounding box center [1199, 183] width 39 height 35
type button "true"
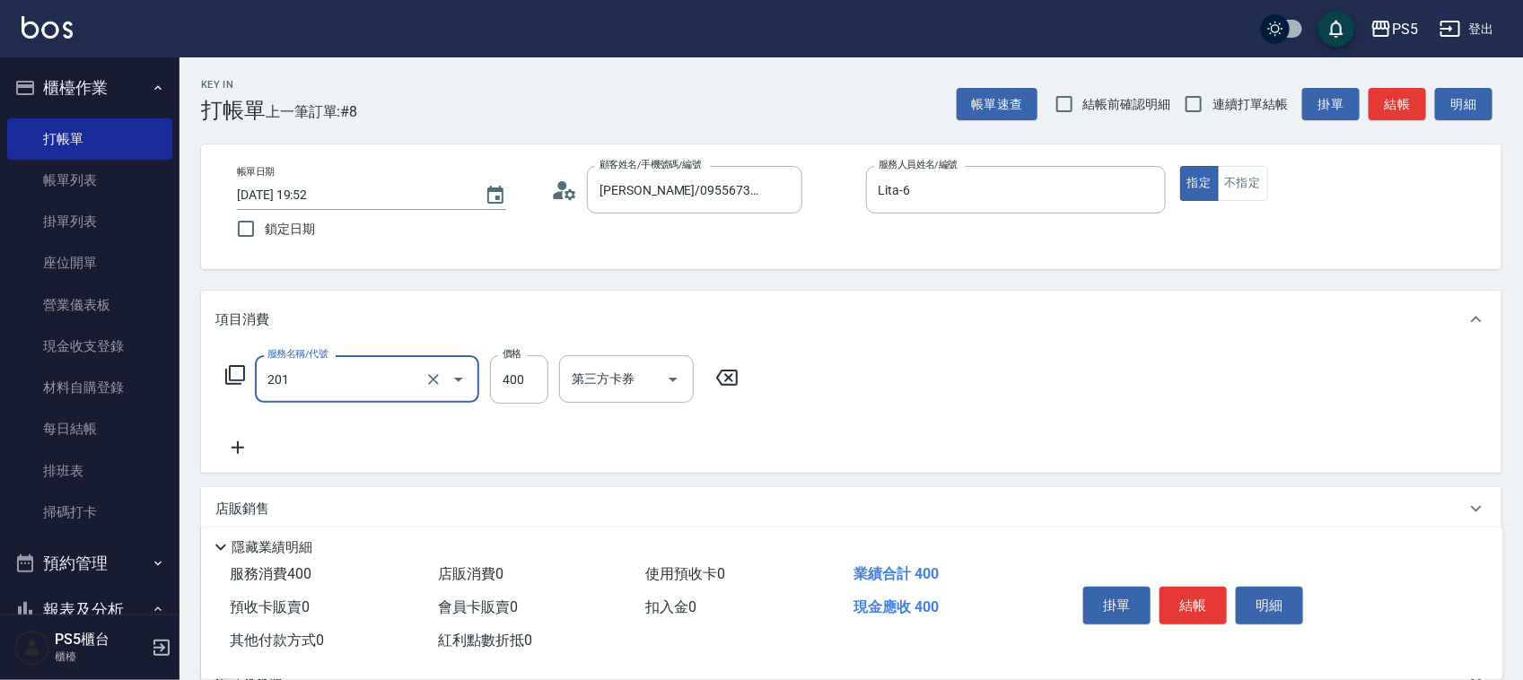
type input "洗剪400(201)"
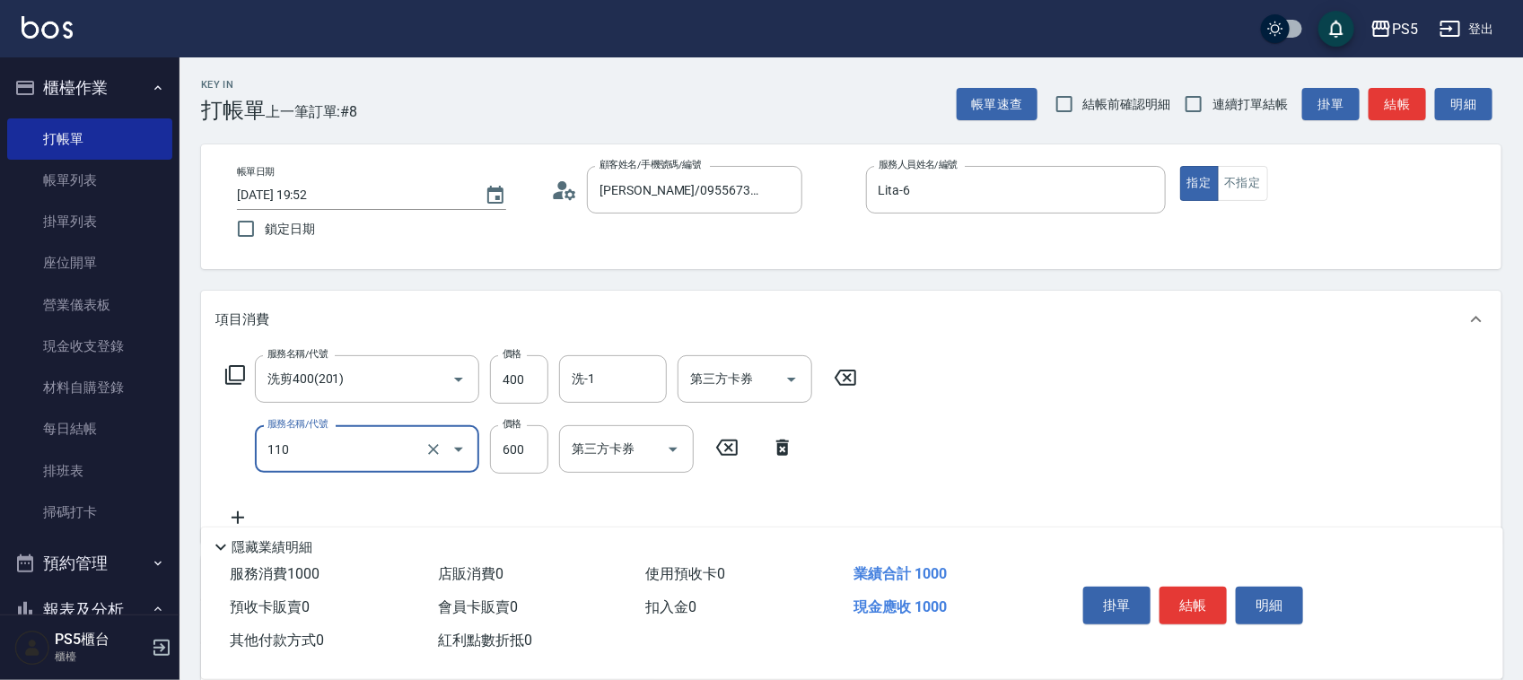
type input "精油+去角質(110)"
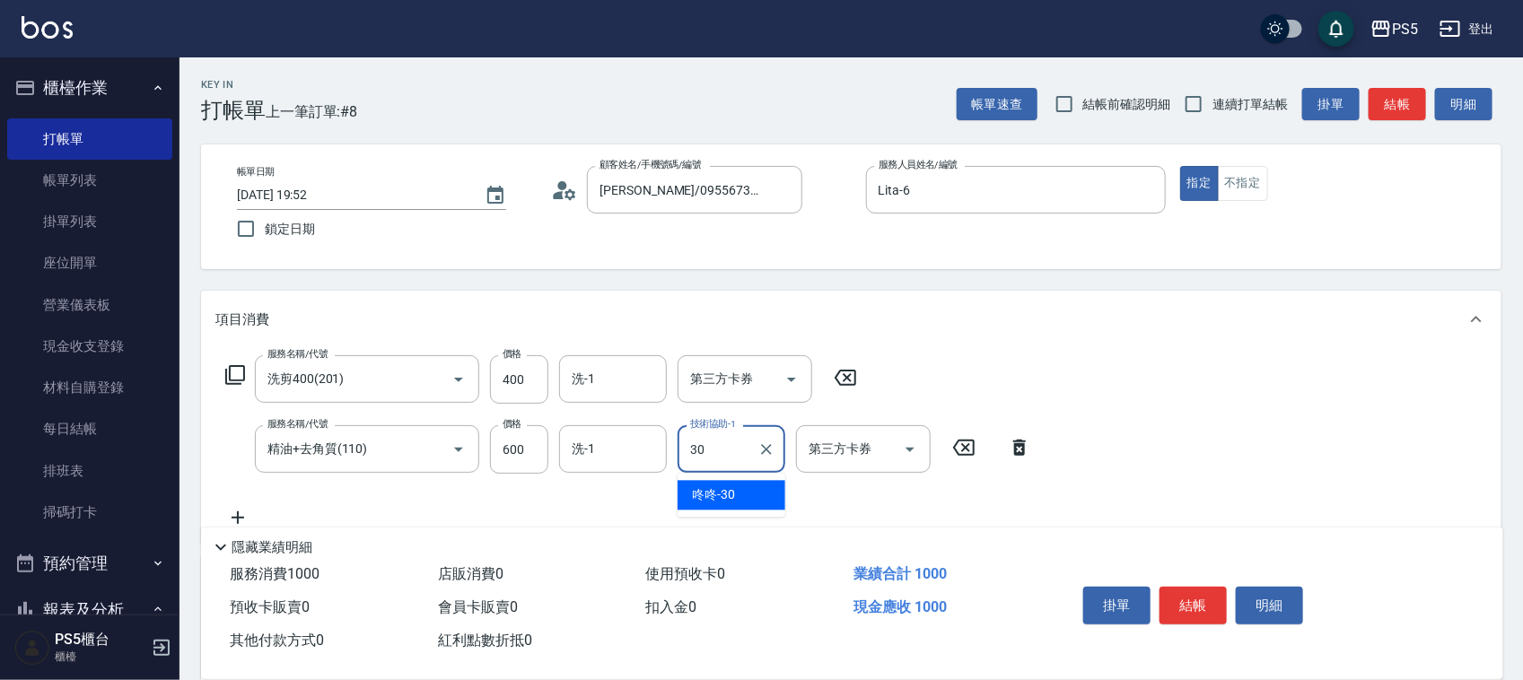
type input "咚咚-30"
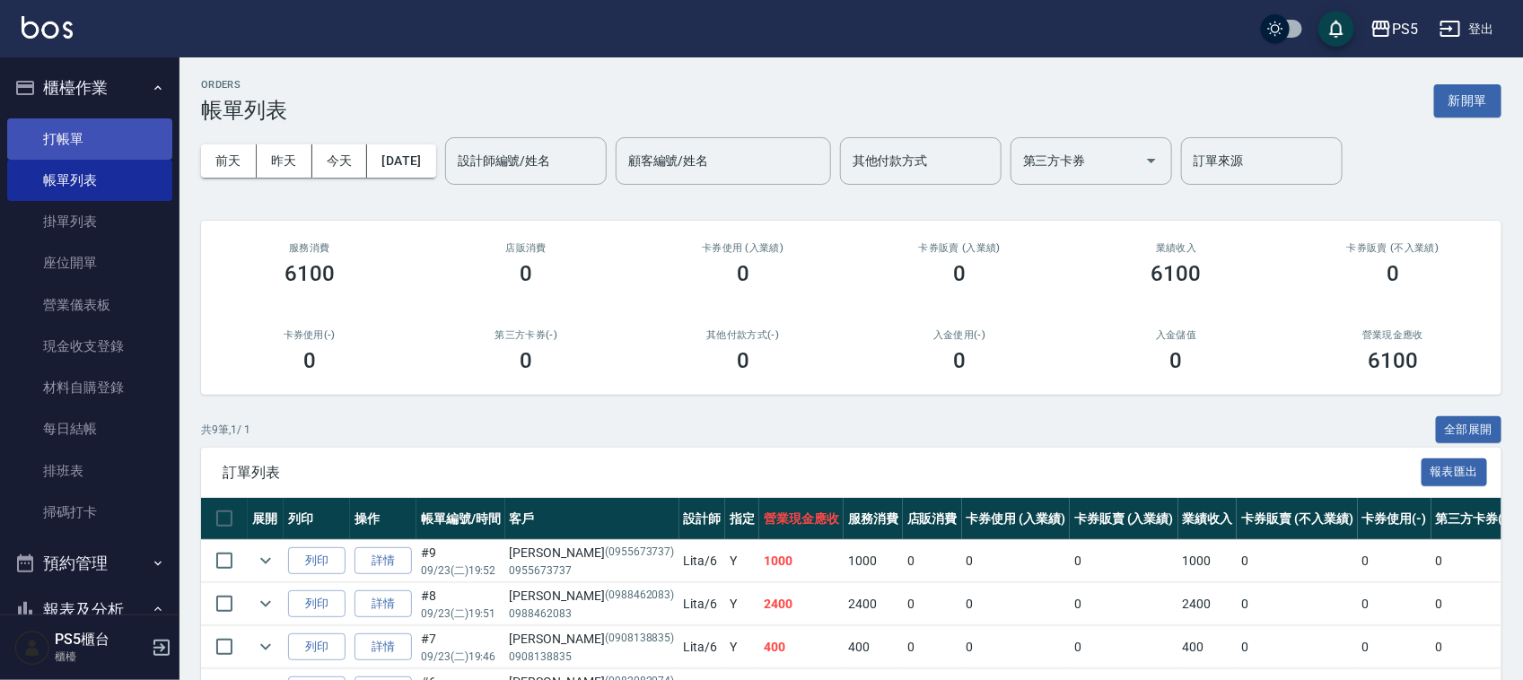
click at [65, 137] on link "打帳單" at bounding box center [89, 138] width 165 height 41
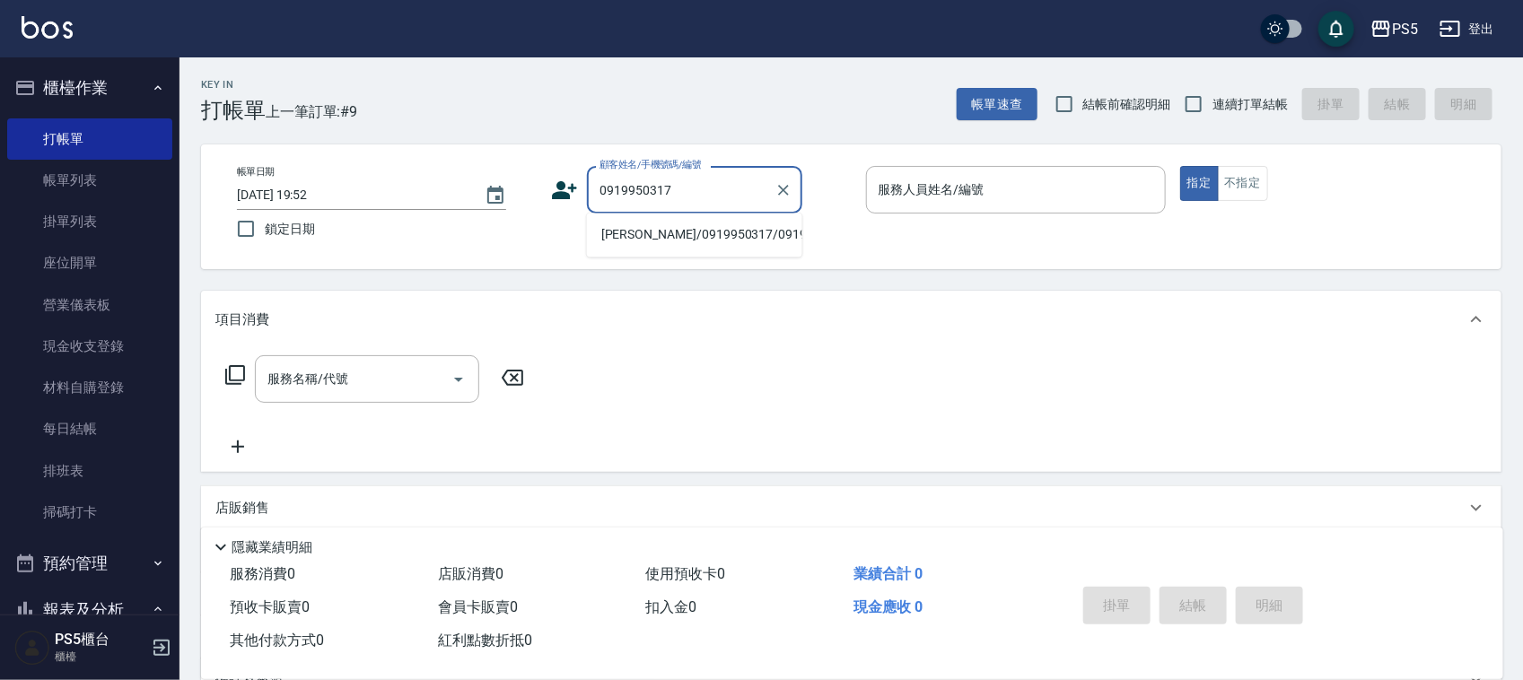
click at [666, 250] on li "[PERSON_NAME]/0919950317/0919950317" at bounding box center [694, 236] width 215 height 30
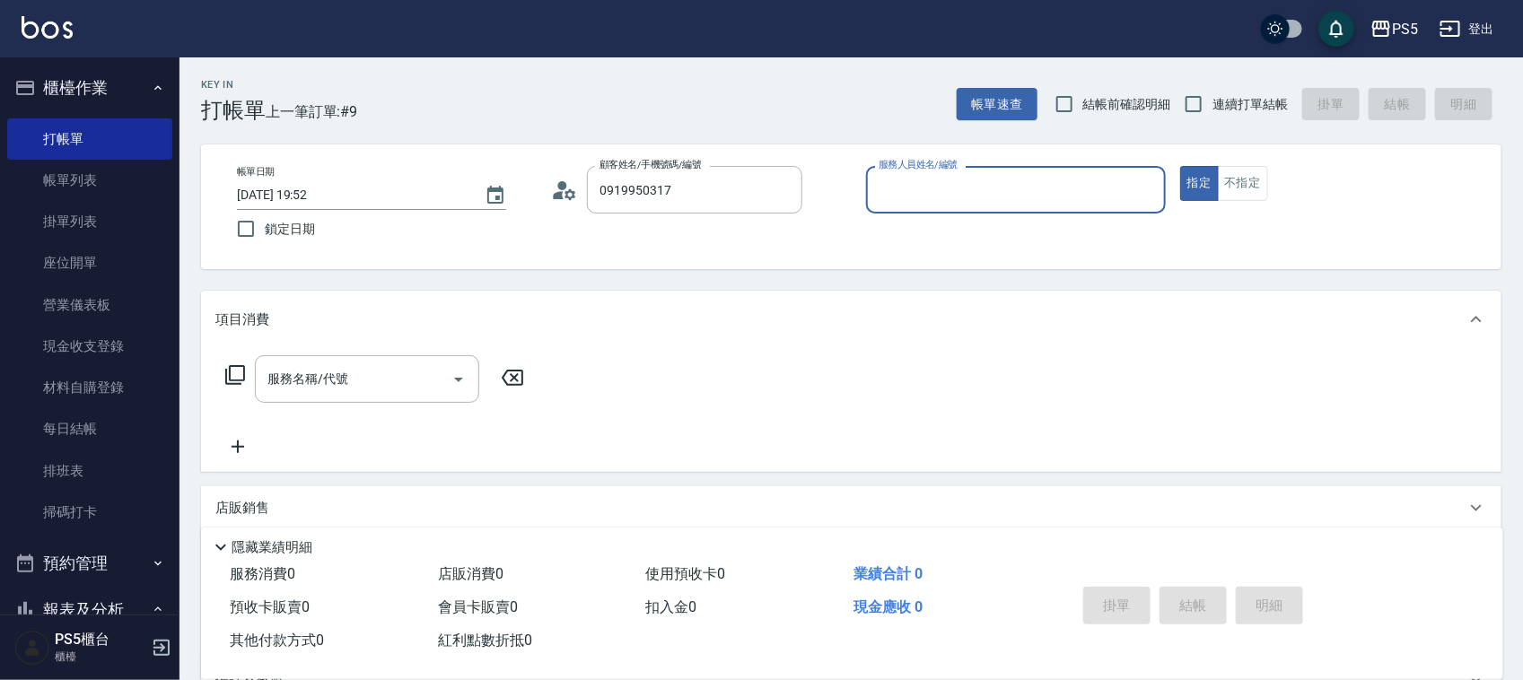
type input "[PERSON_NAME]/0919950317/0919950317"
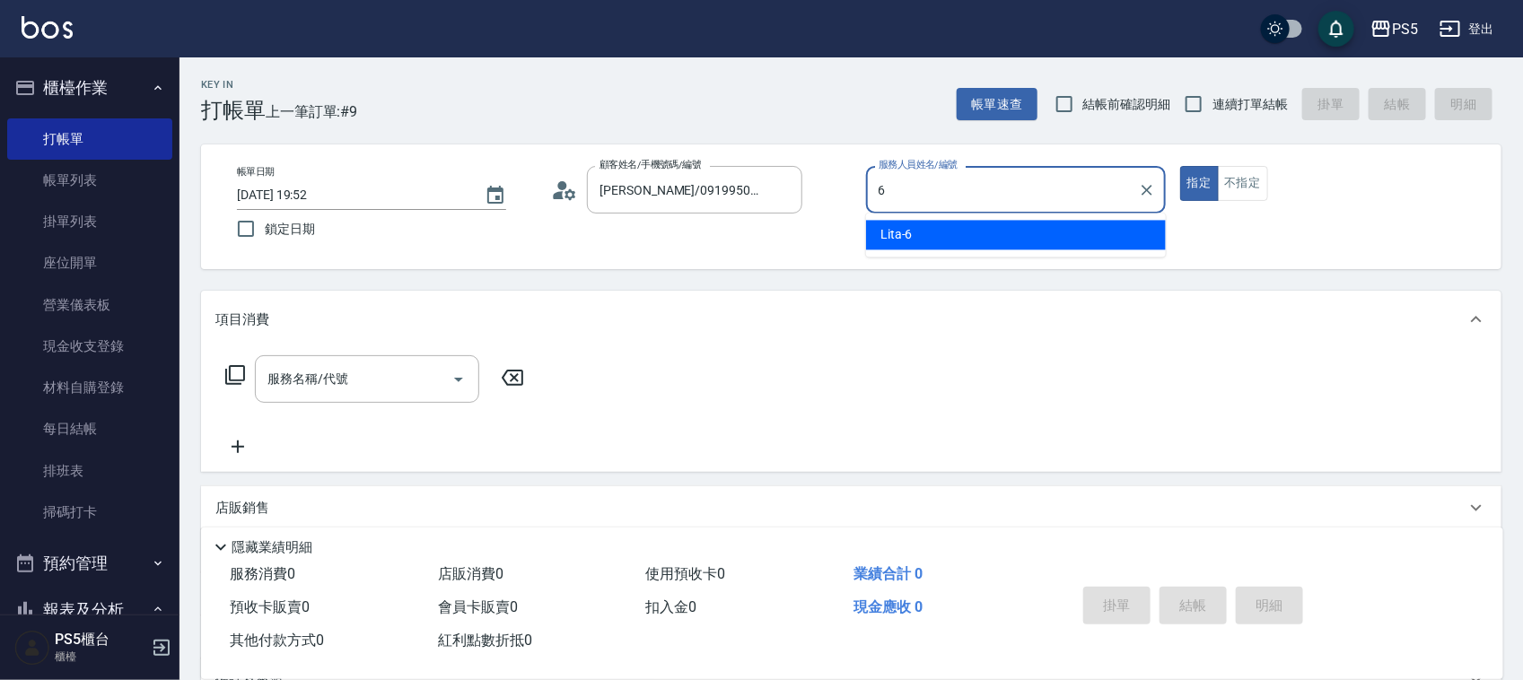
type input "Lita-6"
type button "true"
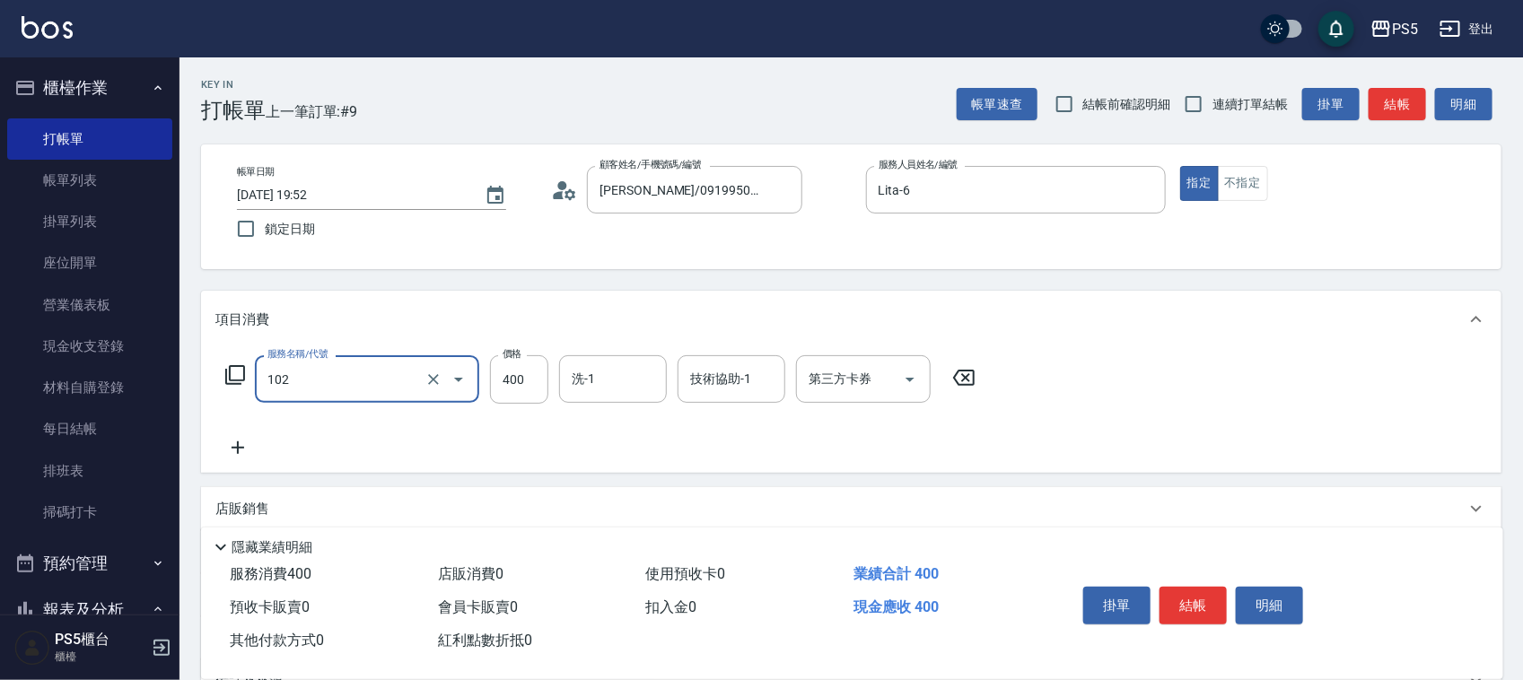
type input "精油洗髮(102)"
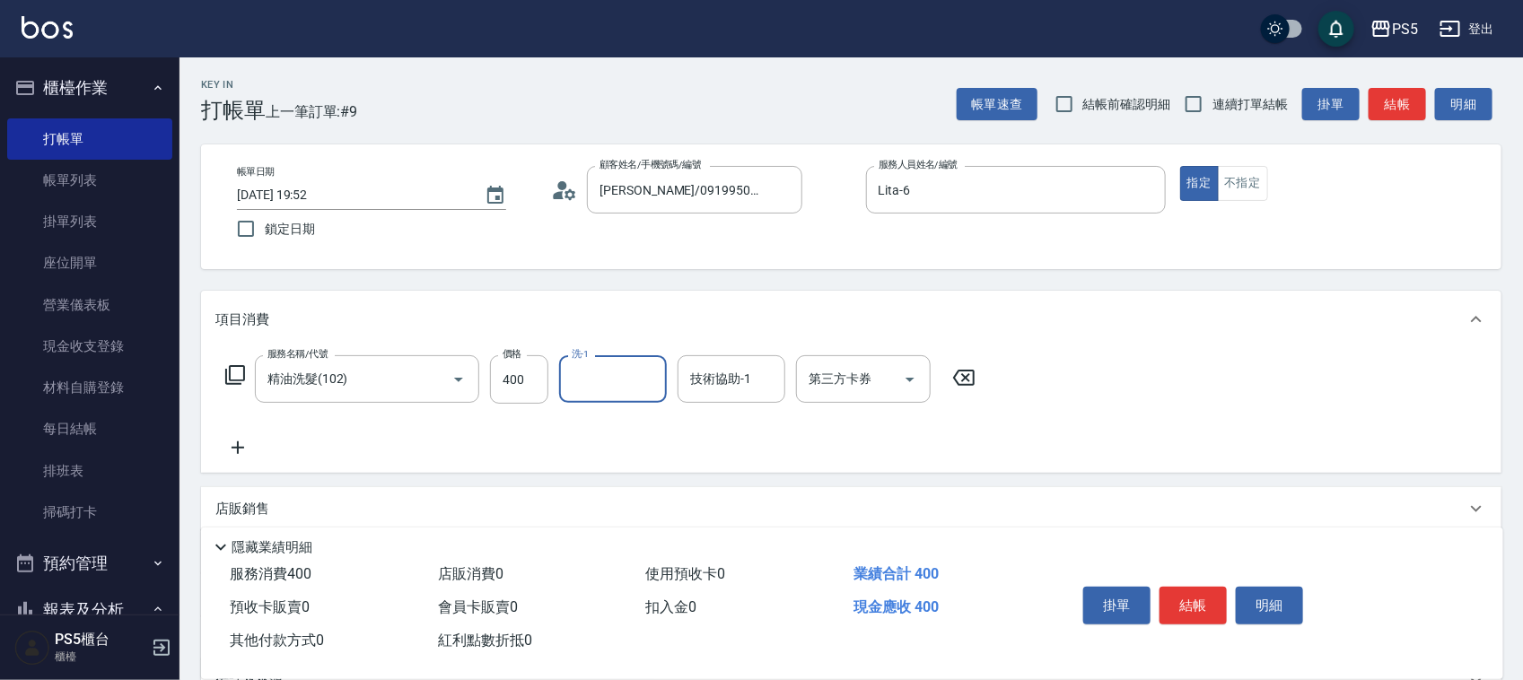
click at [557, 190] on icon at bounding box center [564, 190] width 27 height 27
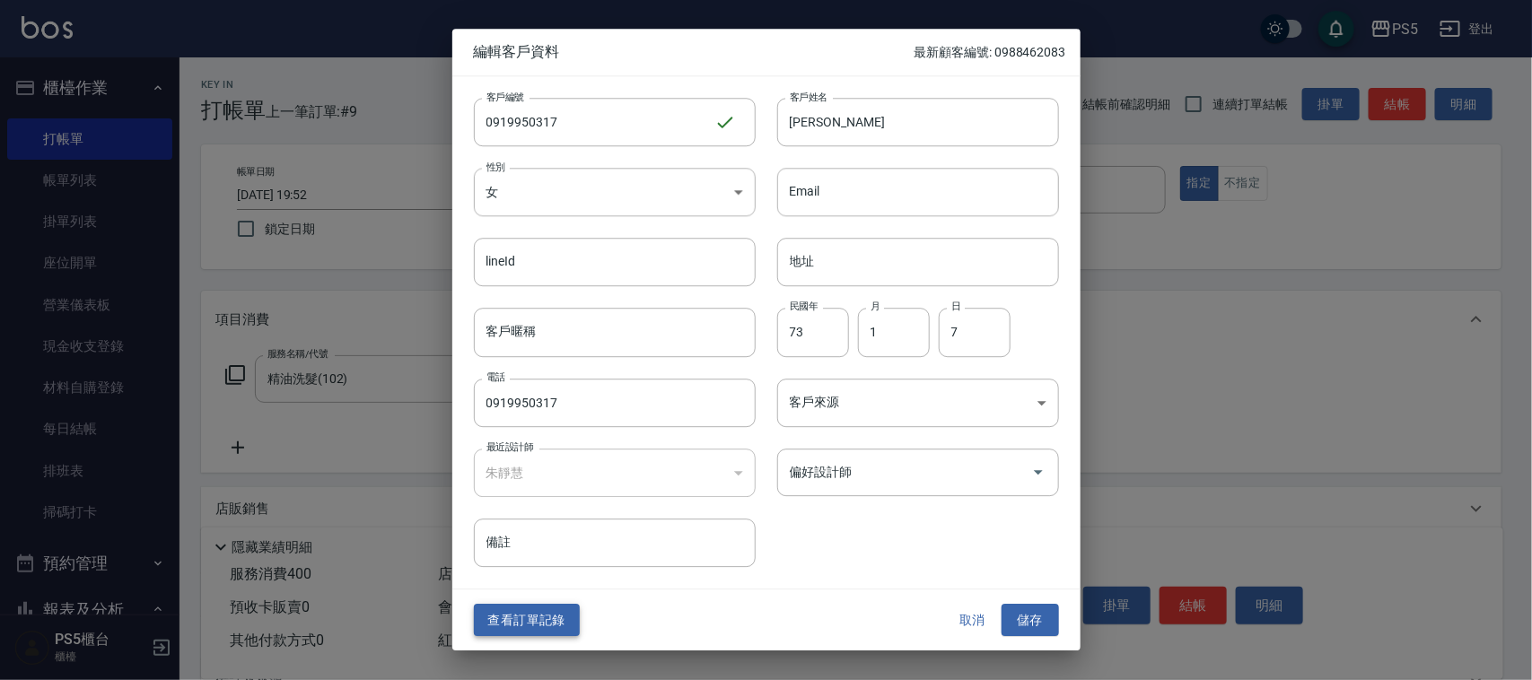
click at [500, 616] on button "查看訂單記錄" at bounding box center [527, 620] width 106 height 33
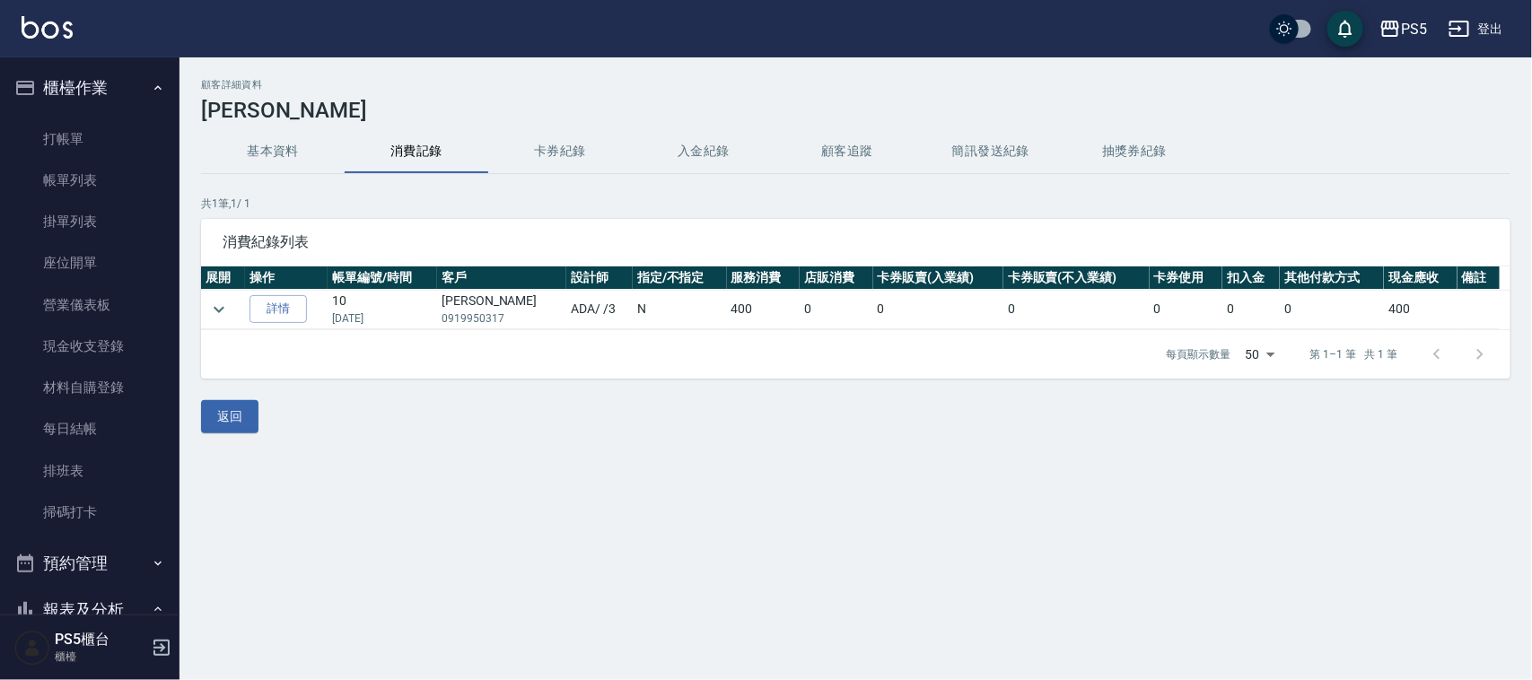
click at [487, 311] on p "0919950317" at bounding box center [502, 319] width 120 height 16
copy p "0919950317"
click at [208, 308] on icon "expand row" at bounding box center [219, 310] width 22 height 22
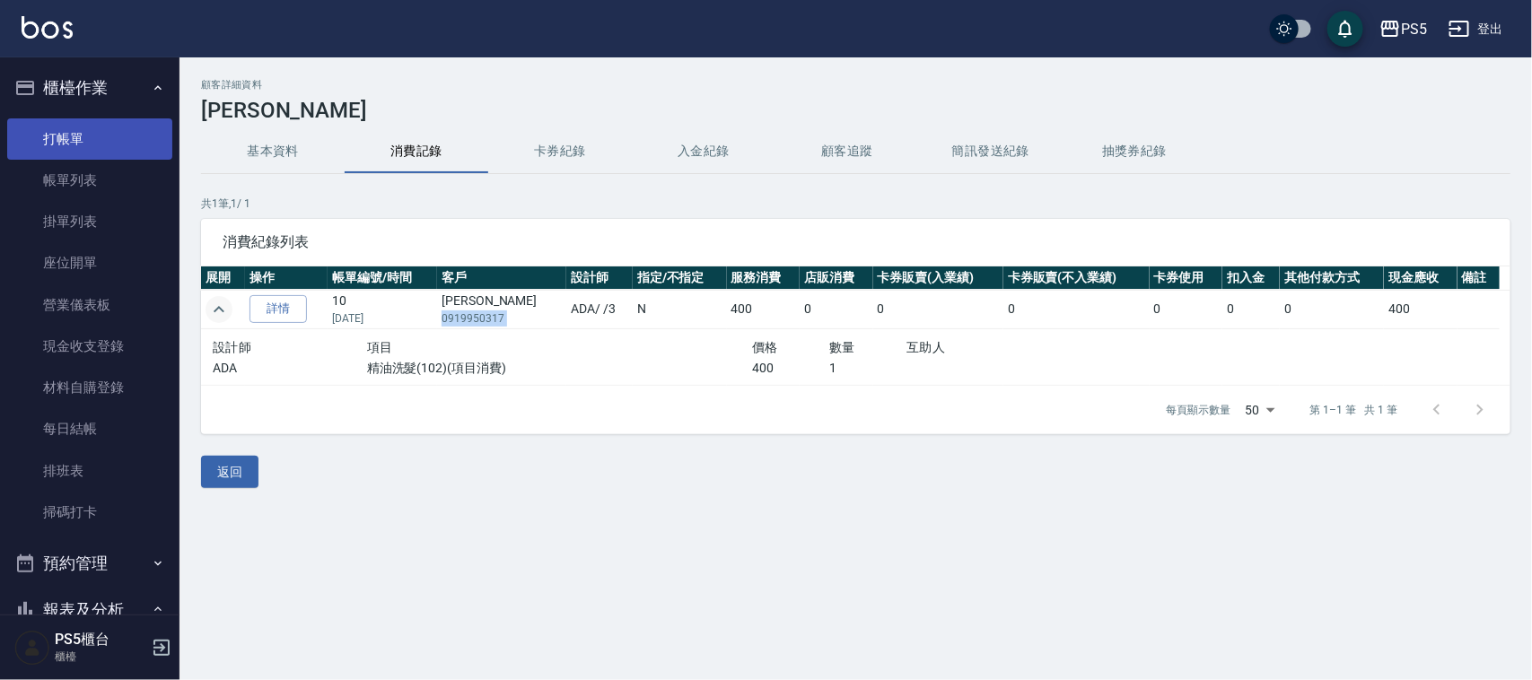
click at [83, 118] on link "打帳單" at bounding box center [89, 138] width 165 height 41
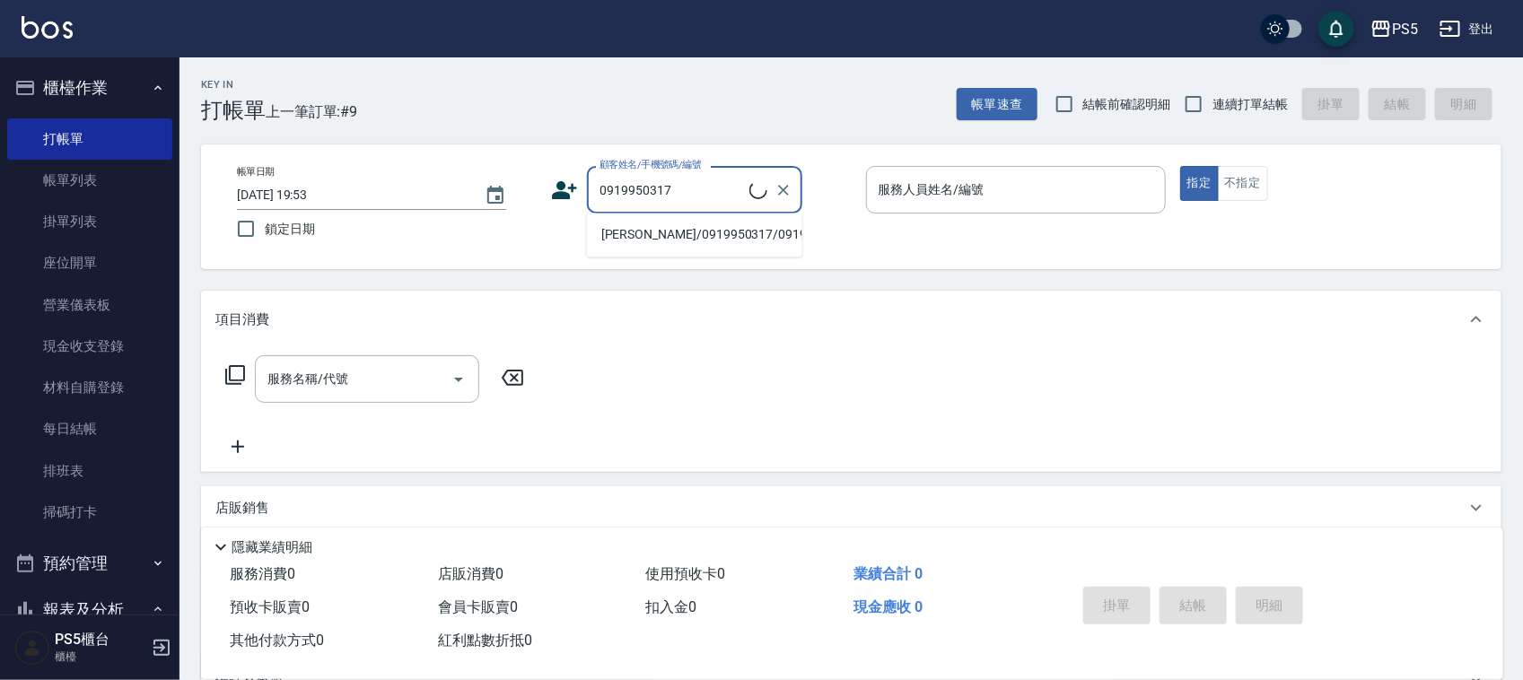
type input "[PERSON_NAME]/0919950317/0919950317"
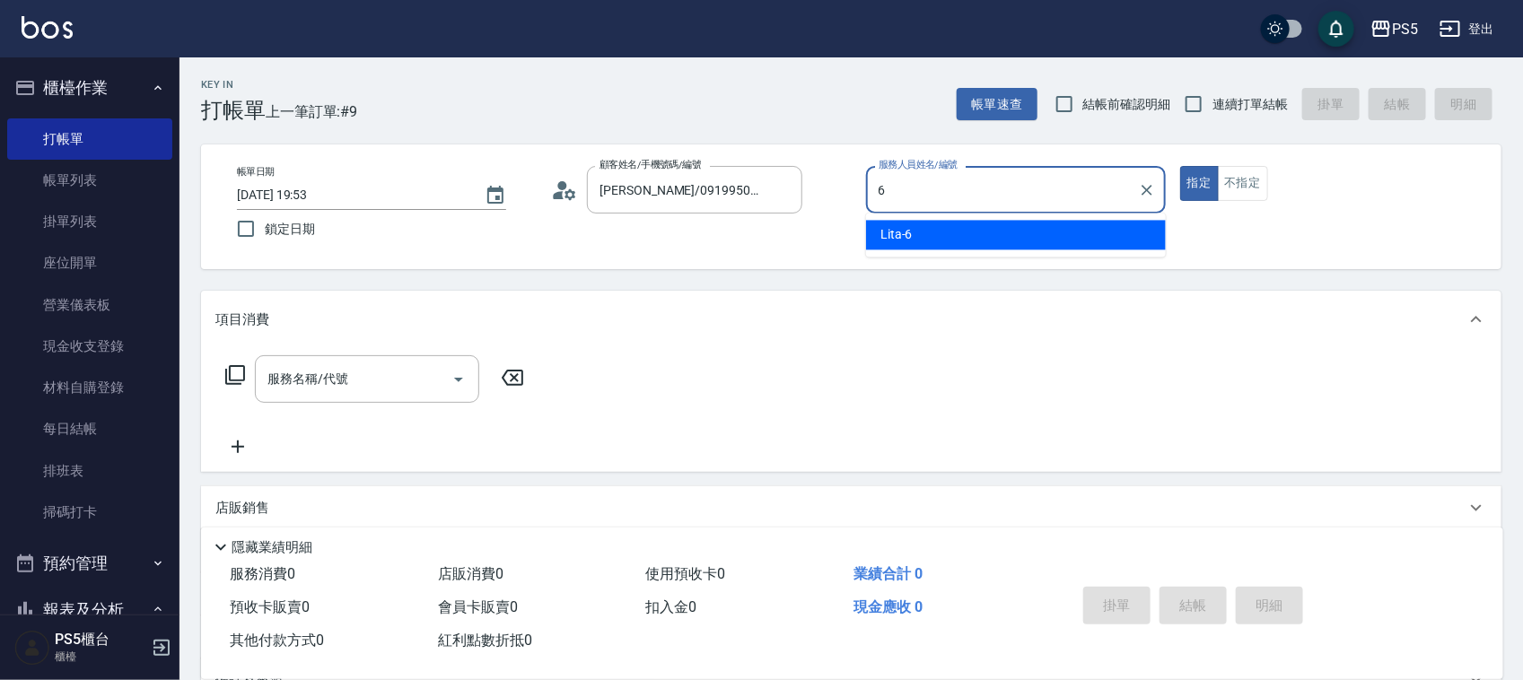
type input "Lita-6"
type button "true"
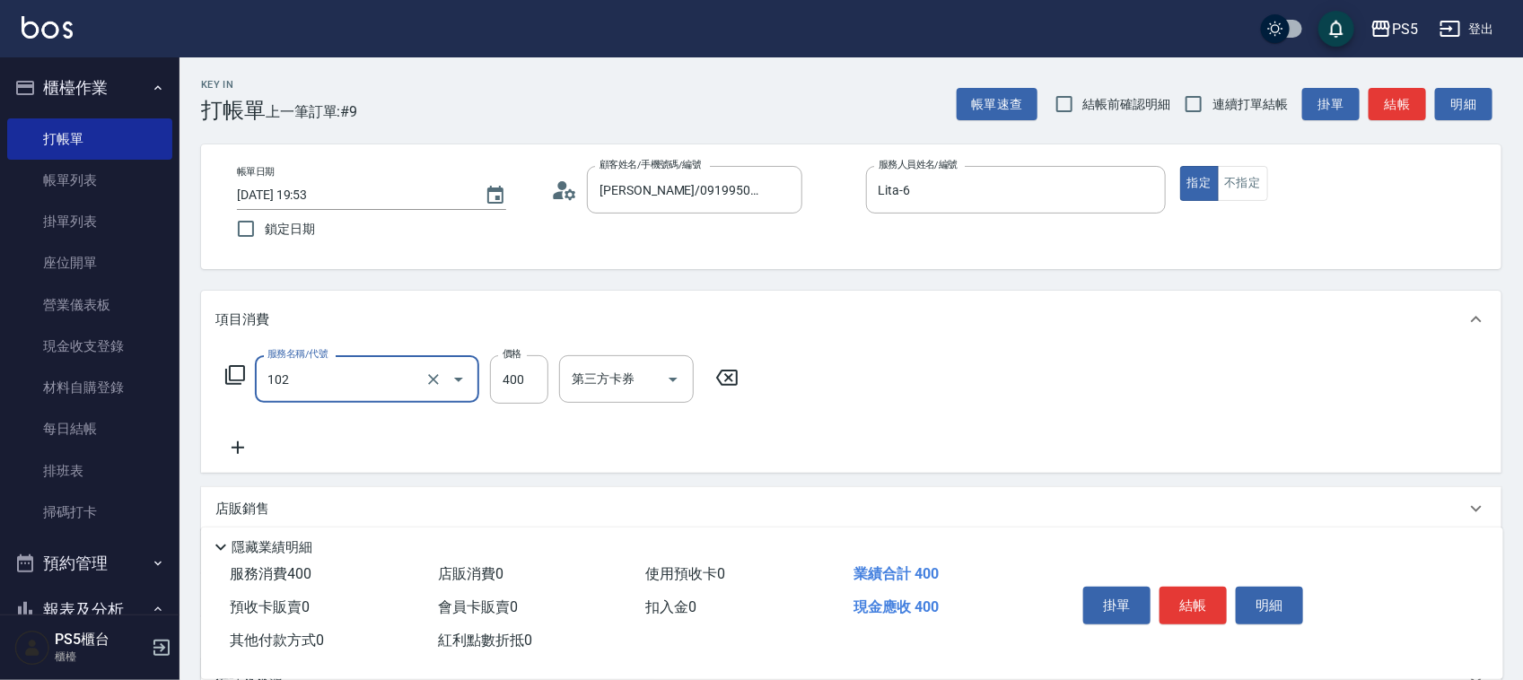
type input "精油洗髮(102)"
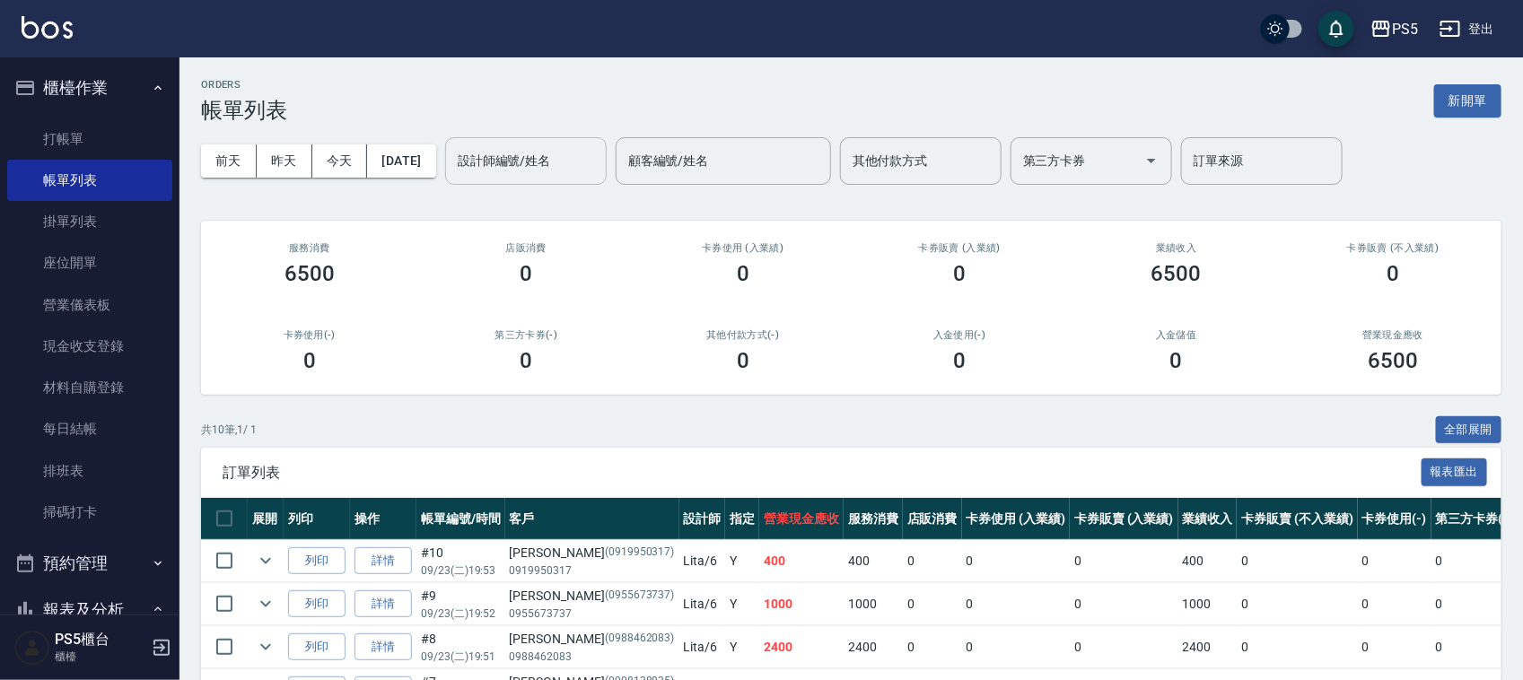
click at [563, 176] on input "設計師編號/姓名" at bounding box center [525, 160] width 145 height 31
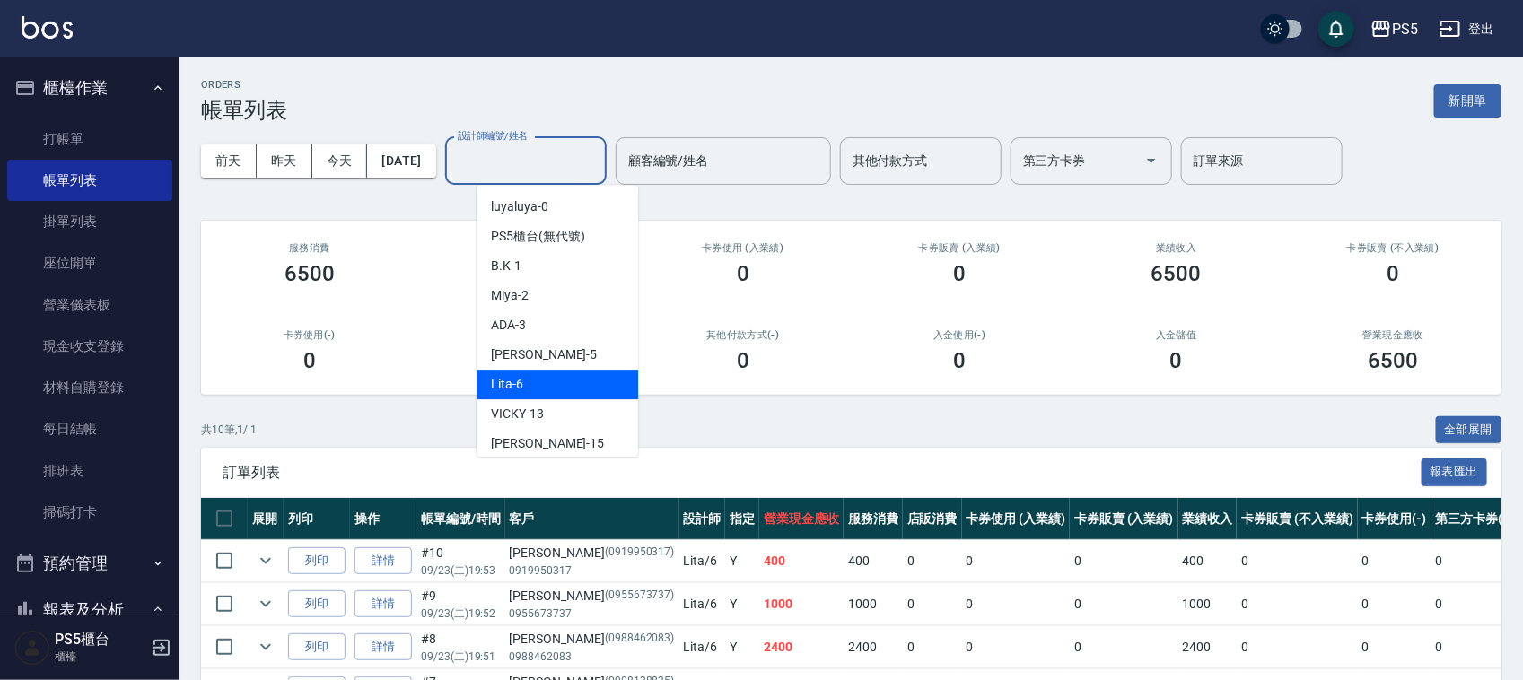
click at [550, 388] on div "Lita -6" at bounding box center [558, 385] width 162 height 30
type input "Lita-6"
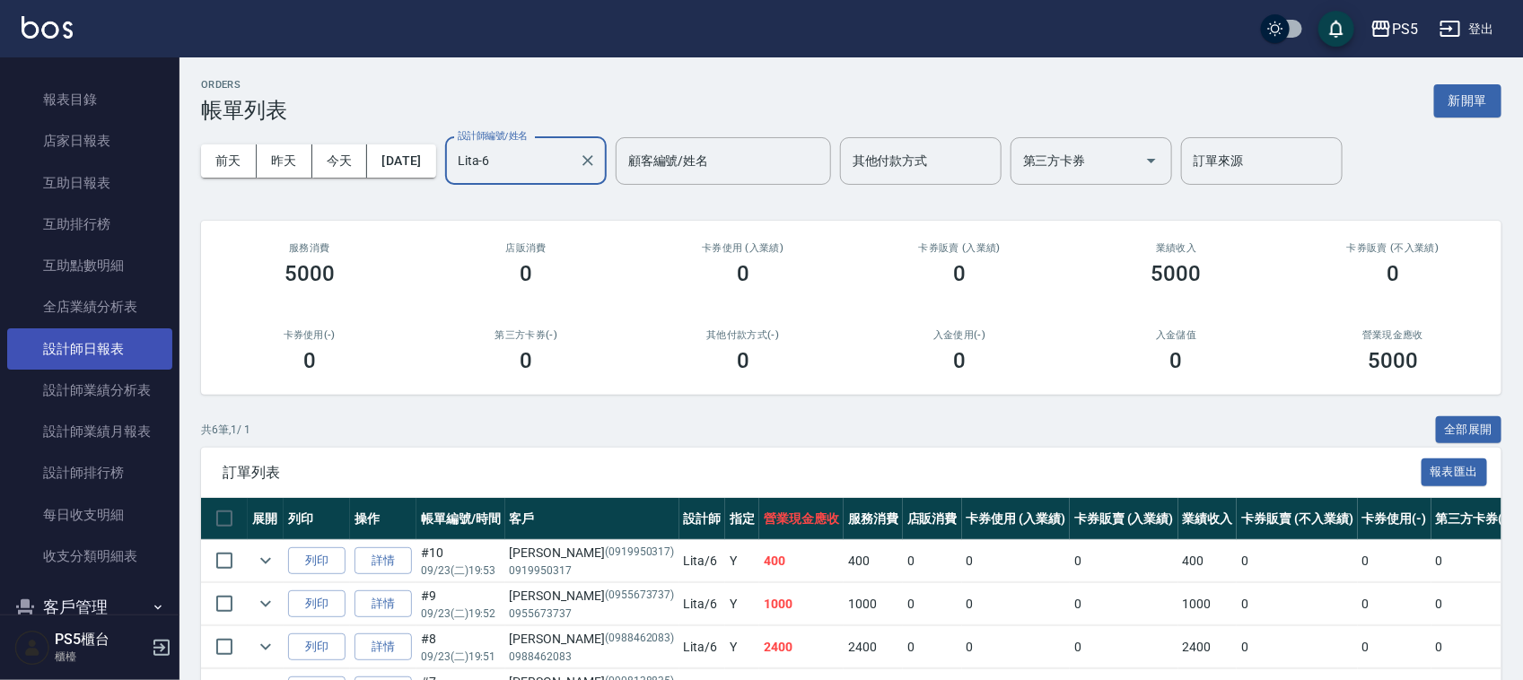
scroll to position [673, 0]
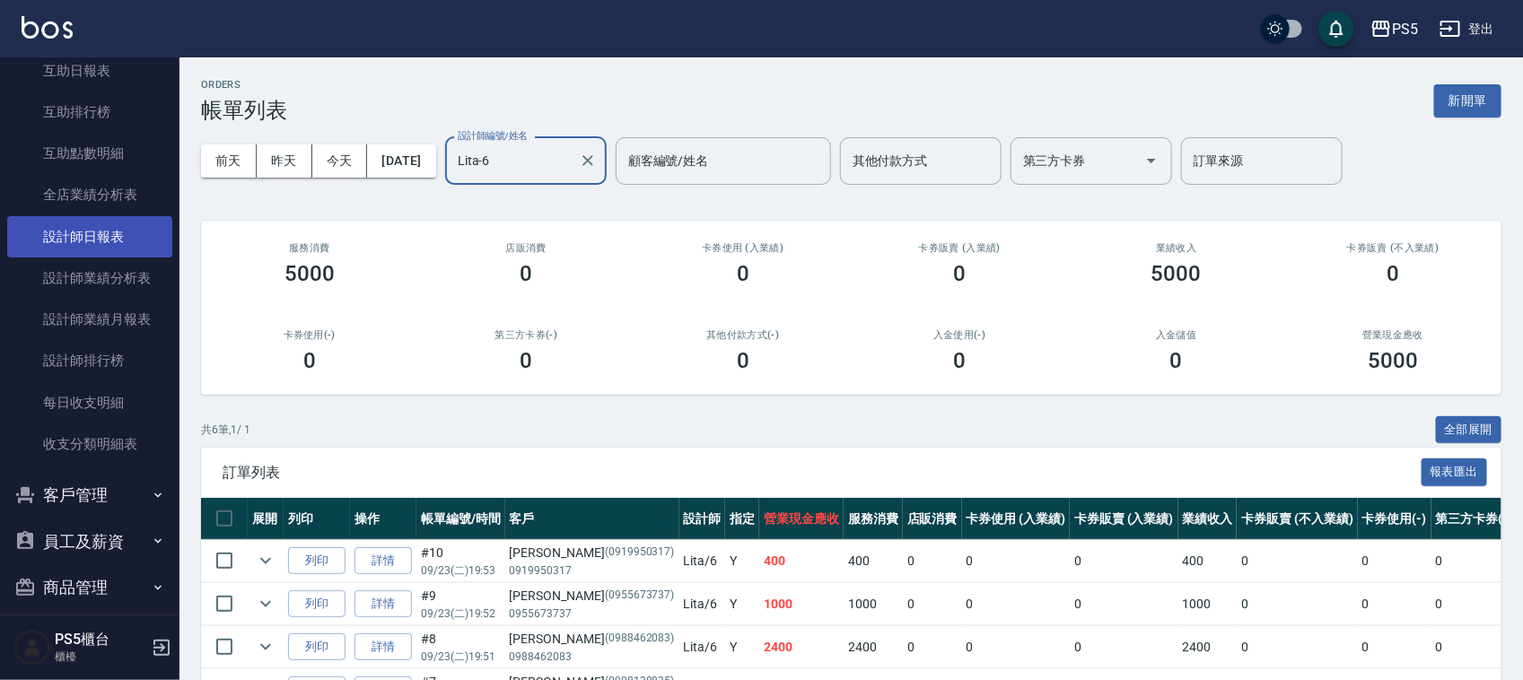
click at [76, 249] on link "設計師日報表" at bounding box center [89, 236] width 165 height 41
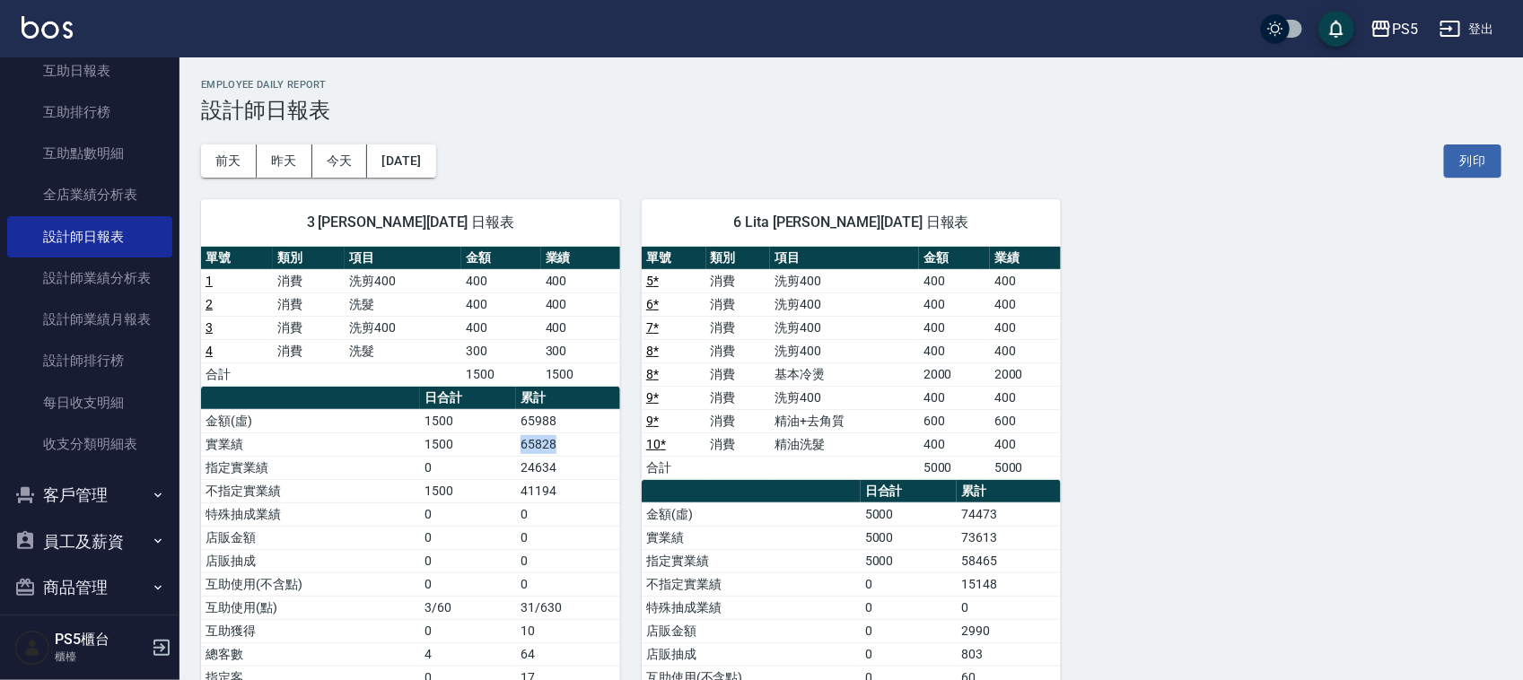
drag, startPoint x: 518, startPoint y: 444, endPoint x: 628, endPoint y: 444, distance: 110.4
click at [628, 444] on div "3 ADA [PERSON_NAME][DATE] 日報表 單號 類別 項目 金額 業績 1 消費 洗剪400 400 400 2 消費 洗髮 400 400…" at bounding box center [840, 538] width 1322 height 721
click at [1262, 395] on div "3 ADA [PERSON_NAME][DATE] 日報表 單號 類別 項目 金額 業績 1 消費 洗剪400 400 400 2 消費 洗髮 400 400…" at bounding box center [840, 538] width 1322 height 721
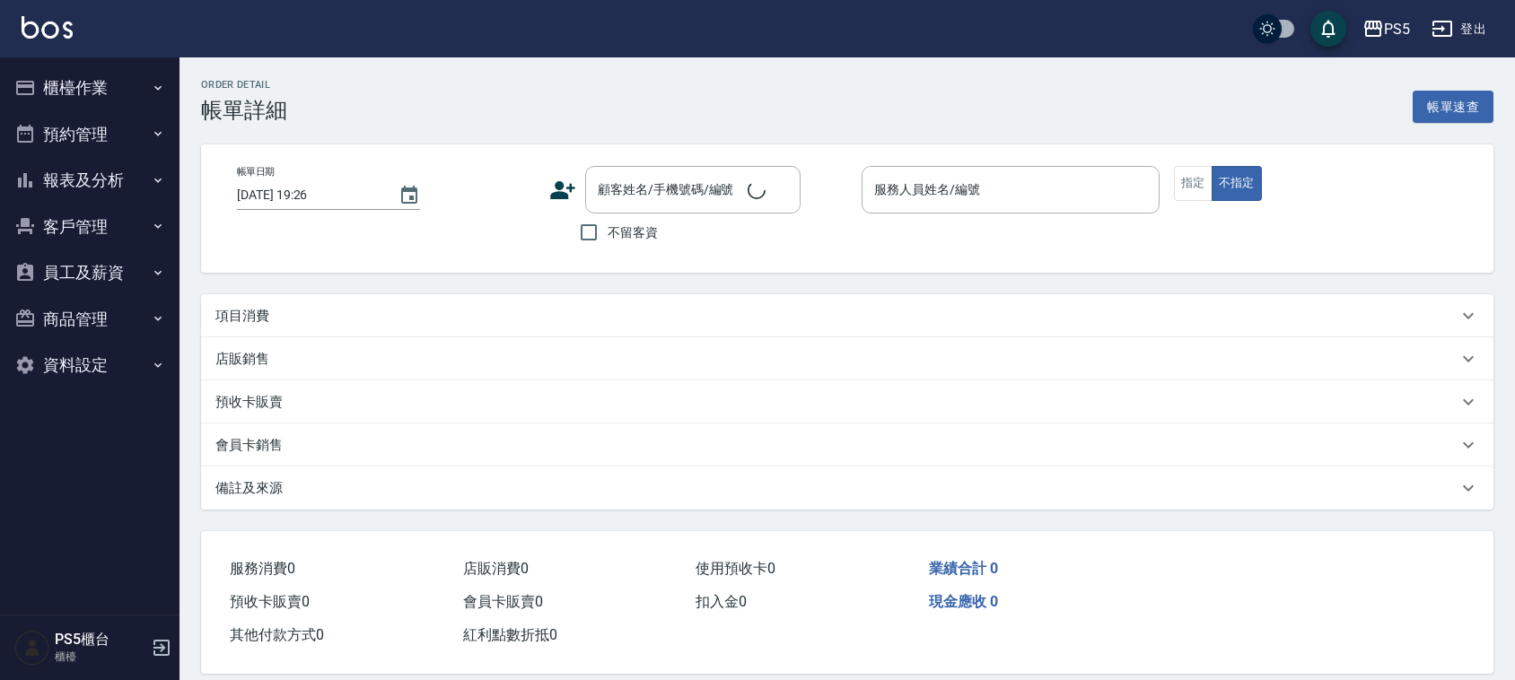
type input "[DATE] 20:33"
type input "ADA-3"
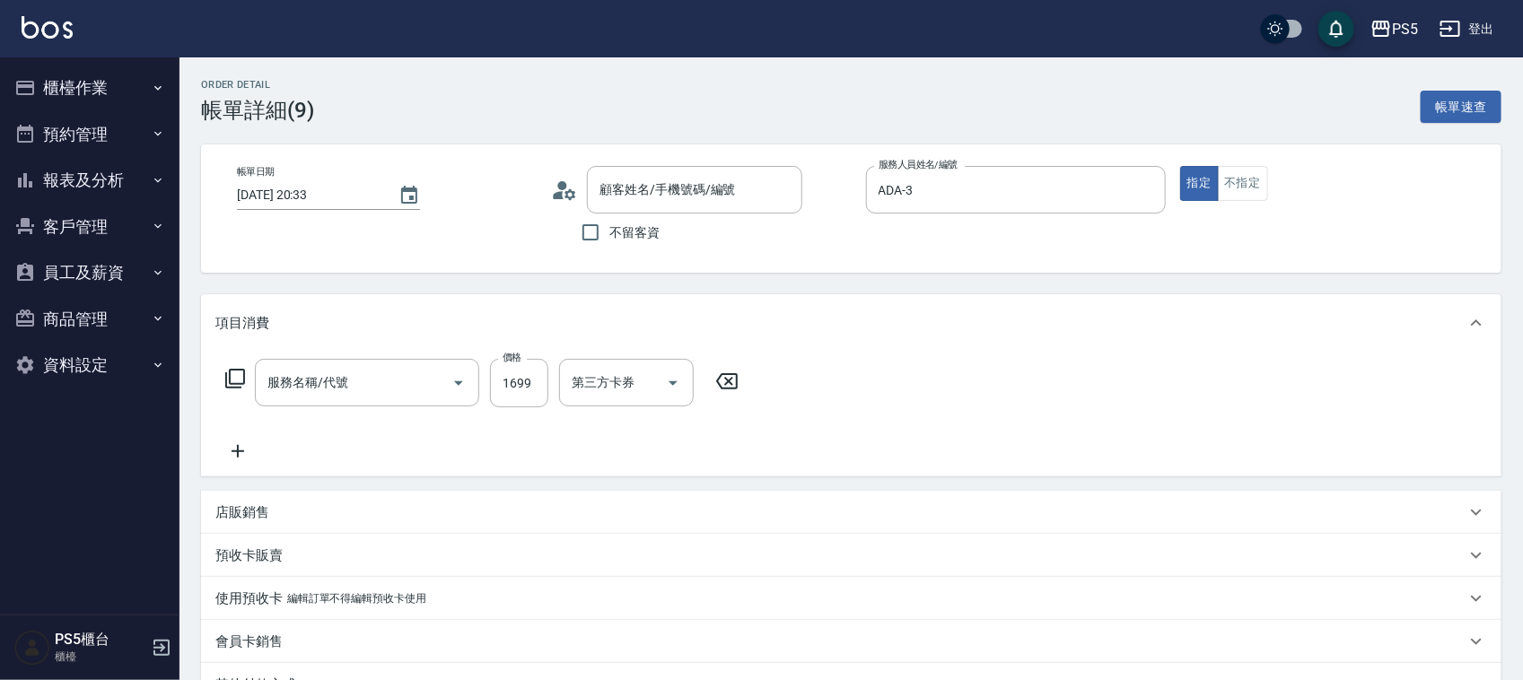
type input "吳幸耘/0970260033/0970260033"
type input "基本染髮(401)"
